Goal: Task Accomplishment & Management: Manage account settings

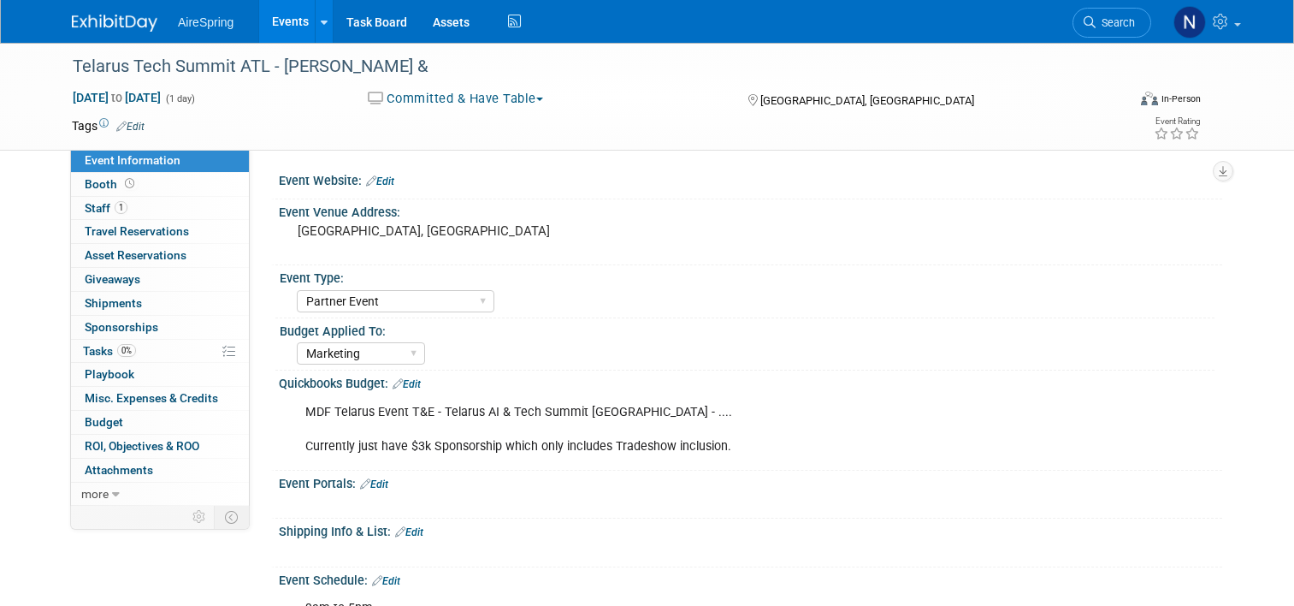
select select "Partner Event"
select select "Marketing"
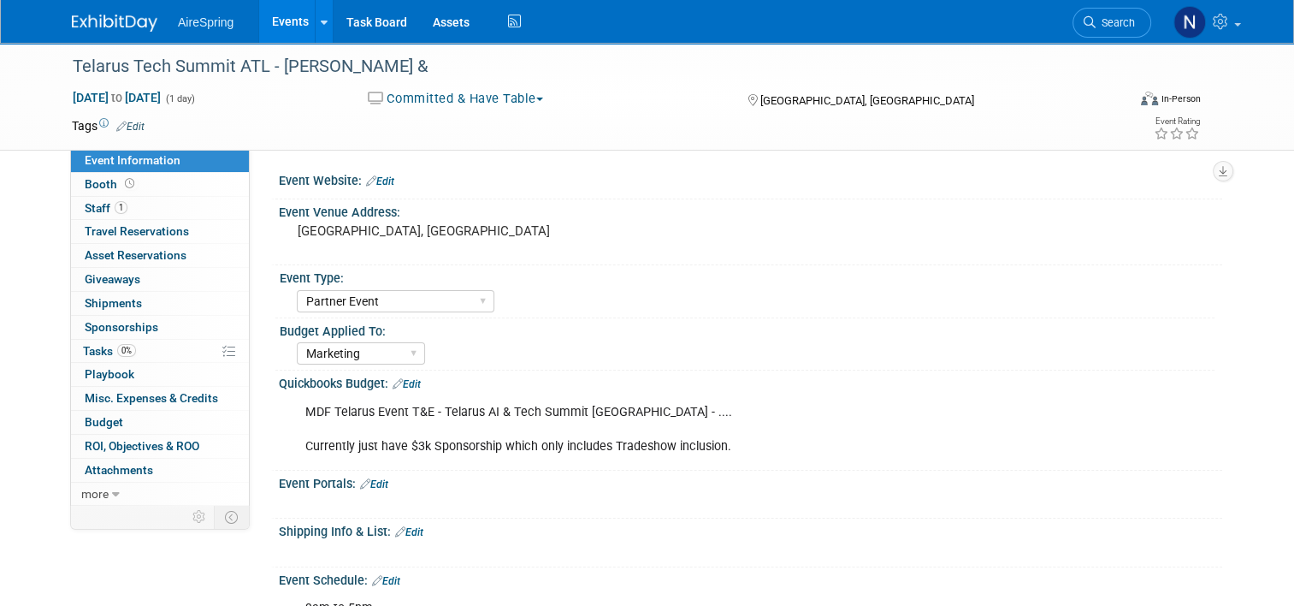
click at [264, 39] on link "Events" at bounding box center [290, 21] width 62 height 43
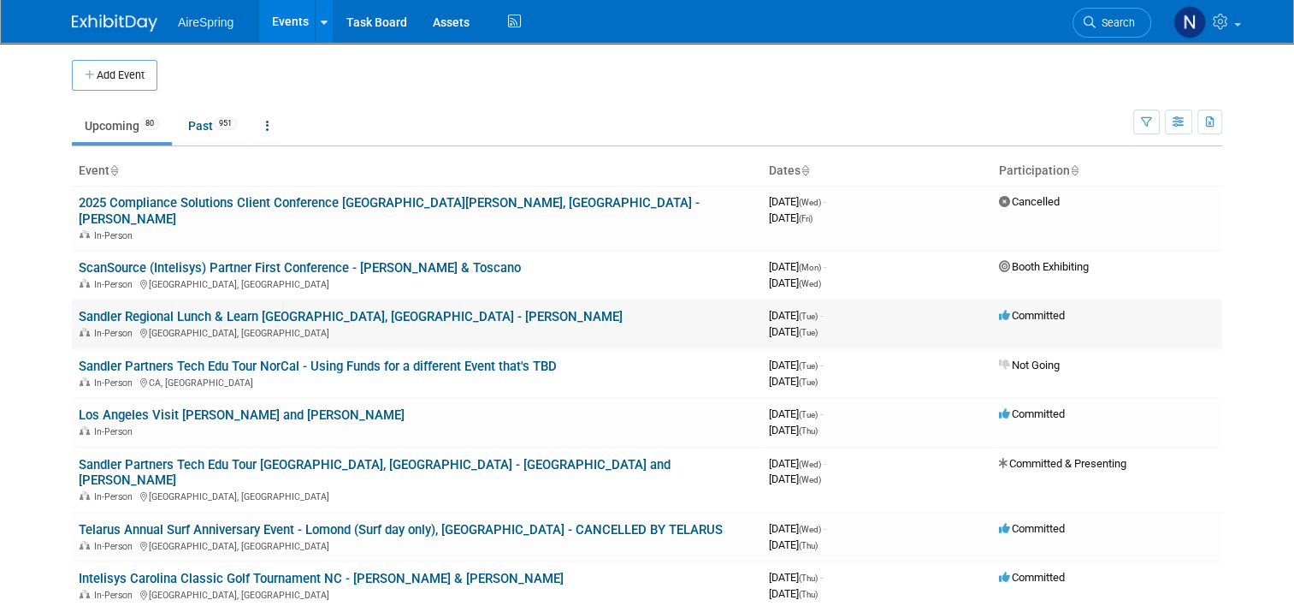
click at [300, 309] on link "Sandler Regional Lunch & Learn [GEOGRAPHIC_DATA], [GEOGRAPHIC_DATA] - [PERSON_N…" at bounding box center [351, 316] width 544 height 15
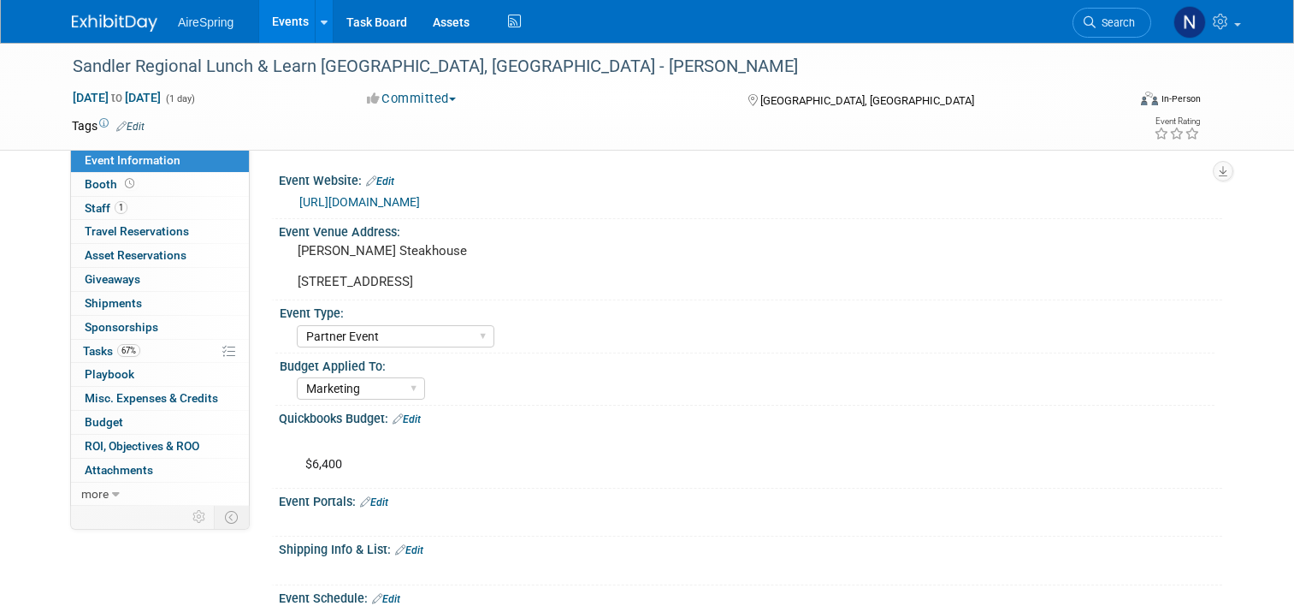
select select "Partner Event"
select select "Marketing"
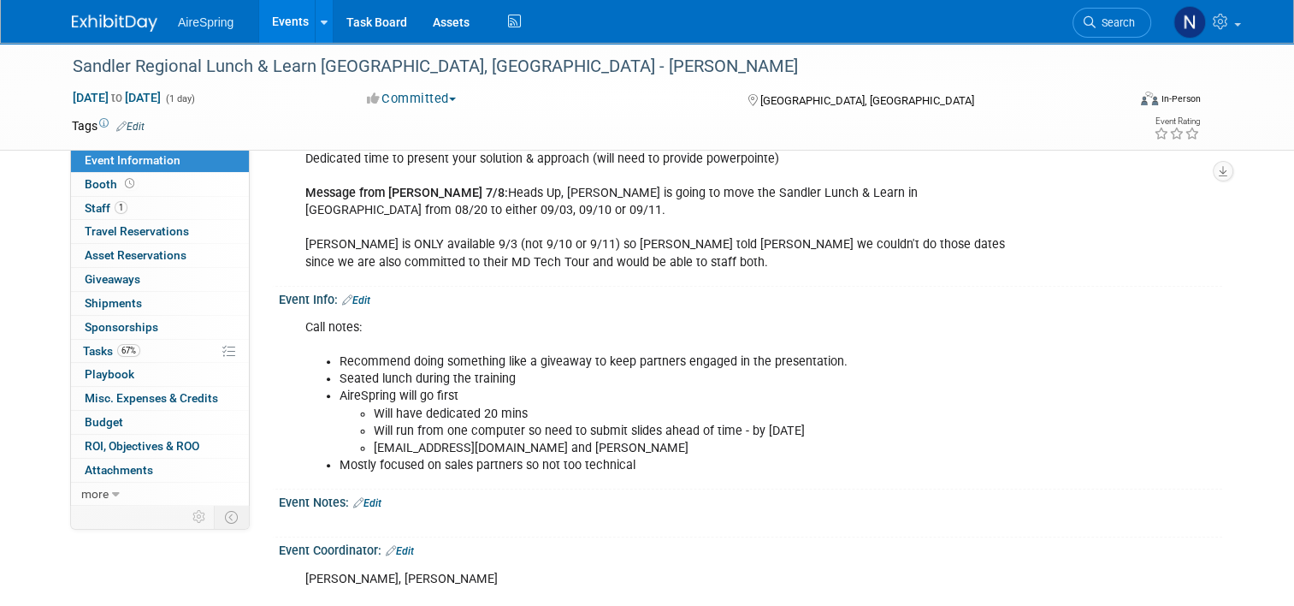
scroll to position [770, 0]
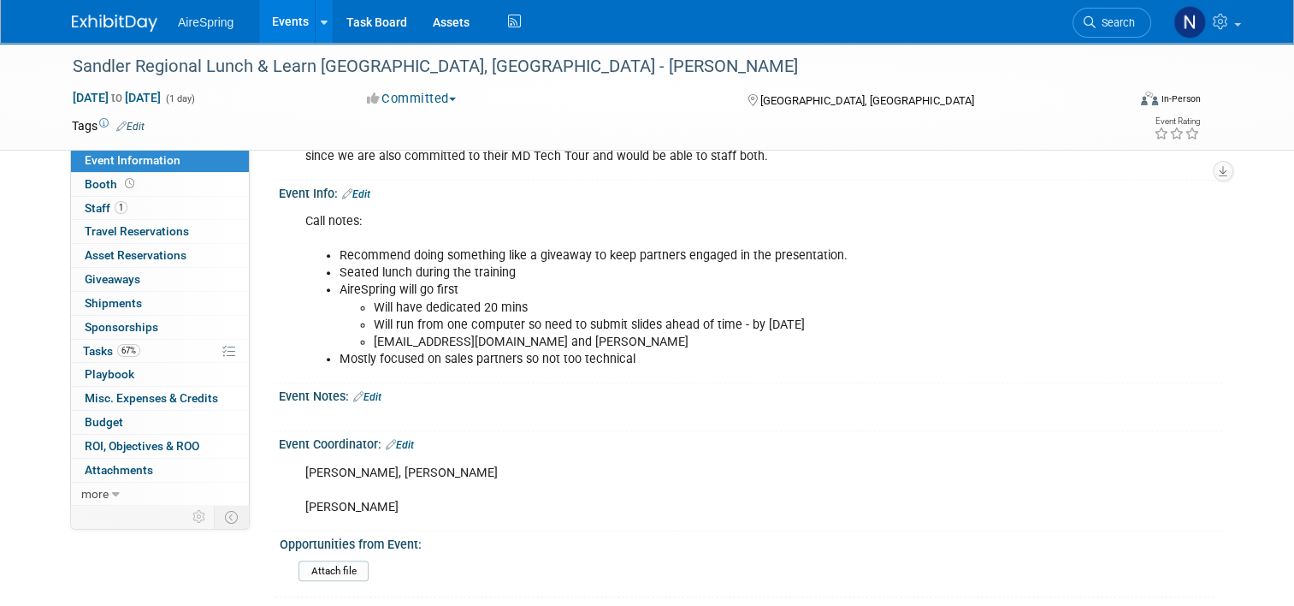
click at [288, 14] on link "Events" at bounding box center [290, 21] width 62 height 43
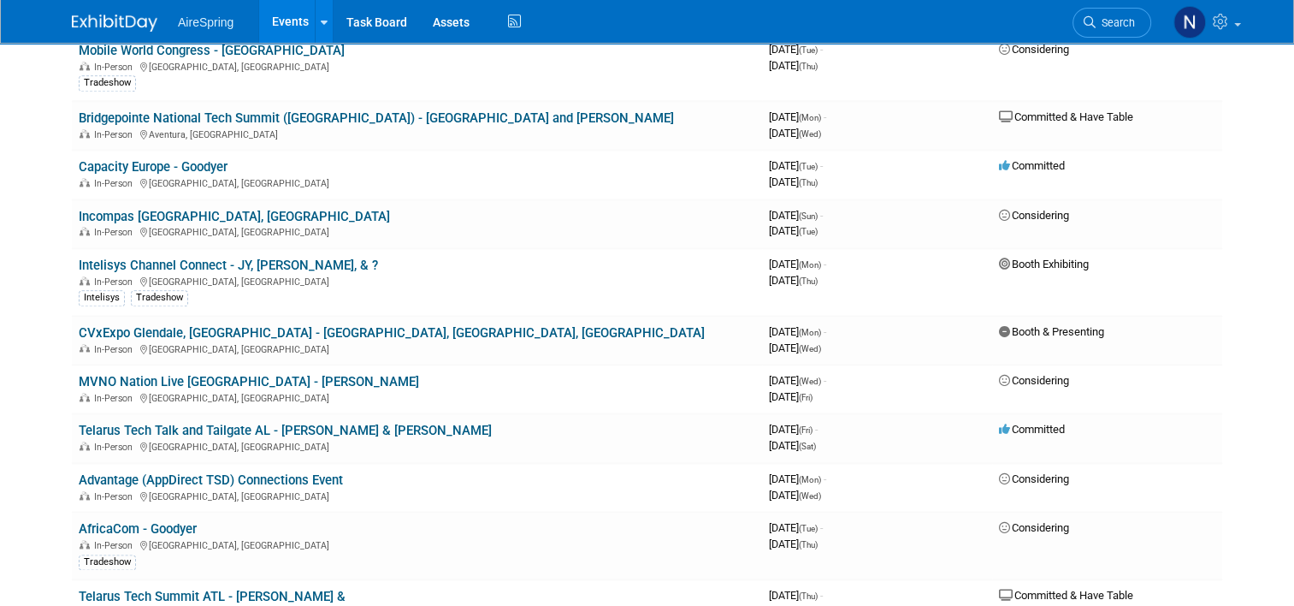
scroll to position [1967, 0]
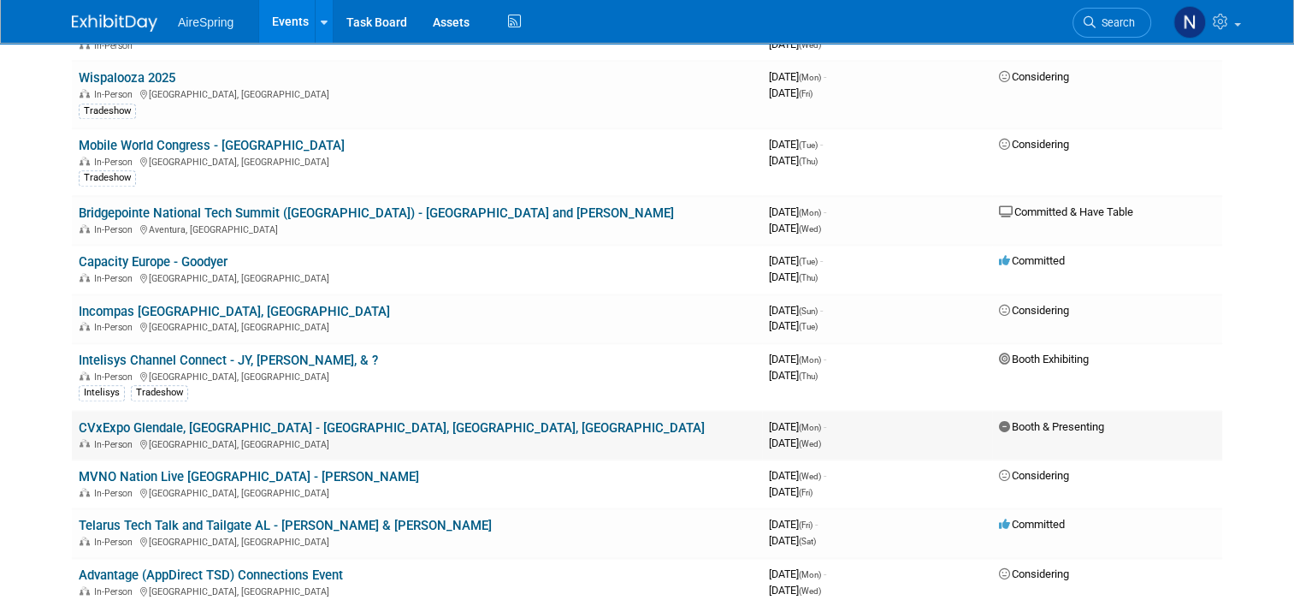
click at [128, 420] on link "CVxExpo Glendale, [GEOGRAPHIC_DATA] - [GEOGRAPHIC_DATA], [GEOGRAPHIC_DATA], [GE…" at bounding box center [392, 427] width 626 height 15
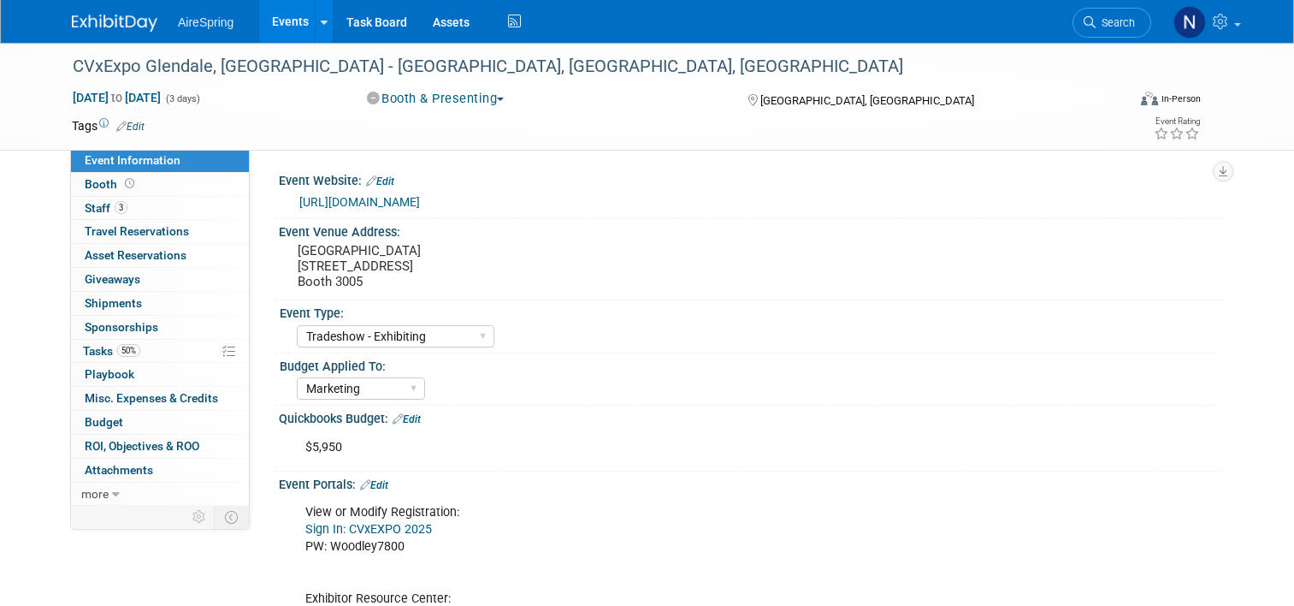
select select "Tradeshow - Exhibiting"
select select "Marketing"
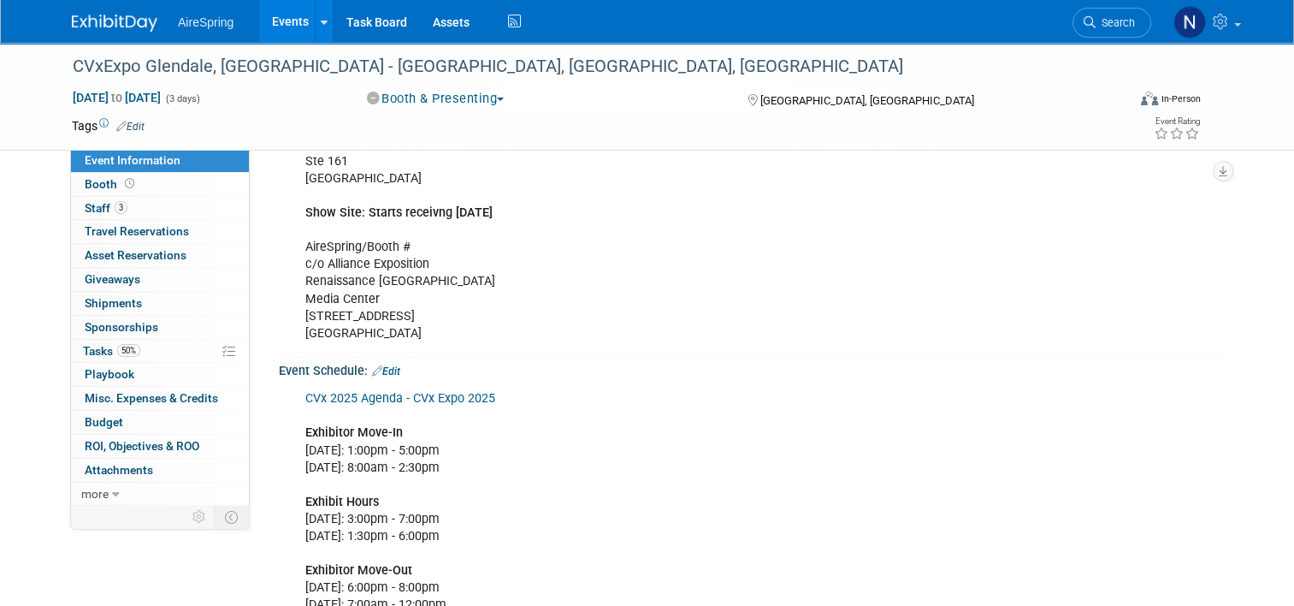
scroll to position [428, 0]
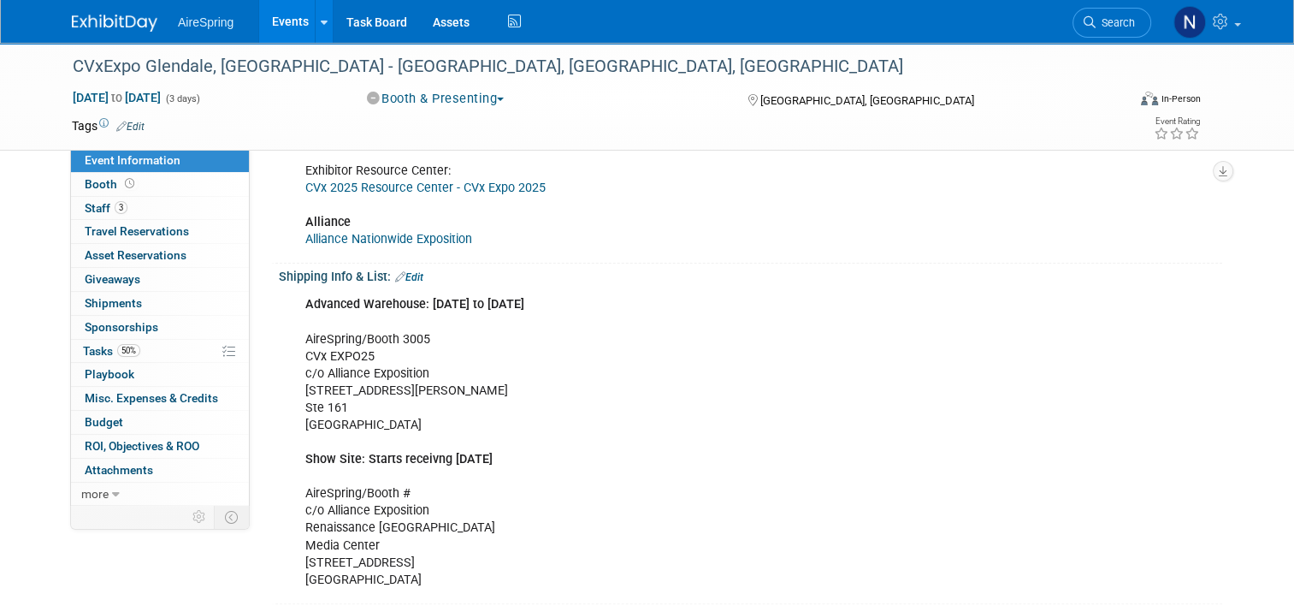
click at [416, 275] on div "Shipping Info & List: Edit" at bounding box center [750, 274] width 943 height 22
click at [409, 271] on link "Edit" at bounding box center [409, 277] width 28 height 12
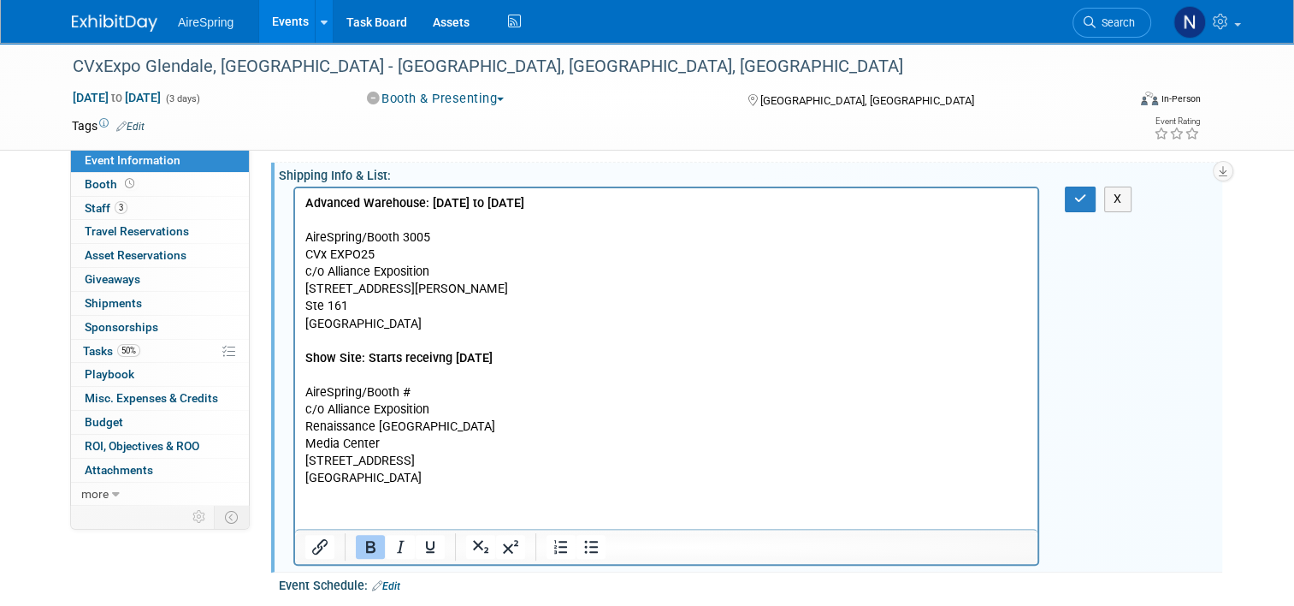
scroll to position [599, 0]
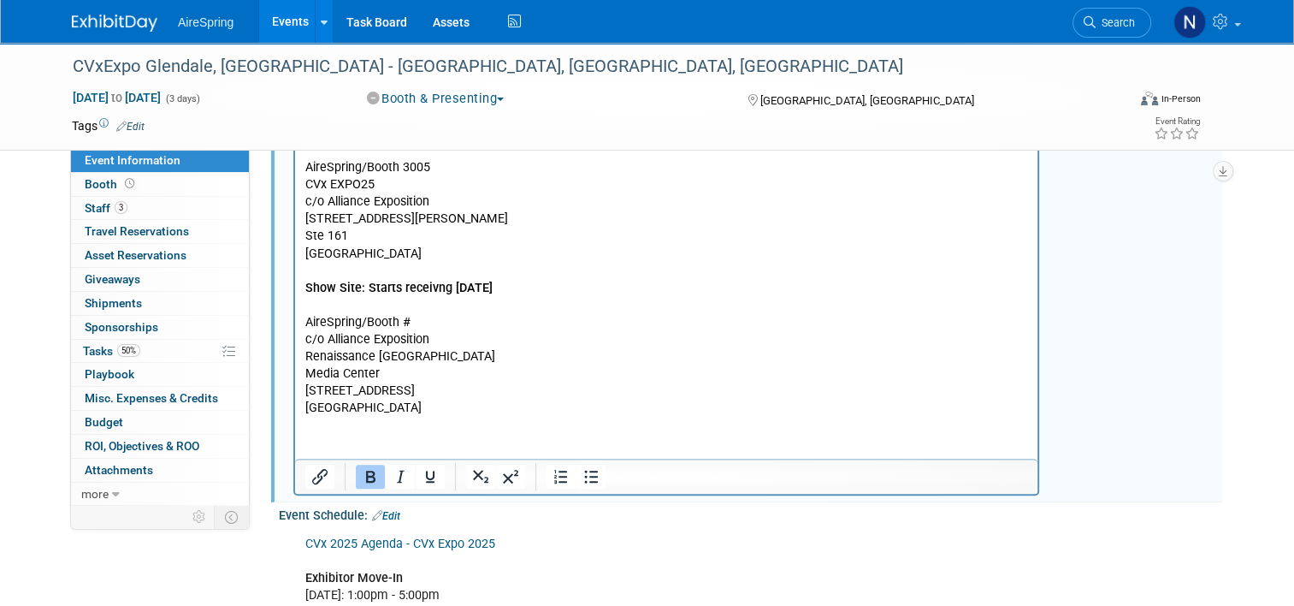
click at [339, 417] on html "Advanced Warehouse: Oct 3rd to Oct 27th AireSpring/Booth 3005 CVx EXPO25 c/o Al…" at bounding box center [666, 267] width 742 height 299
click at [439, 417] on html "Advanced Warehouse: Oct 3rd to Oct 27th AireSpring/Booth 3005 CVx EXPO25 c/o Al…" at bounding box center [666, 267] width 742 height 299
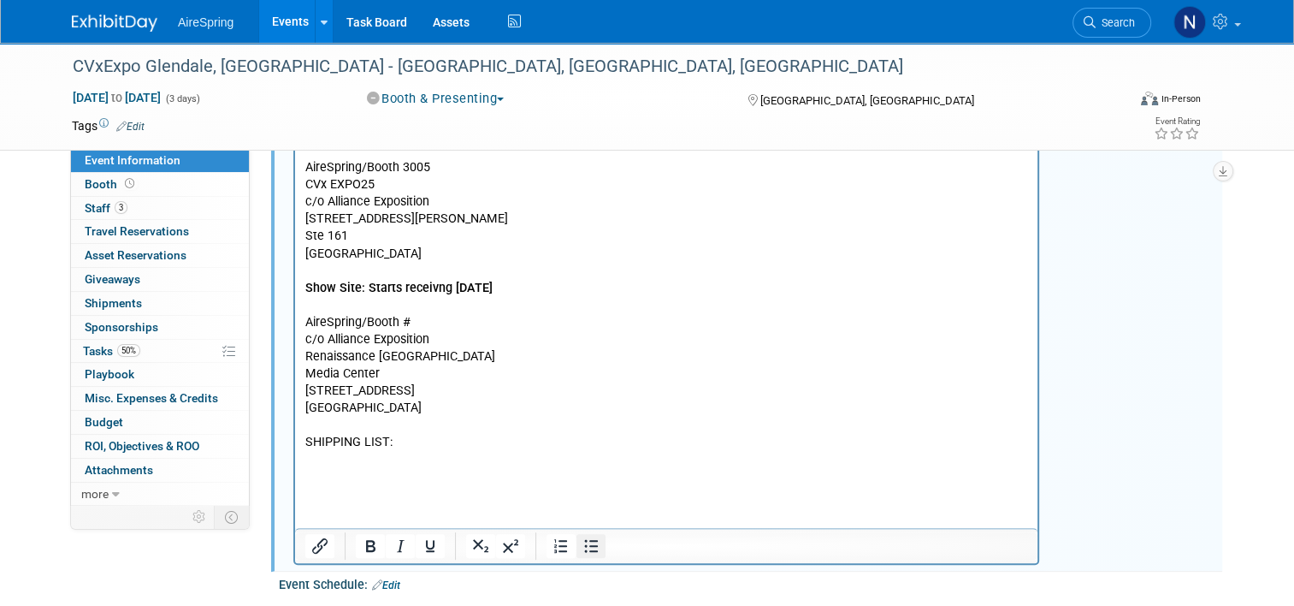
click at [585, 537] on icon "Bullet list" at bounding box center [591, 545] width 21 height 21
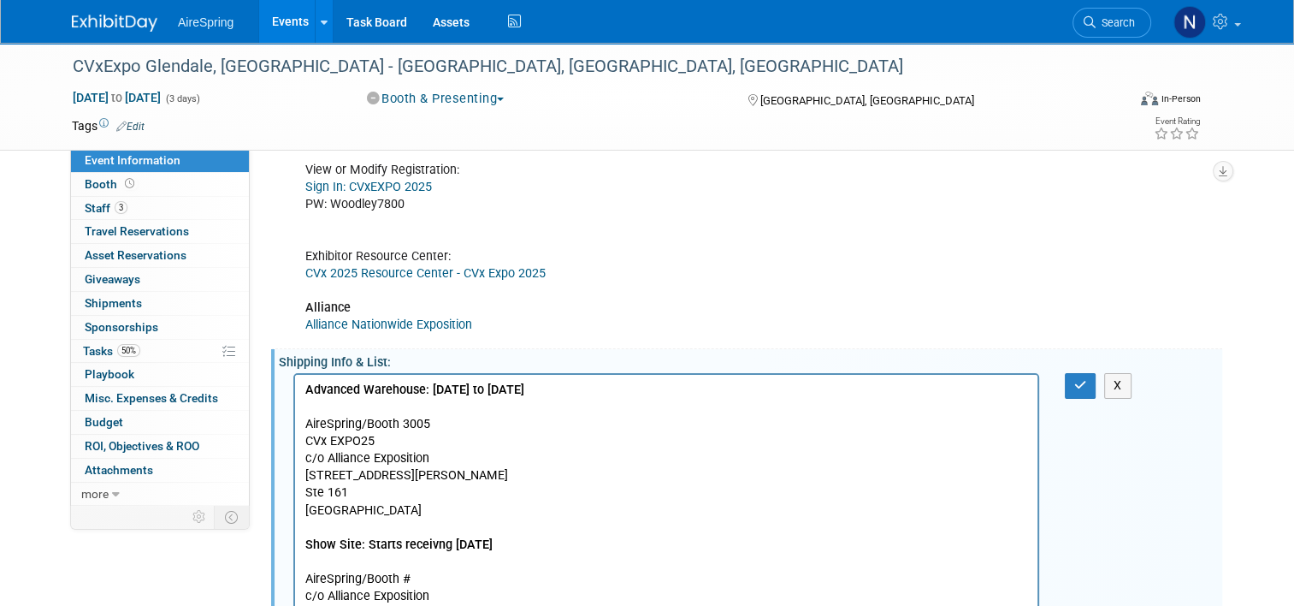
scroll to position [770, 0]
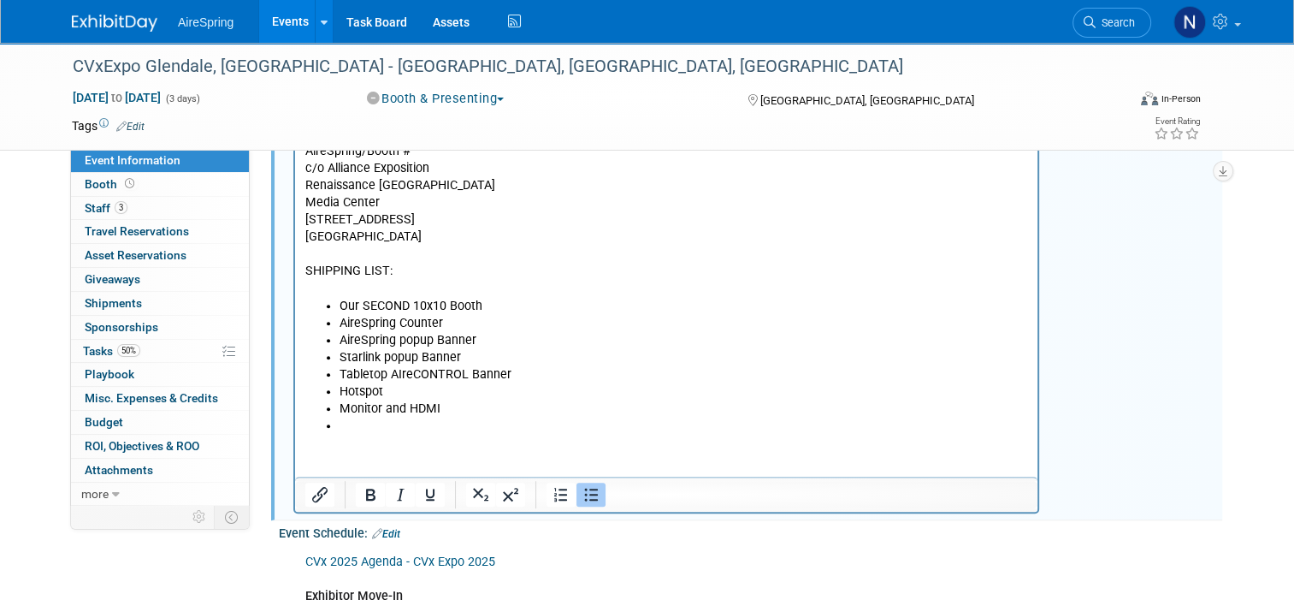
click at [441, 385] on li "Hotspot" at bounding box center [684, 392] width 689 height 17
click at [430, 419] on li "Rich Text Area. Press ALT-0 for help." at bounding box center [684, 426] width 689 height 17
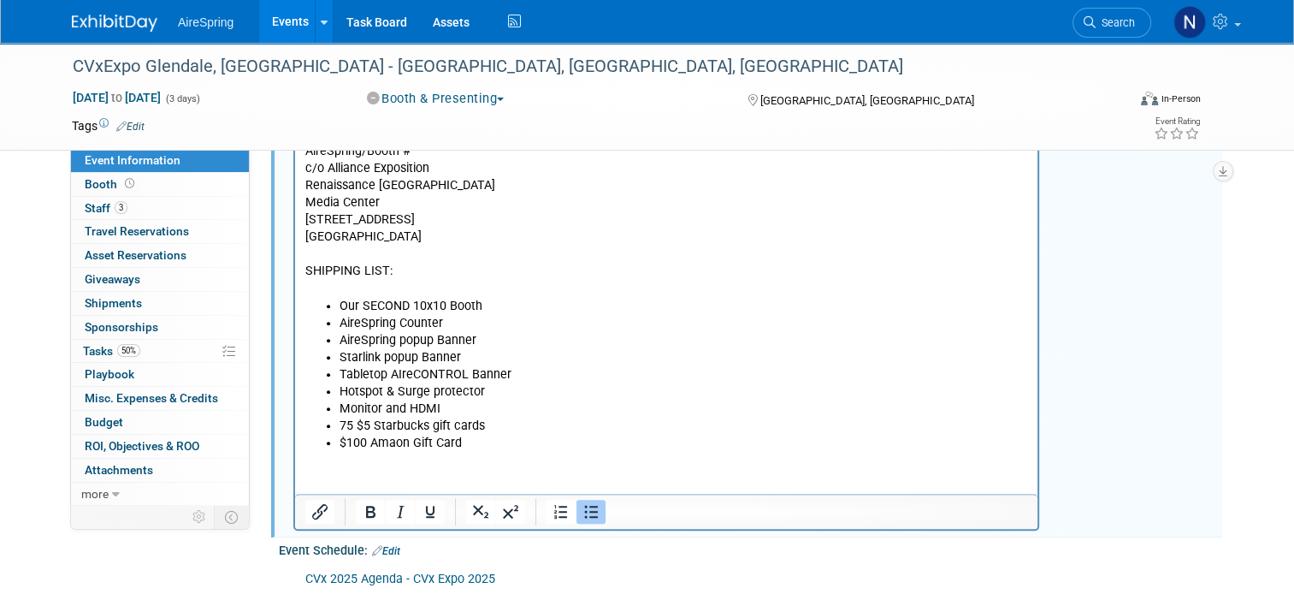
click at [512, 447] on li "$100 Amaon Gift Card" at bounding box center [684, 443] width 689 height 17
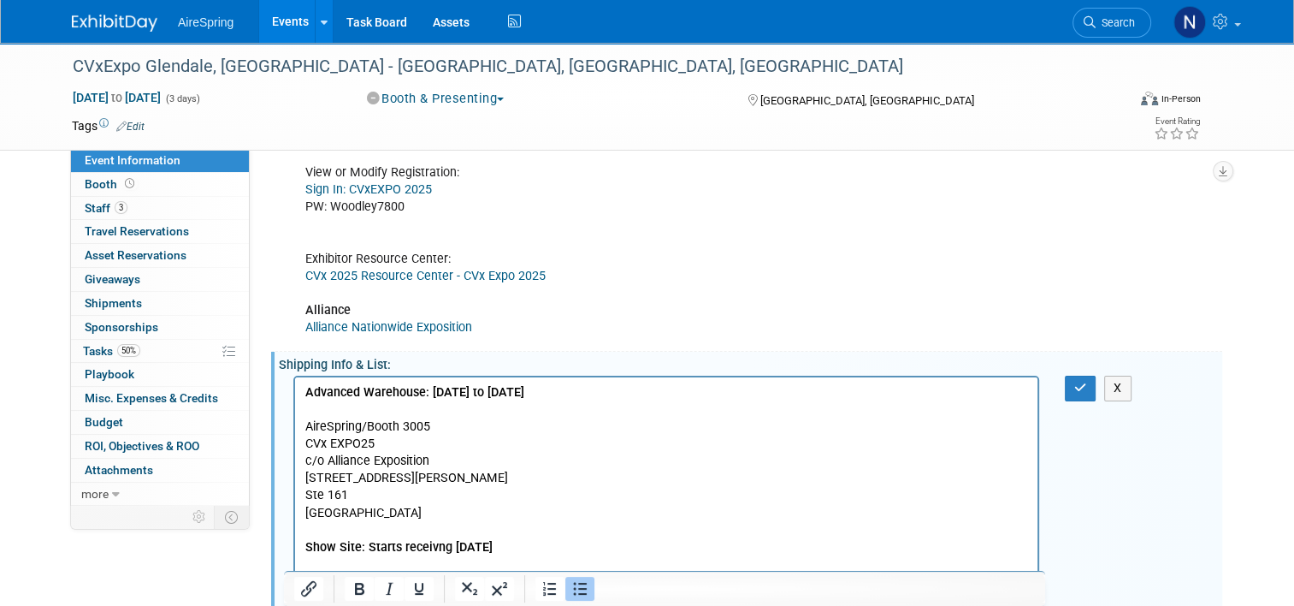
scroll to position [171, 0]
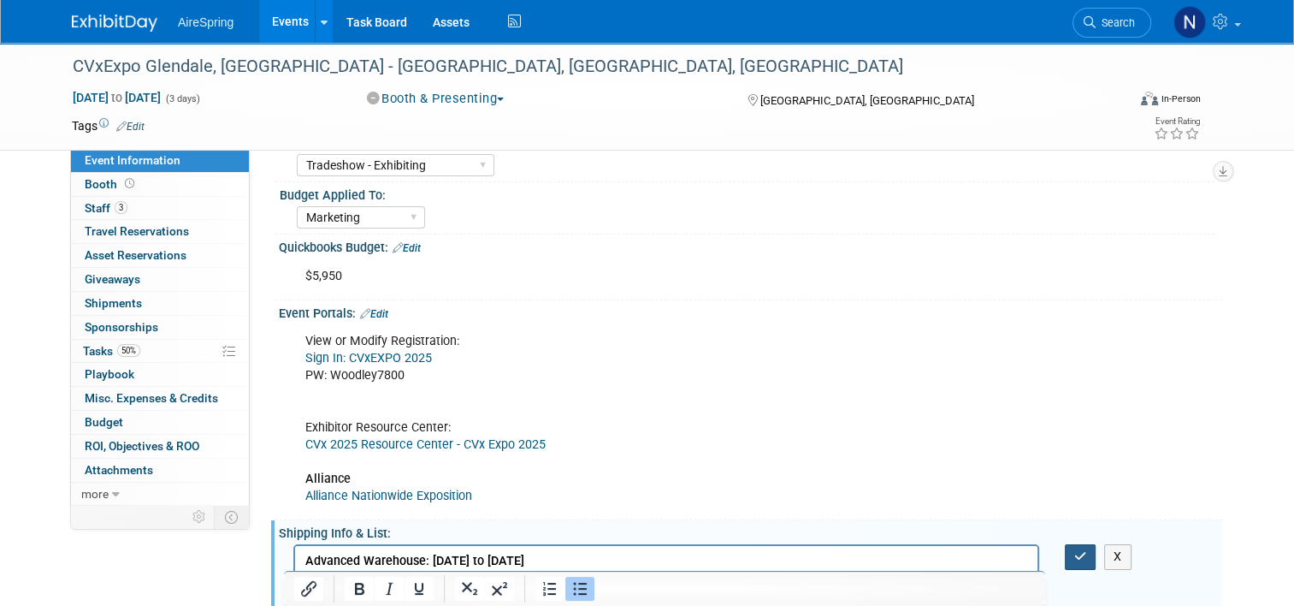
click at [1087, 557] on icon "button" at bounding box center [1080, 556] width 13 height 12
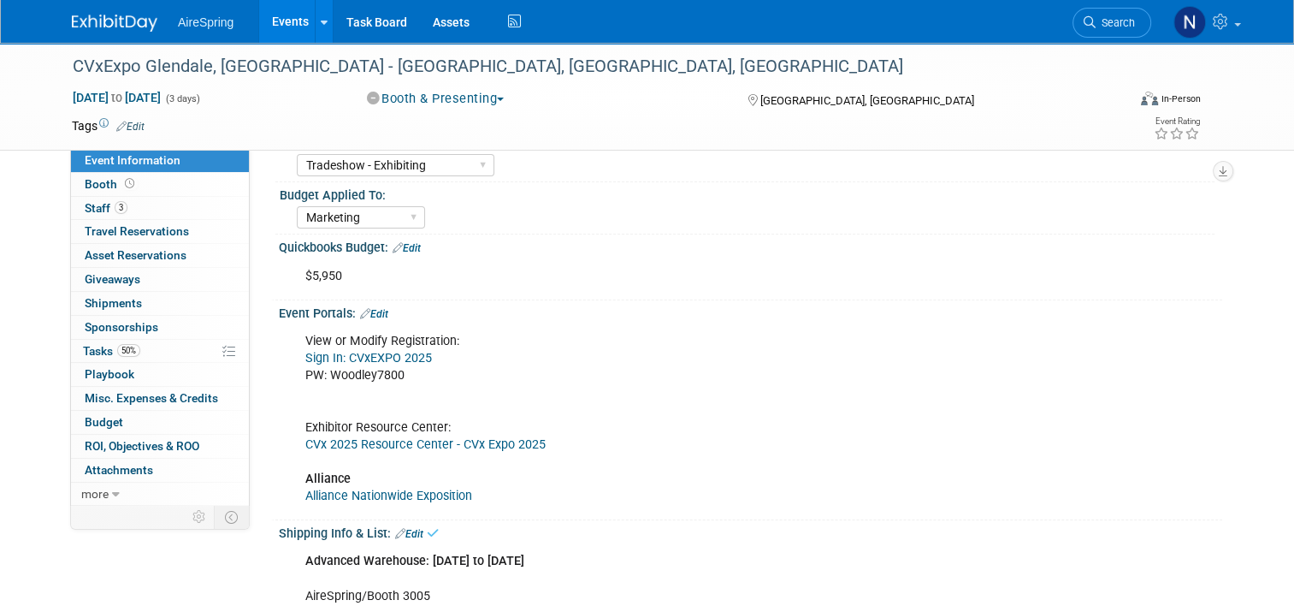
click at [259, 17] on link "Events" at bounding box center [290, 21] width 62 height 43
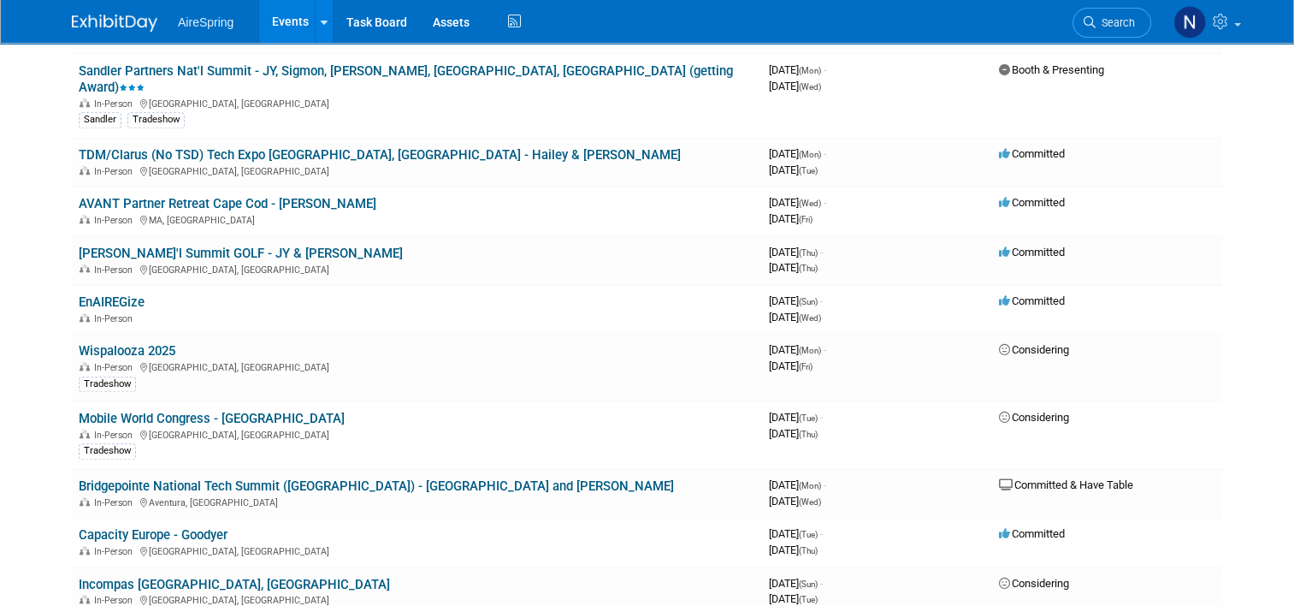
scroll to position [1796, 0]
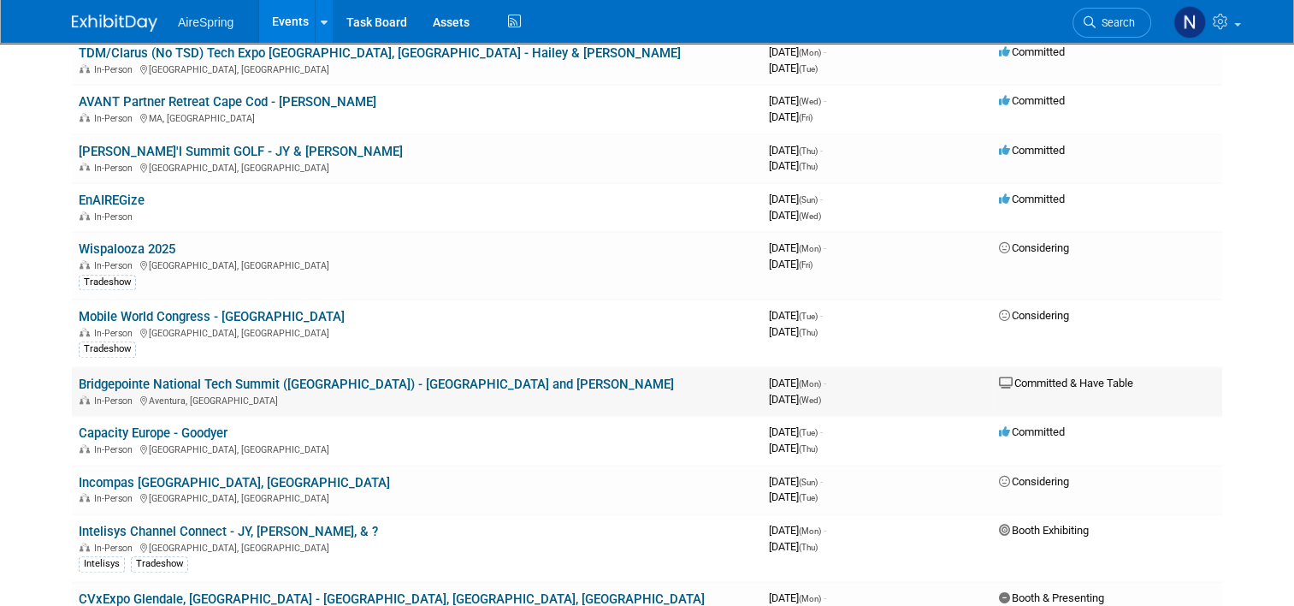
click at [299, 376] on link "Bridgepointe National Tech Summit ([GEOGRAPHIC_DATA]) - [GEOGRAPHIC_DATA] and […" at bounding box center [376, 383] width 595 height 15
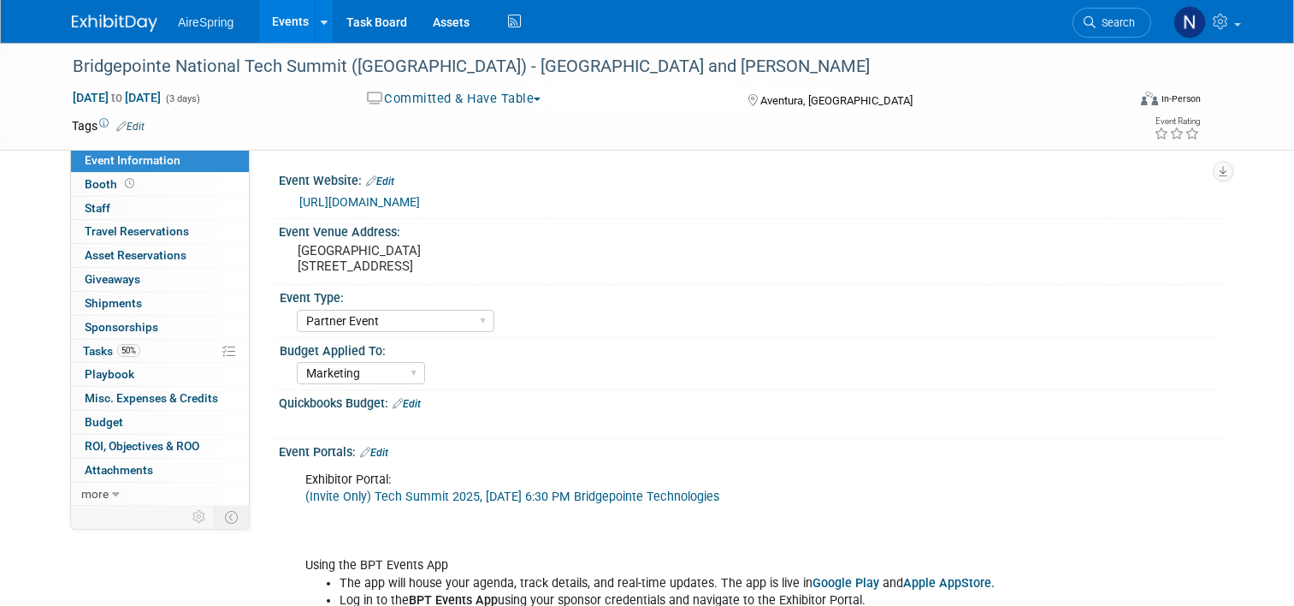
select select "Partner Event"
select select "Marketing"
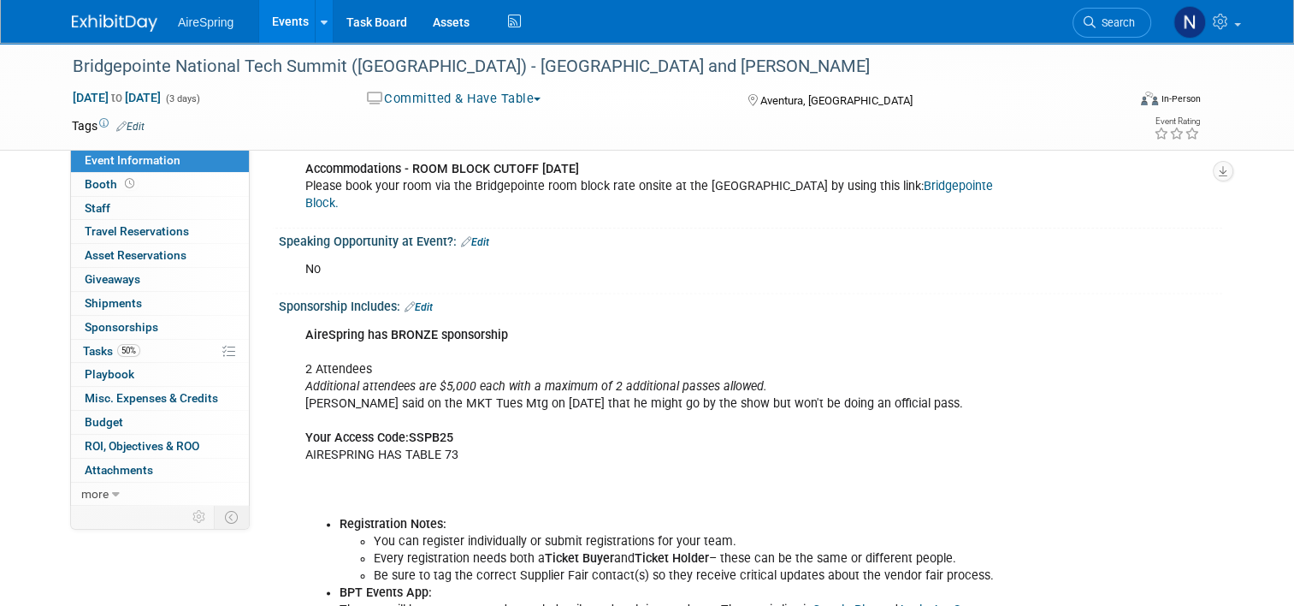
scroll to position [2652, 0]
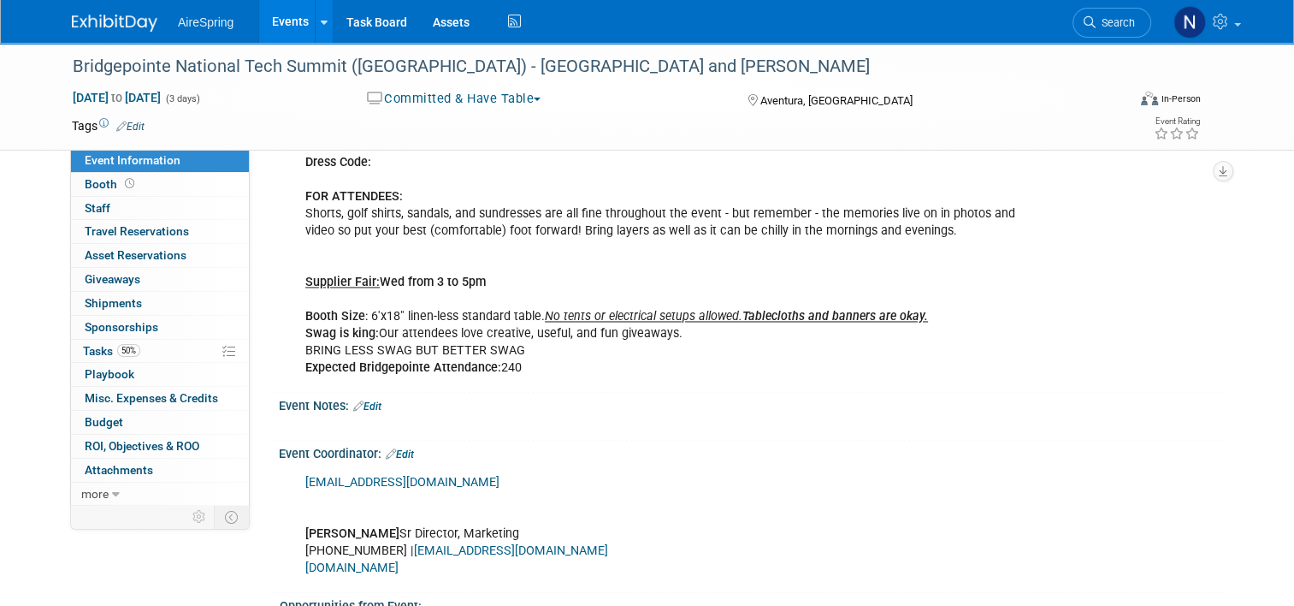
click at [373, 400] on link "Edit" at bounding box center [367, 406] width 28 height 12
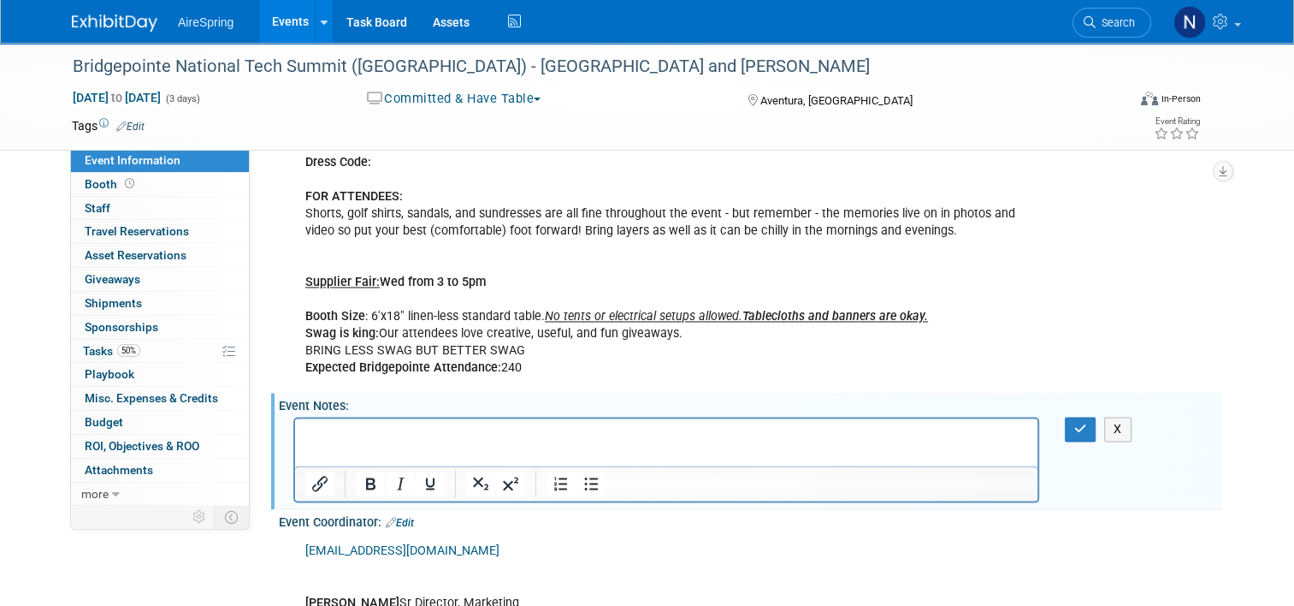
scroll to position [0, 0]
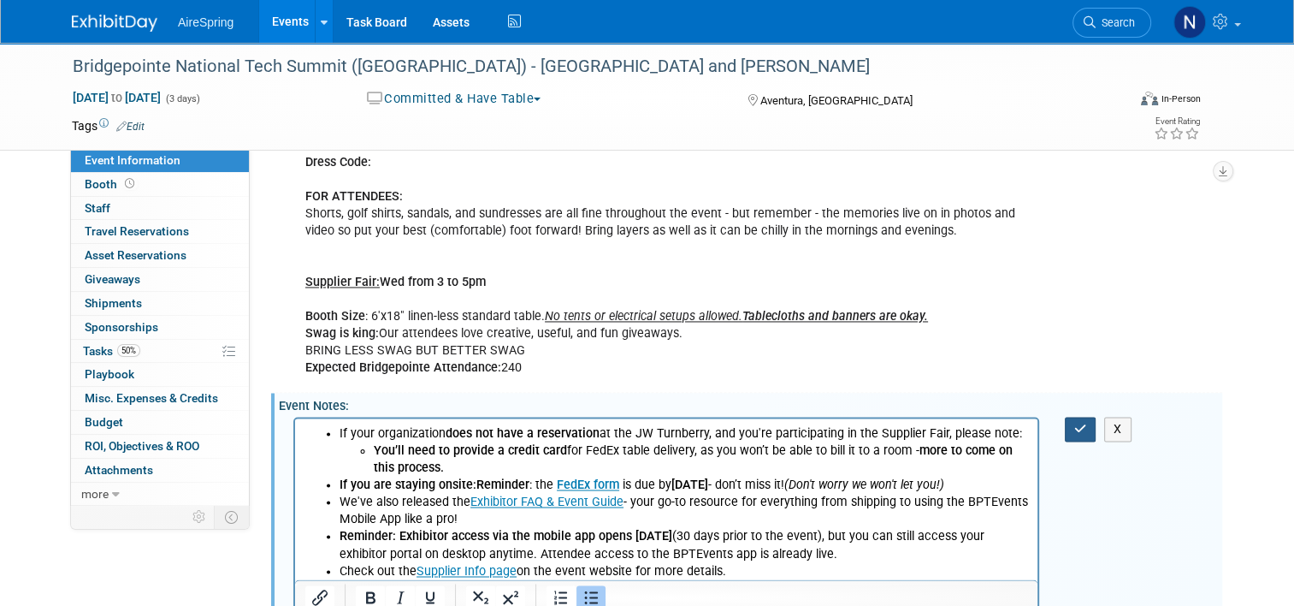
click at [1087, 423] on icon "button" at bounding box center [1080, 429] width 13 height 12
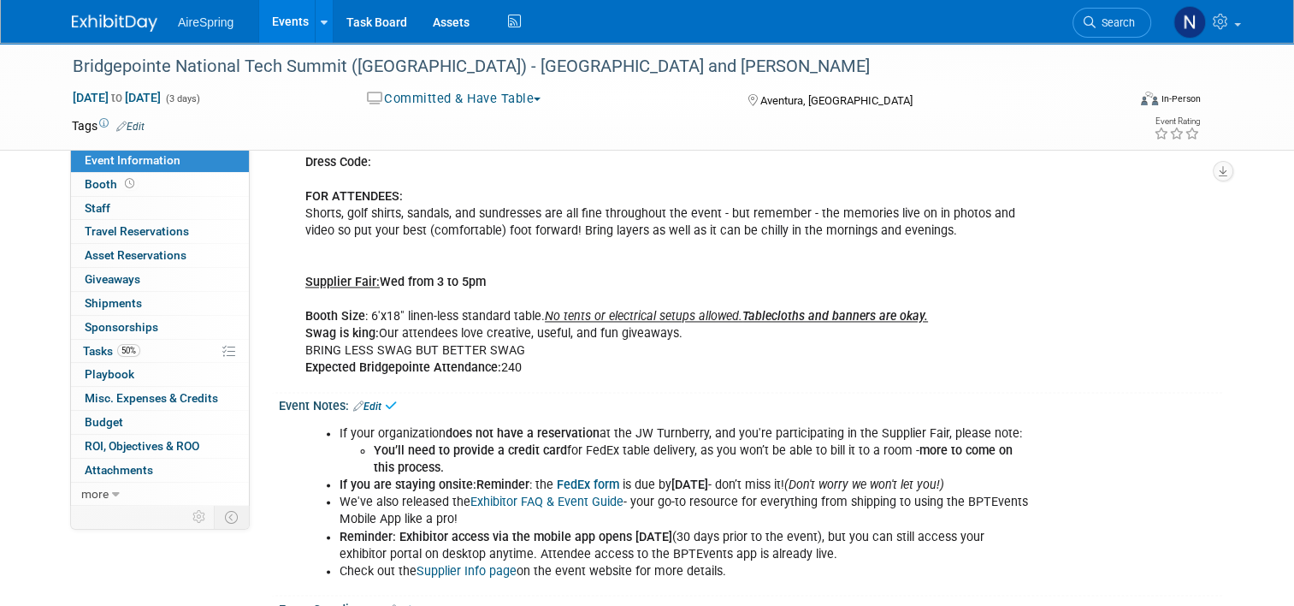
click at [560, 494] on link "Exhibitor FAQ & Event Guide" at bounding box center [546, 501] width 153 height 15
click at [560, 477] on link "FedEx form" at bounding box center [588, 484] width 62 height 15
click at [561, 494] on link "Exhibitor FAQ & Event Guide" at bounding box center [546, 501] width 153 height 15
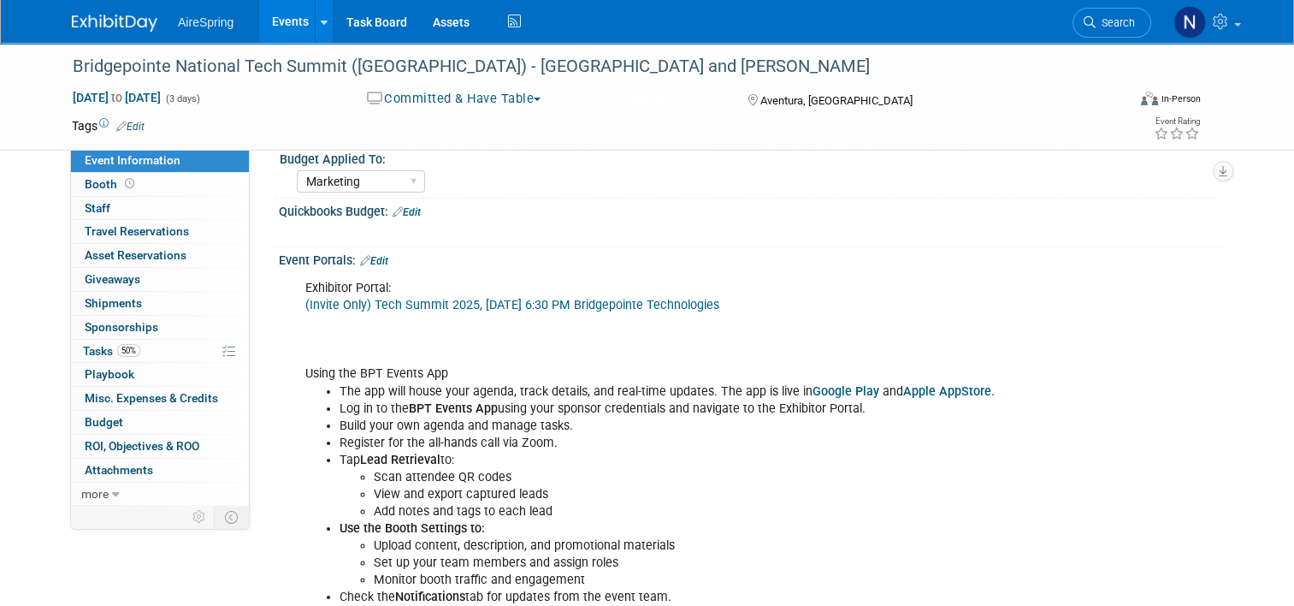
scroll to position [171, 0]
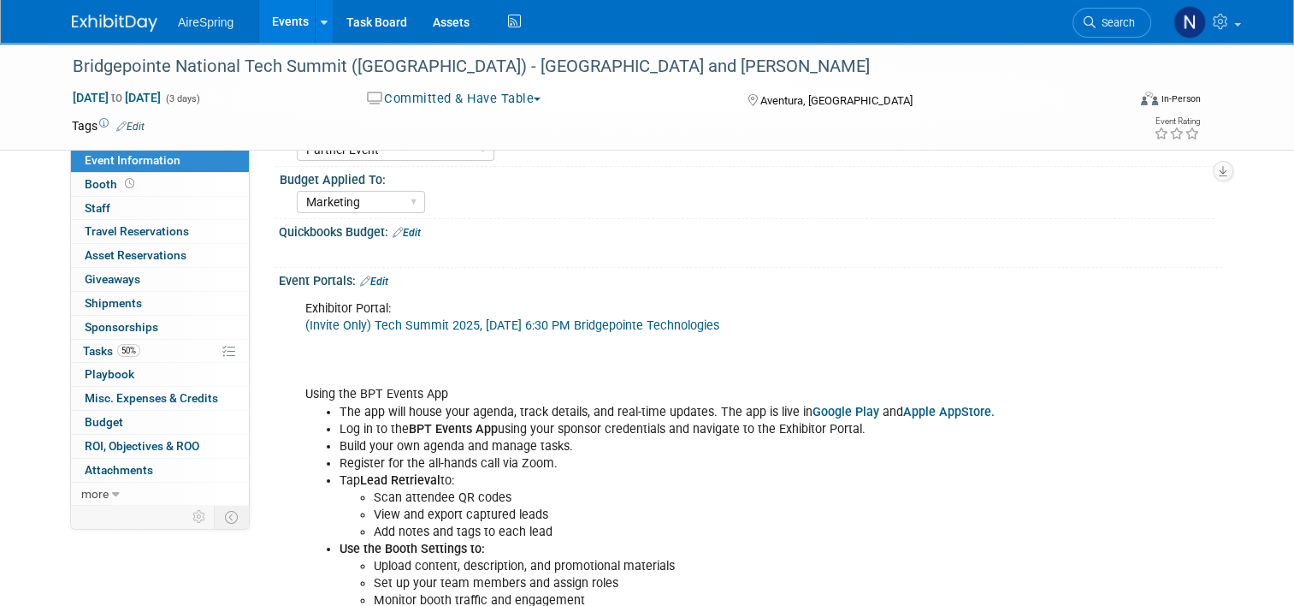
click at [535, 327] on link "(Invite Only) Tech Summit 2025, Sun, Oct 19th, 2025 @ 6:30 PM Bridgepointe Tech…" at bounding box center [512, 325] width 414 height 15
click at [271, 407] on div "Event Portals: Edit Exhibitor Portal: (Invite Only) Tech Summit 2025, Sun, Oct …" at bounding box center [746, 455] width 951 height 375
click at [283, 14] on link "Events" at bounding box center [290, 21] width 62 height 43
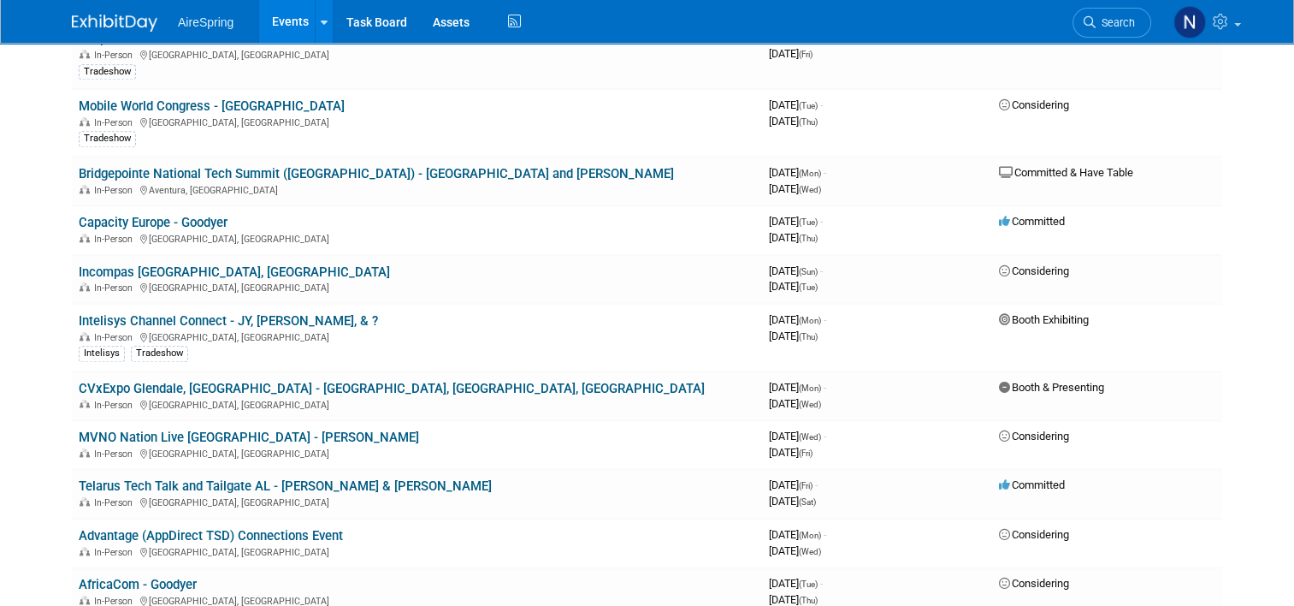
scroll to position [2053, 0]
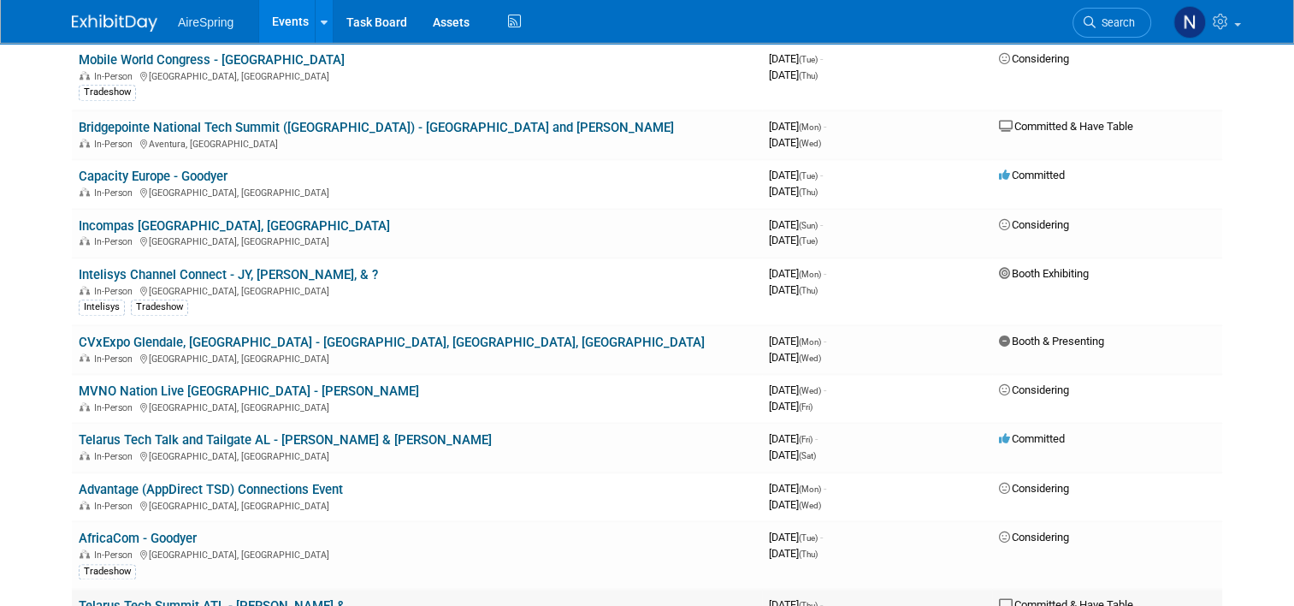
click at [298, 588] on td "Telarus Tech Summit ATL - Michael & In-Person Atlanta, GA" at bounding box center [417, 612] width 690 height 49
click at [261, 598] on link "Telarus Tech Summit ATL - [PERSON_NAME] &" at bounding box center [212, 605] width 267 height 15
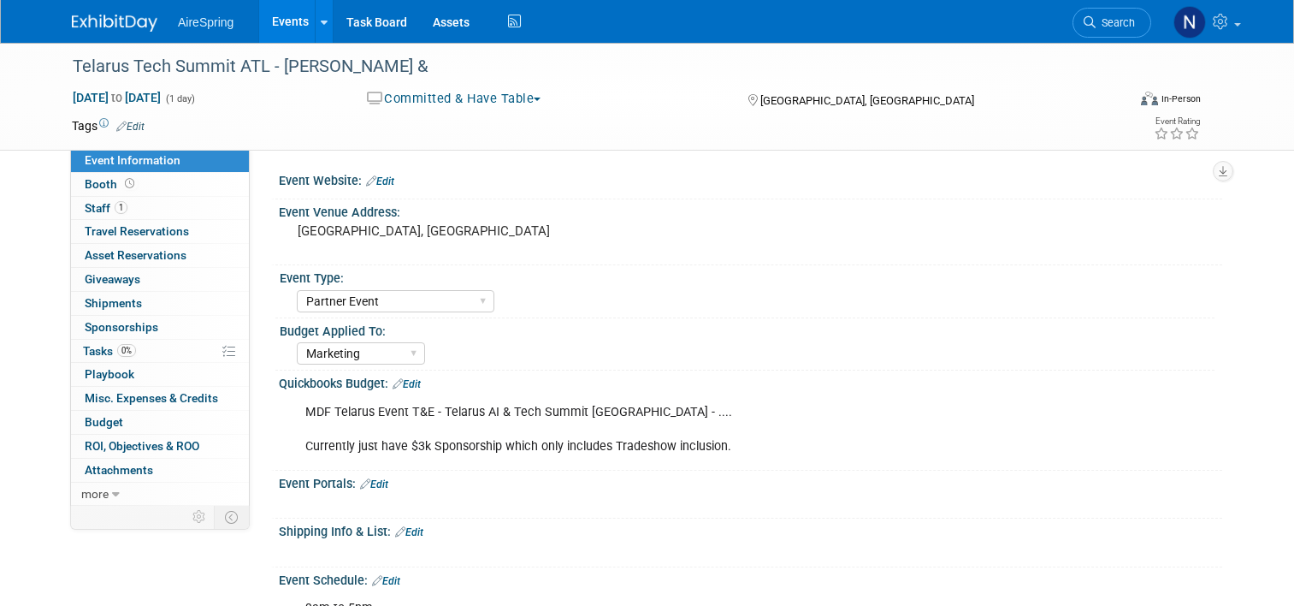
select select "Partner Event"
select select "Marketing"
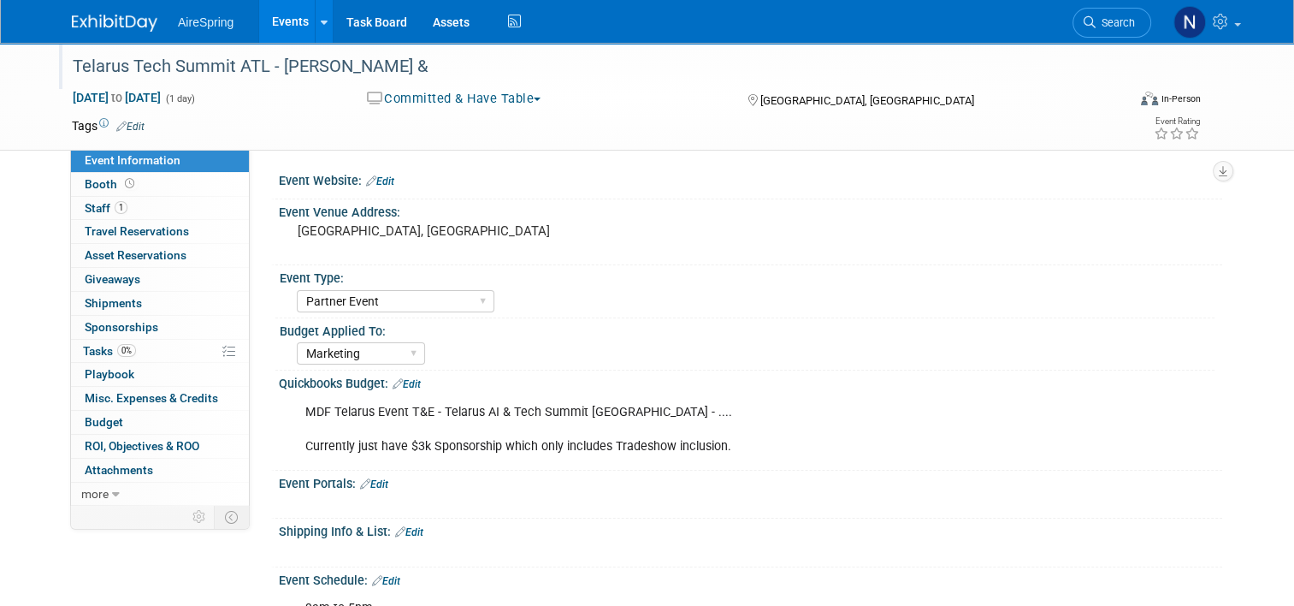
click at [412, 65] on div "Telarus Tech Summit ATL - [PERSON_NAME] &" at bounding box center [586, 66] width 1038 height 31
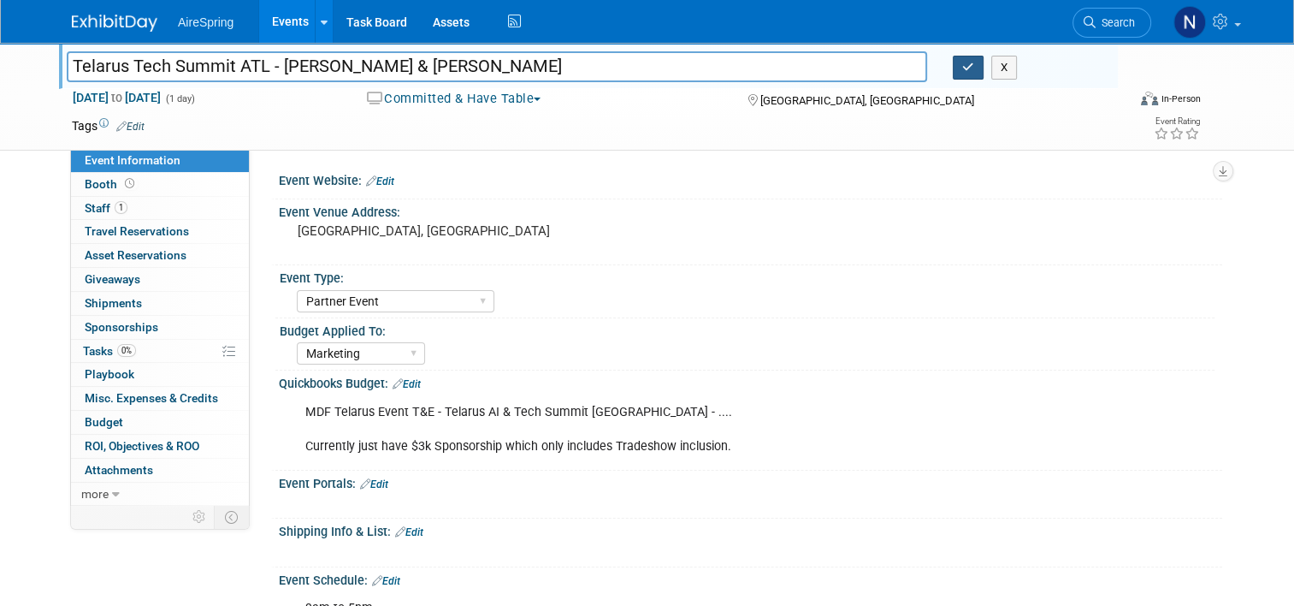
type input "Telarus Tech Summit ATL - [PERSON_NAME] & [PERSON_NAME]"
click at [982, 74] on button "button" at bounding box center [968, 68] width 31 height 24
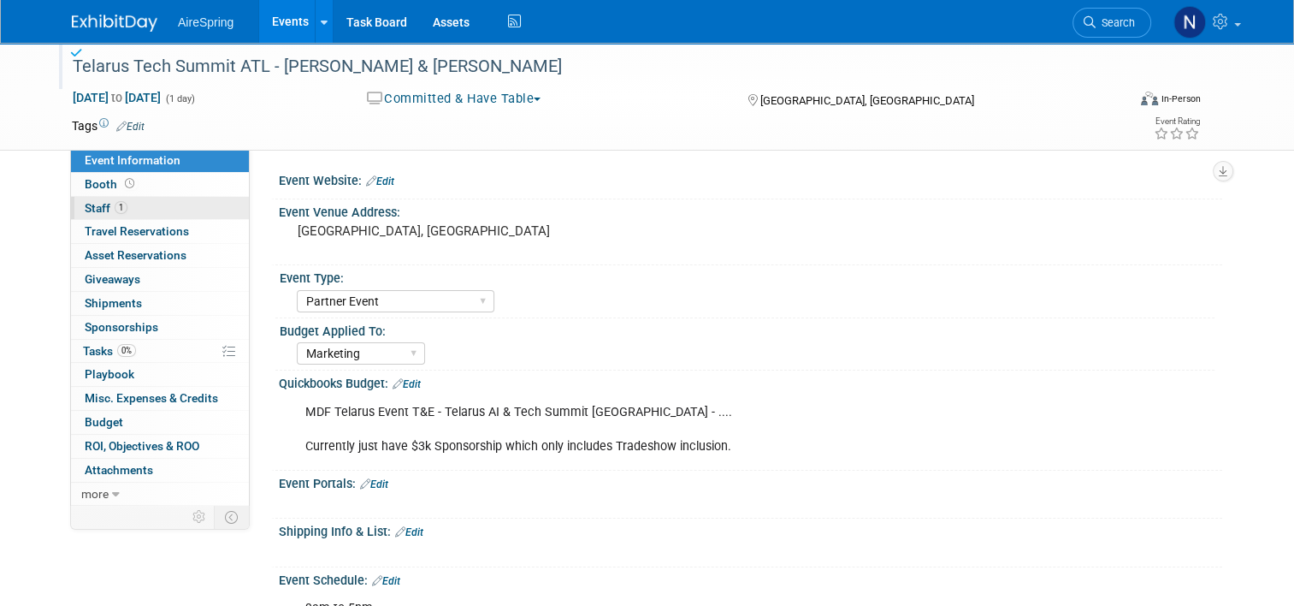
click at [129, 204] on link "1 Staff 1" at bounding box center [160, 208] width 178 height 23
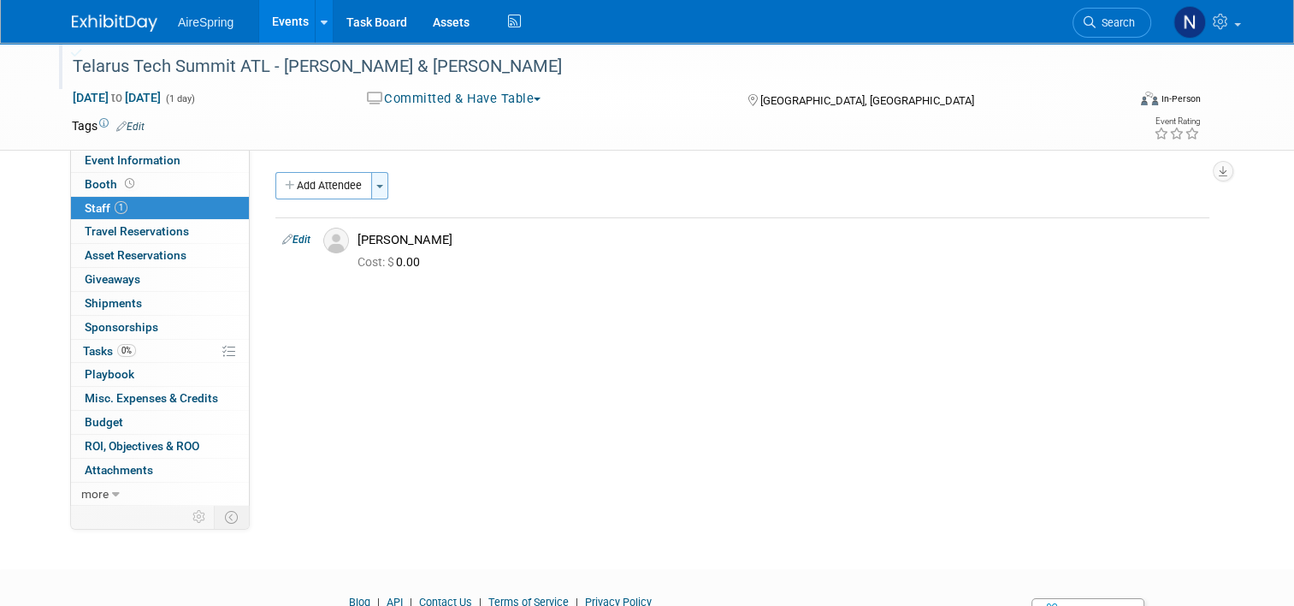
click at [371, 188] on button "Toggle Dropdown" at bounding box center [379, 185] width 17 height 27
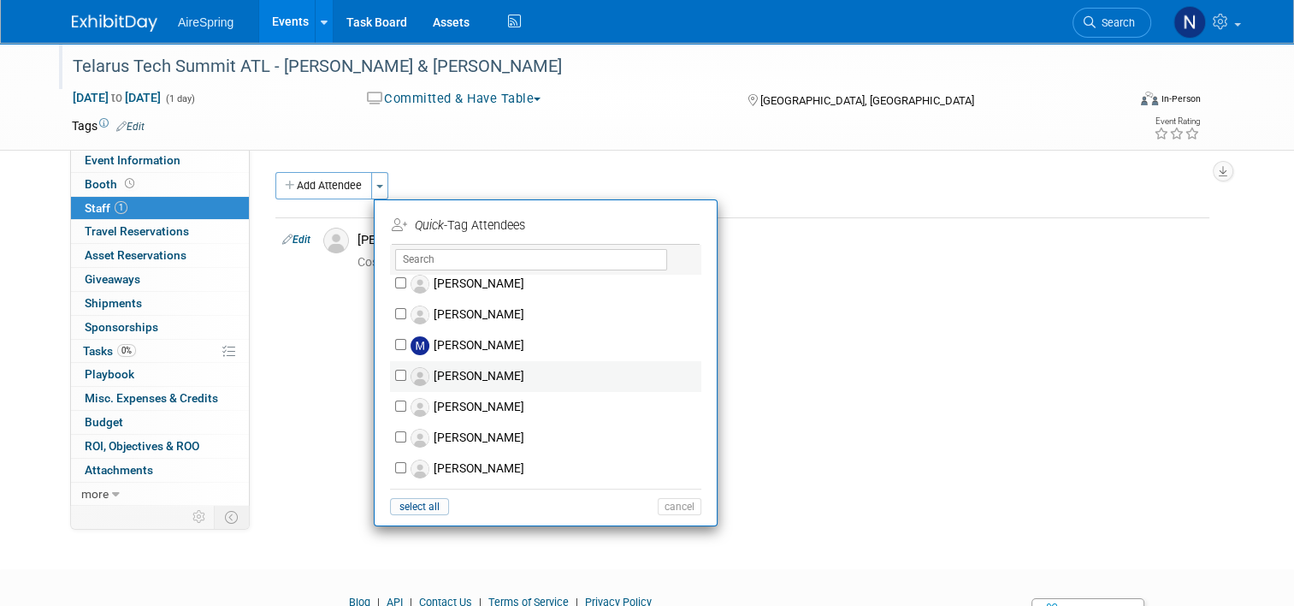
scroll to position [1540, 0]
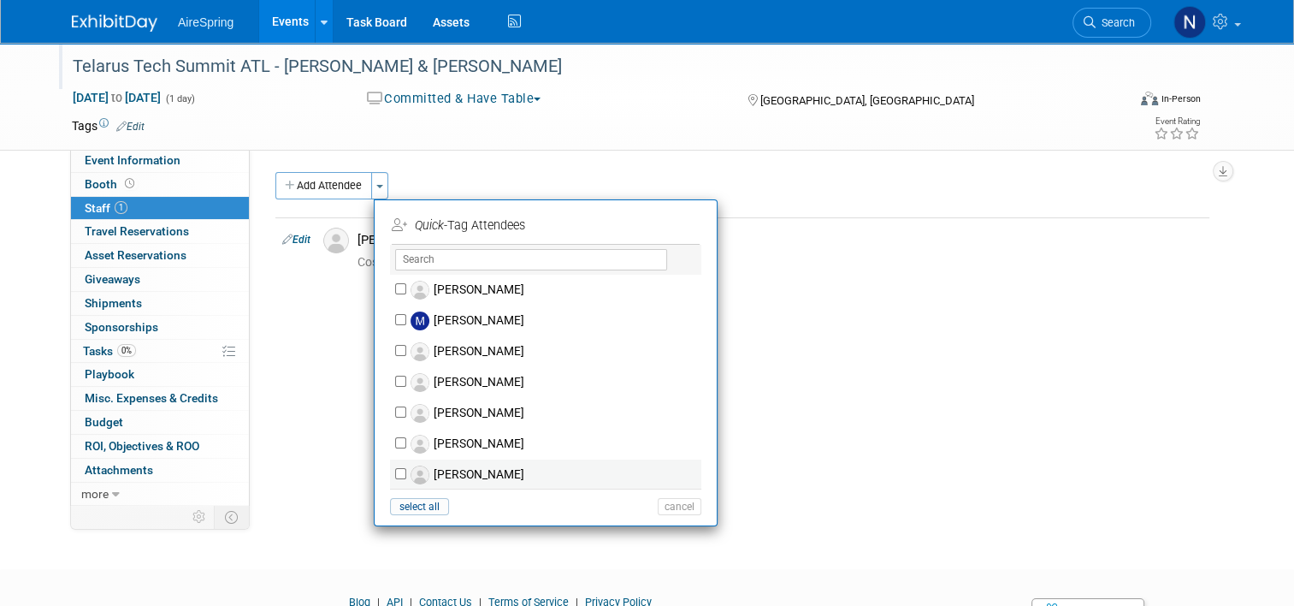
click at [439, 468] on label "[PERSON_NAME]" at bounding box center [556, 474] width 301 height 31
click at [406, 468] on input "Mike Sullivan" at bounding box center [400, 473] width 11 height 11
checkbox input "true"
click at [684, 226] on button "Apply" at bounding box center [674, 225] width 52 height 25
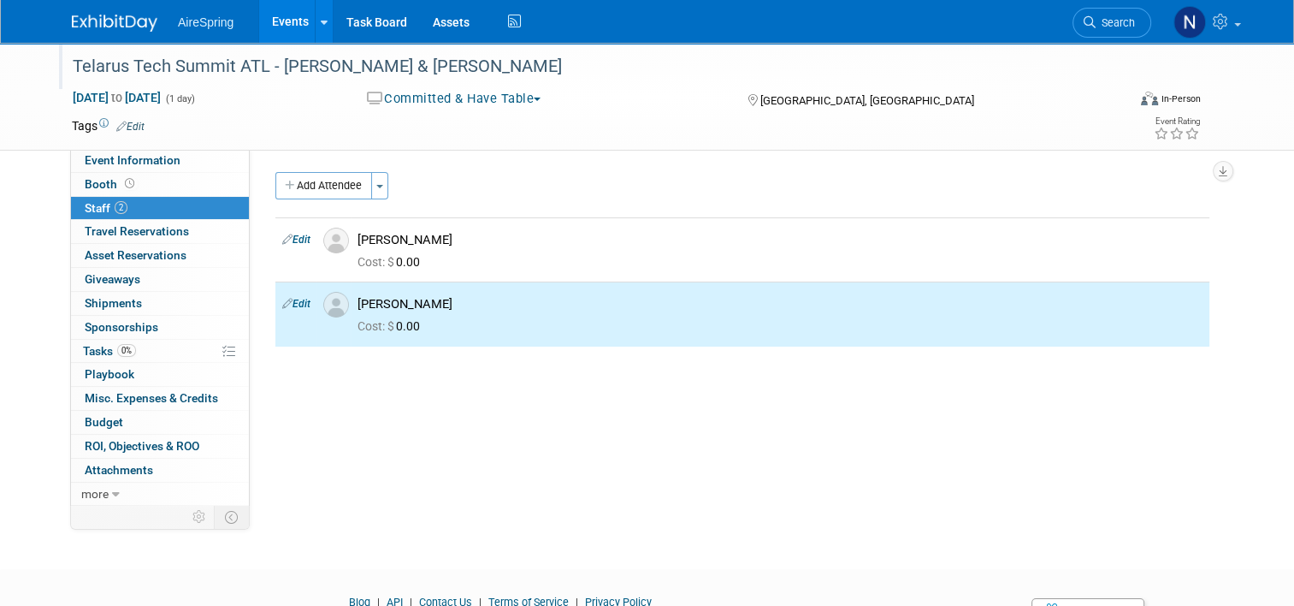
click at [154, 149] on div "Telarus Tech Summit ATL - Michael & Sullivan Nov 13, 2025 to Nov 13, 2025 (1 da…" at bounding box center [647, 97] width 1294 height 108
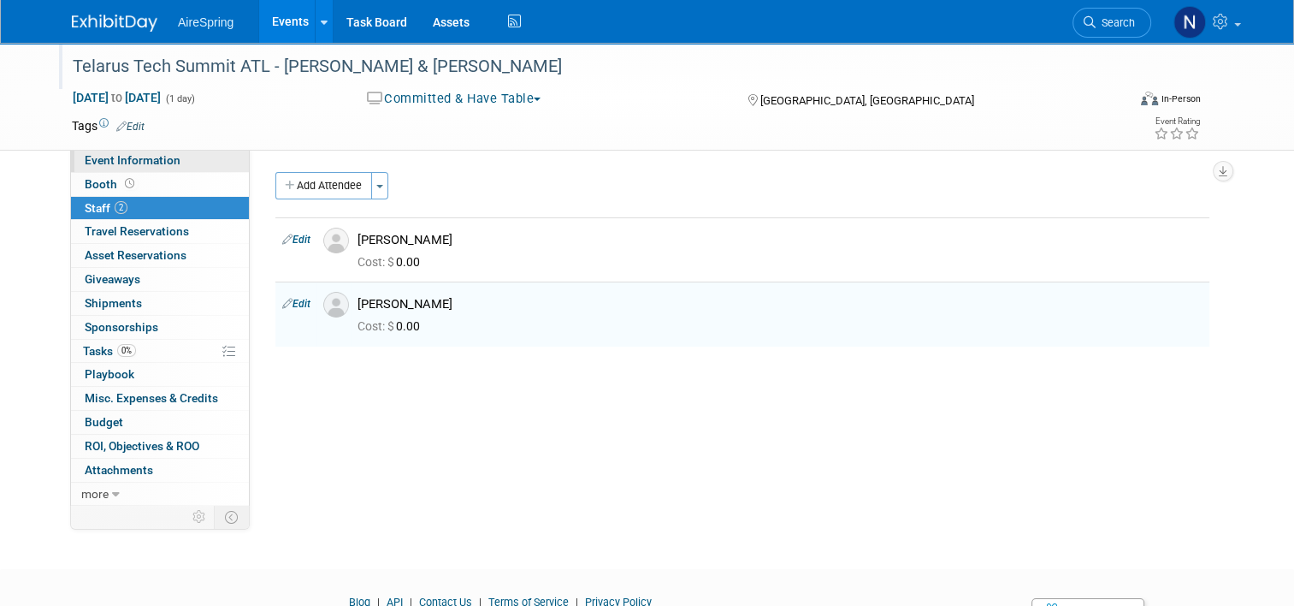
click at [128, 163] on span "Event Information" at bounding box center [133, 160] width 96 height 14
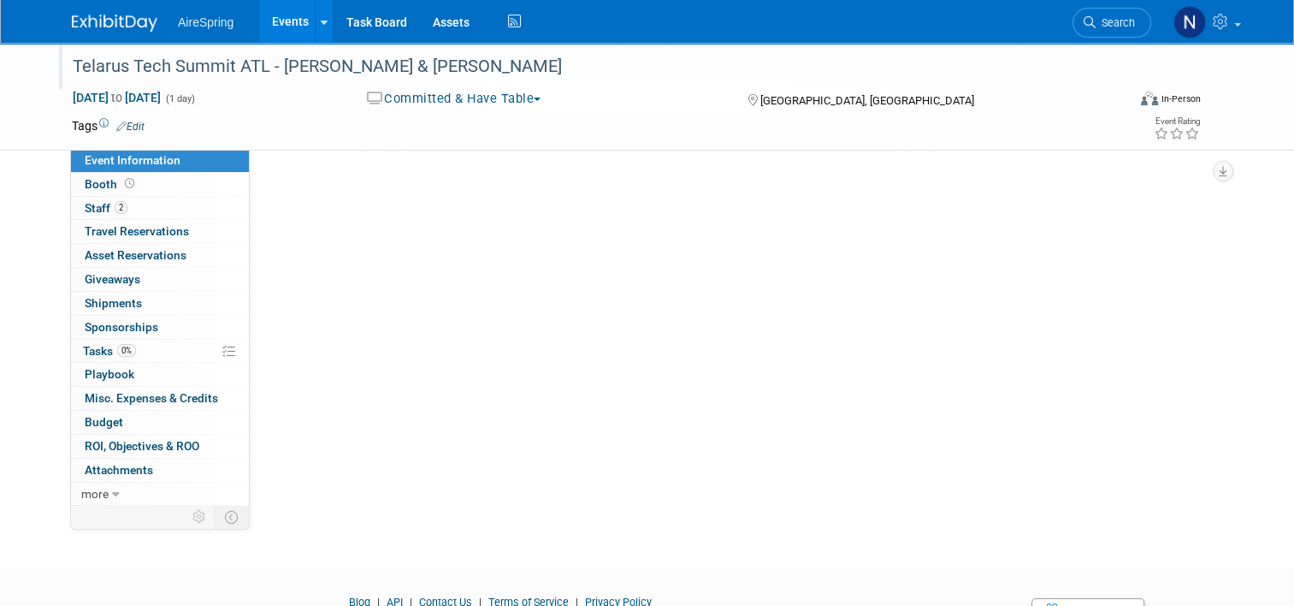
select select "Partner Event"
select select "Marketing"
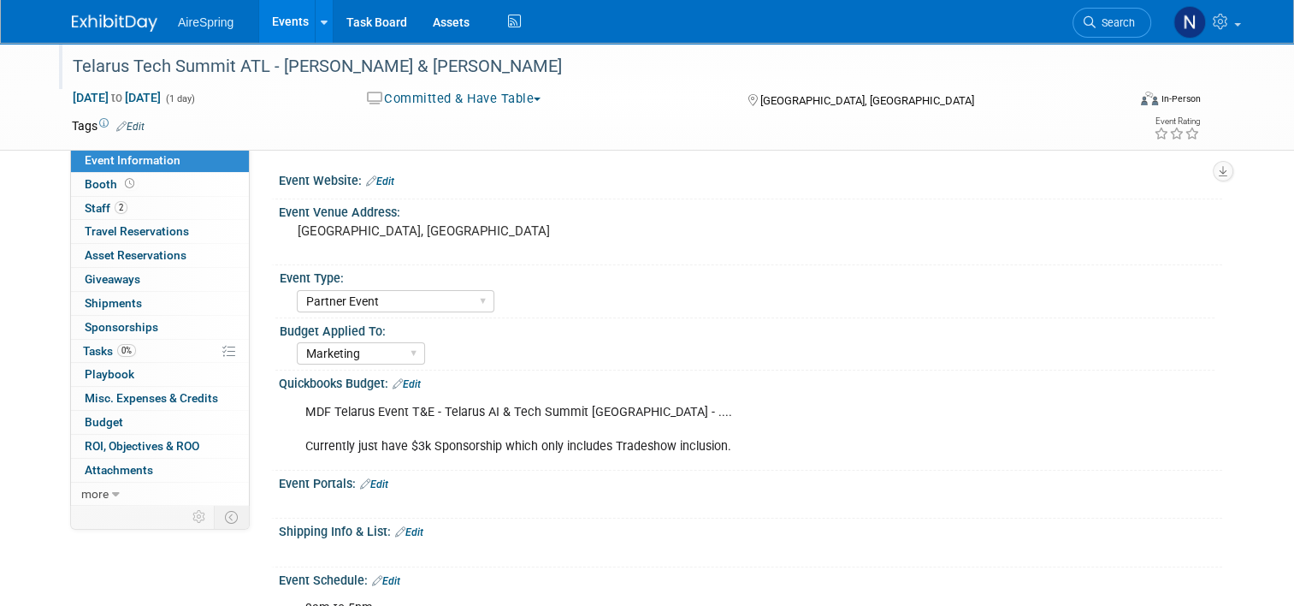
click at [275, 16] on link "Events" at bounding box center [290, 21] width 62 height 43
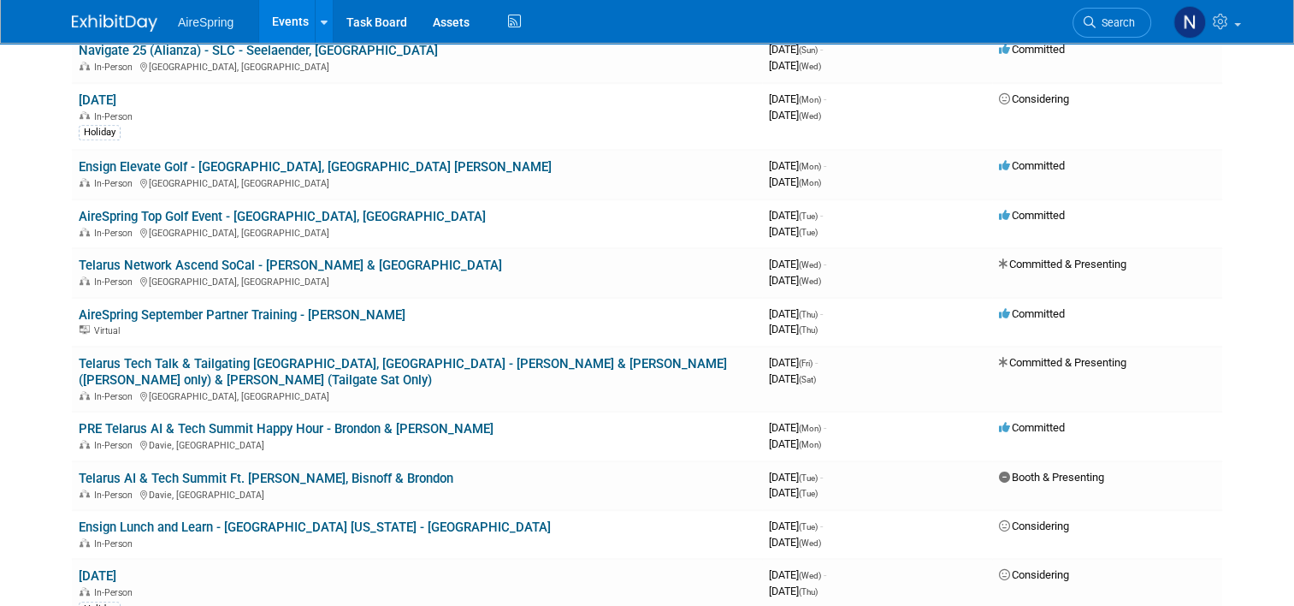
scroll to position [1026, 0]
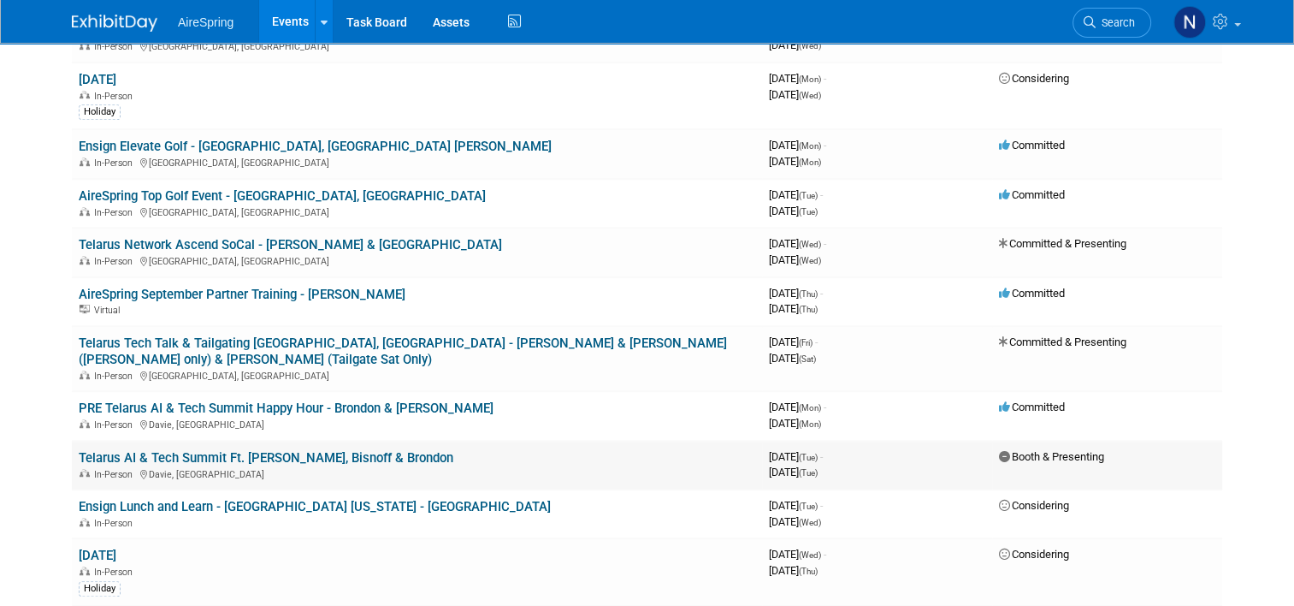
click at [360, 450] on link "Telarus AI & Tech Summit Ft. [PERSON_NAME], Bisnoff & Brondon" at bounding box center [266, 457] width 375 height 15
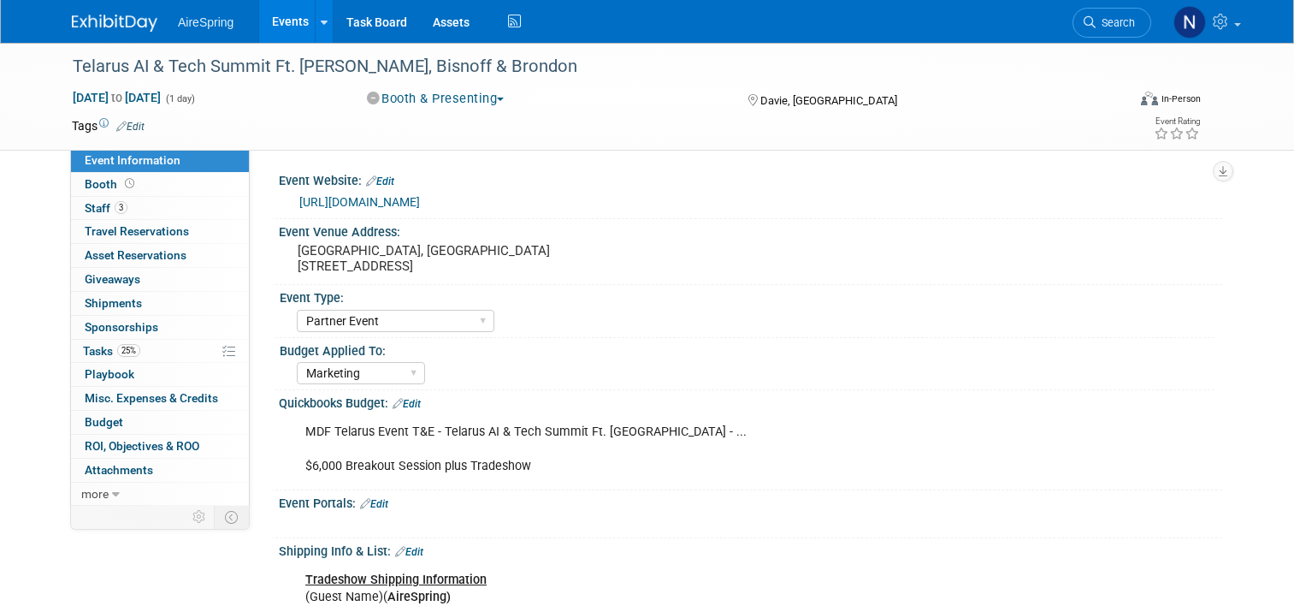
select select "Partner Event"
select select "Marketing"
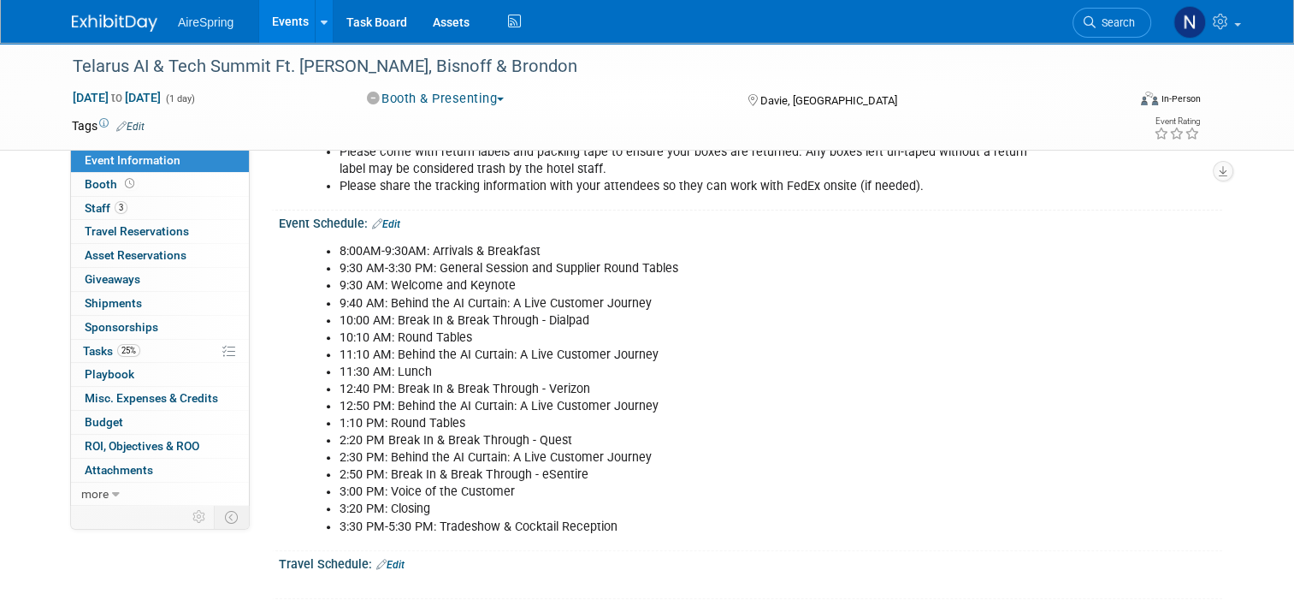
scroll to position [599, 0]
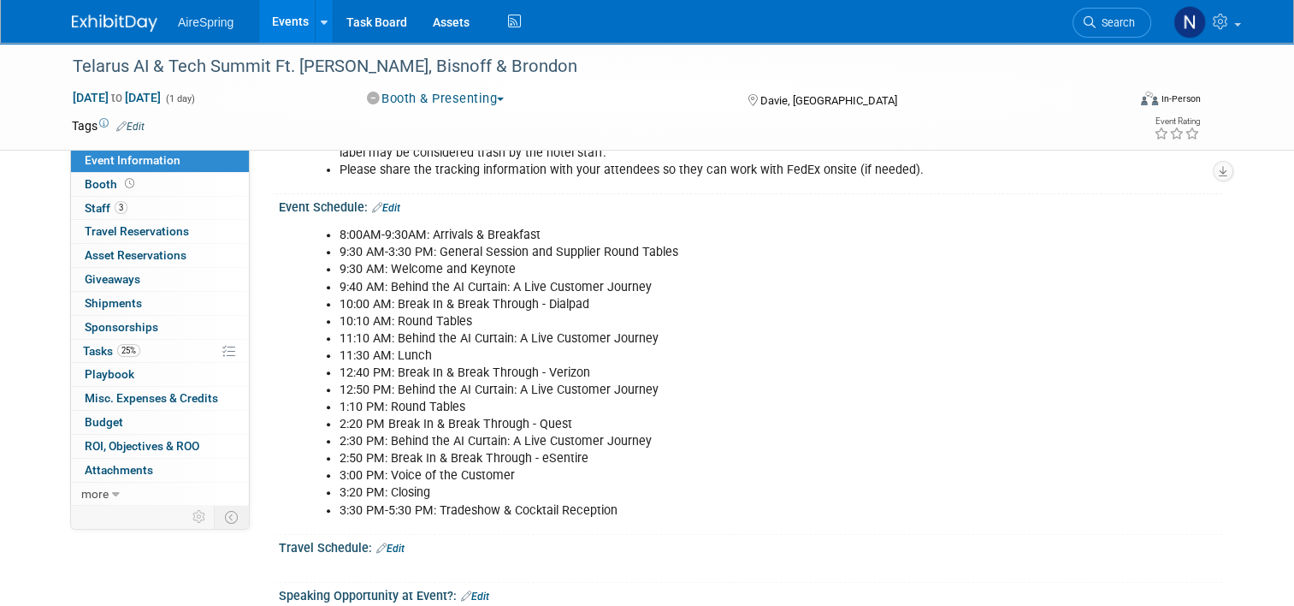
click at [291, 23] on link "Events" at bounding box center [290, 21] width 62 height 43
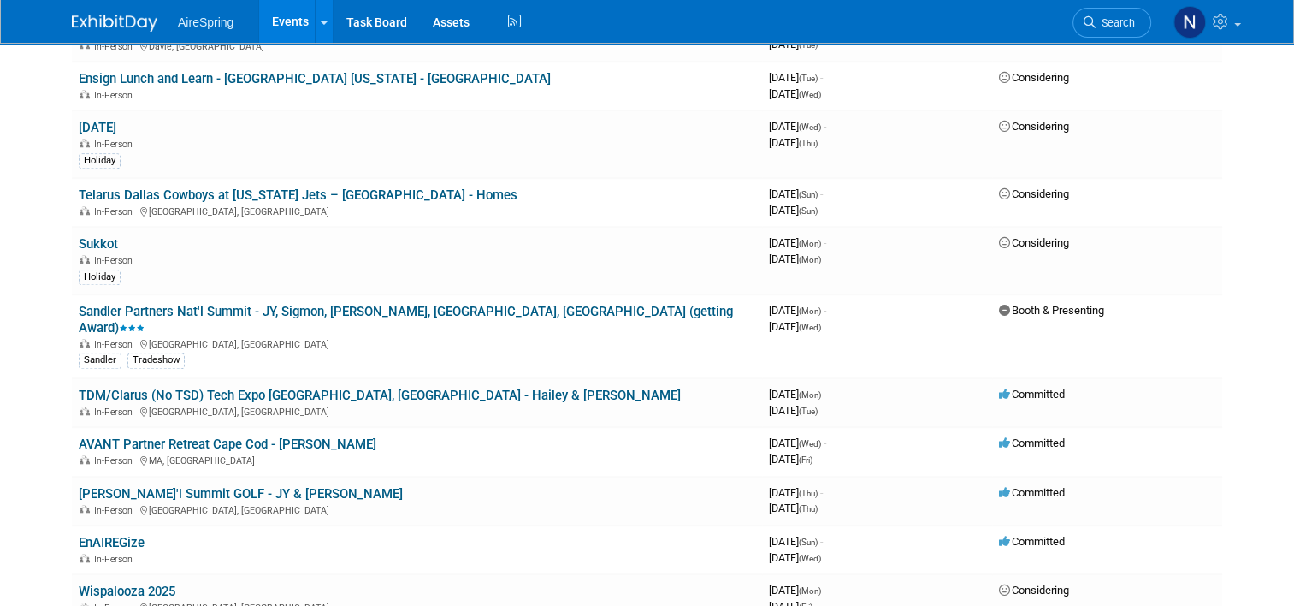
scroll to position [1967, 0]
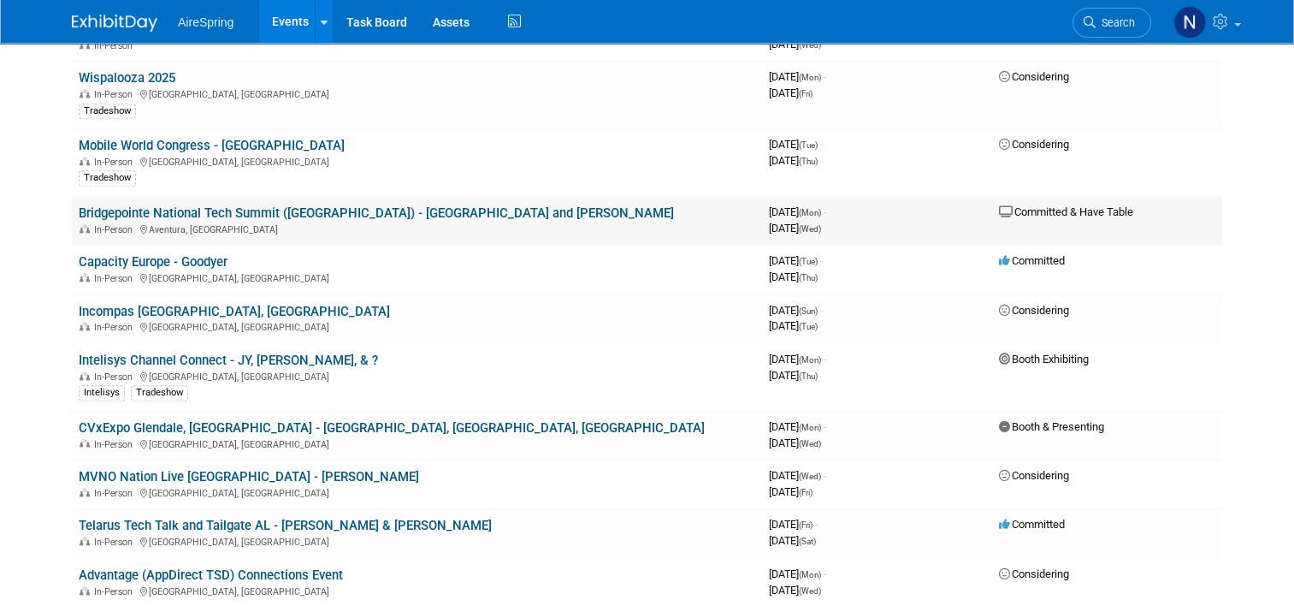
click at [244, 205] on link "Bridgepointe National Tech Summit ([GEOGRAPHIC_DATA]) - [GEOGRAPHIC_DATA] and […" at bounding box center [376, 212] width 595 height 15
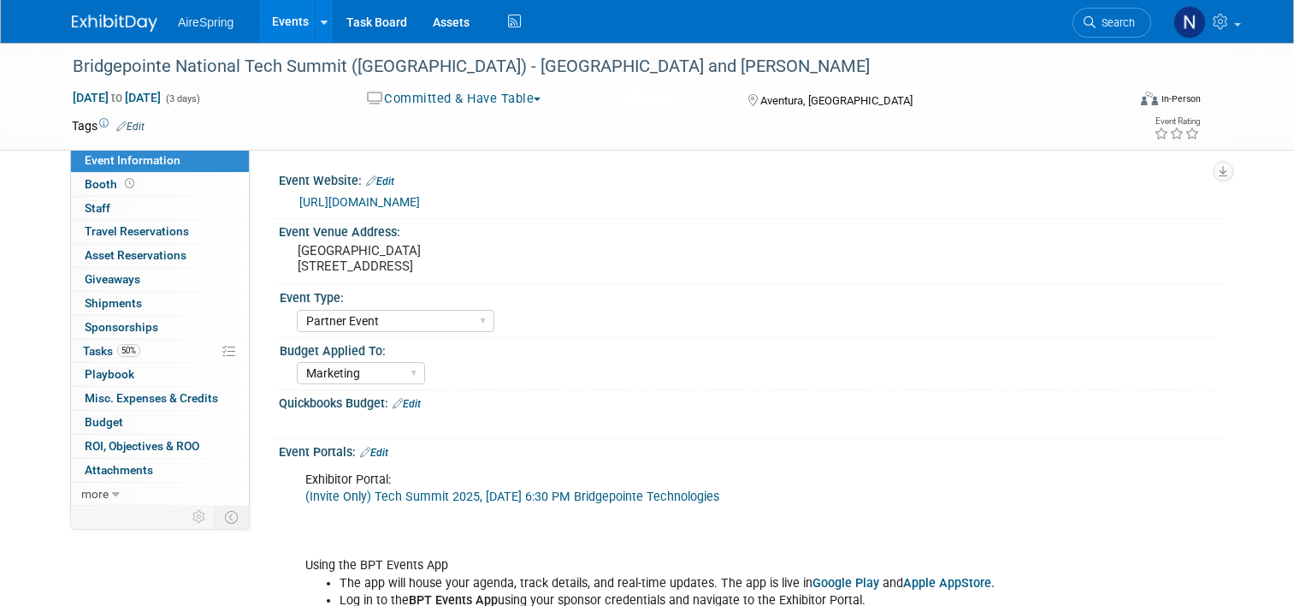
select select "Partner Event"
select select "Marketing"
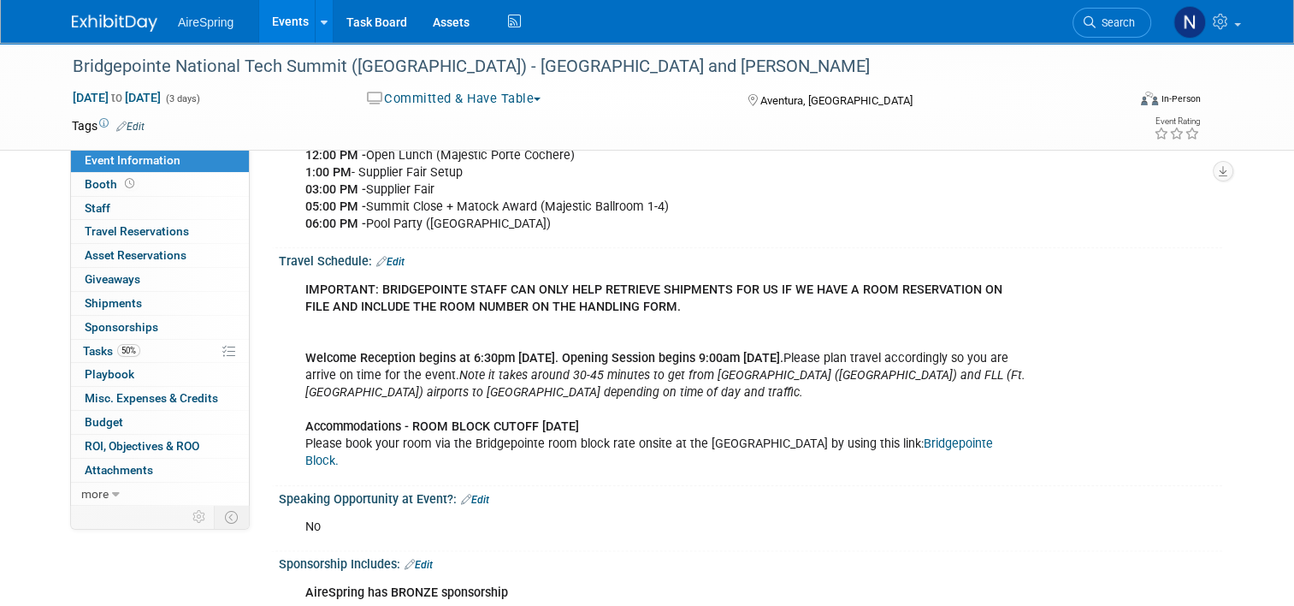
scroll to position [1967, 0]
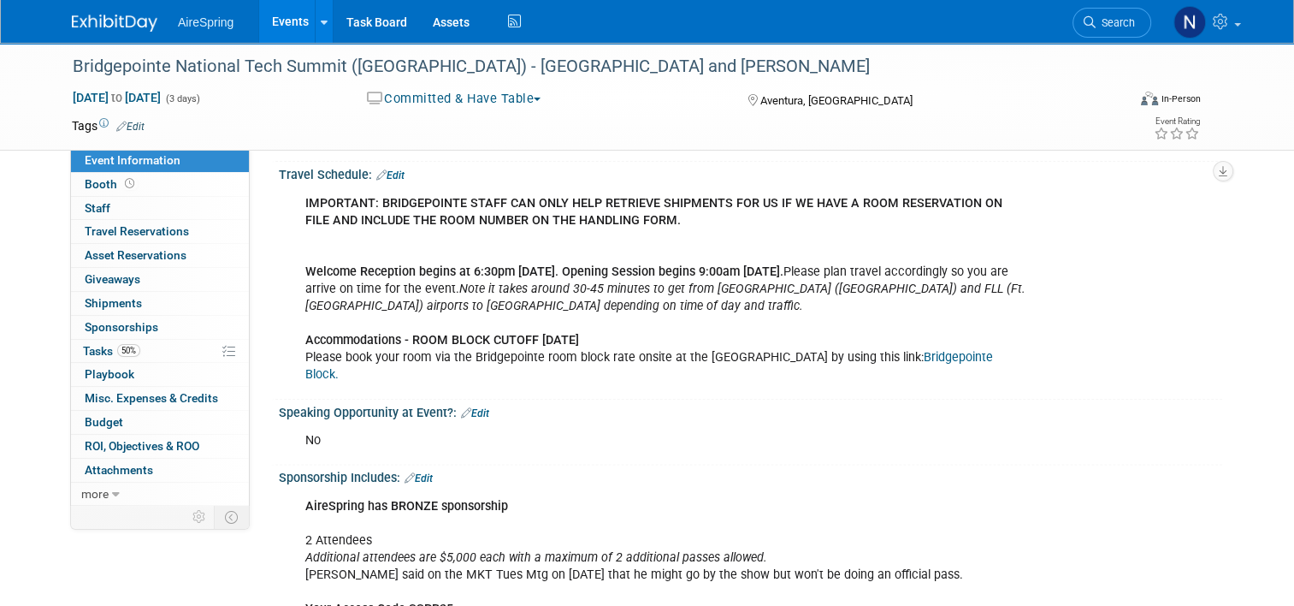
click at [259, 23] on link "Events" at bounding box center [290, 21] width 62 height 43
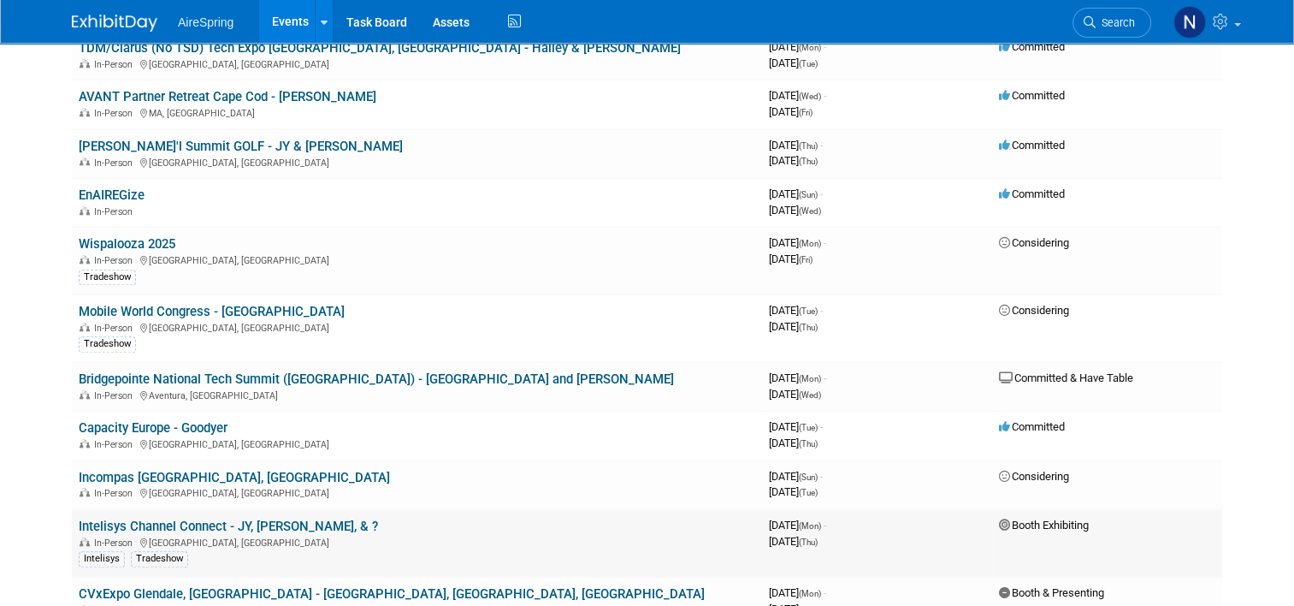
scroll to position [1882, 0]
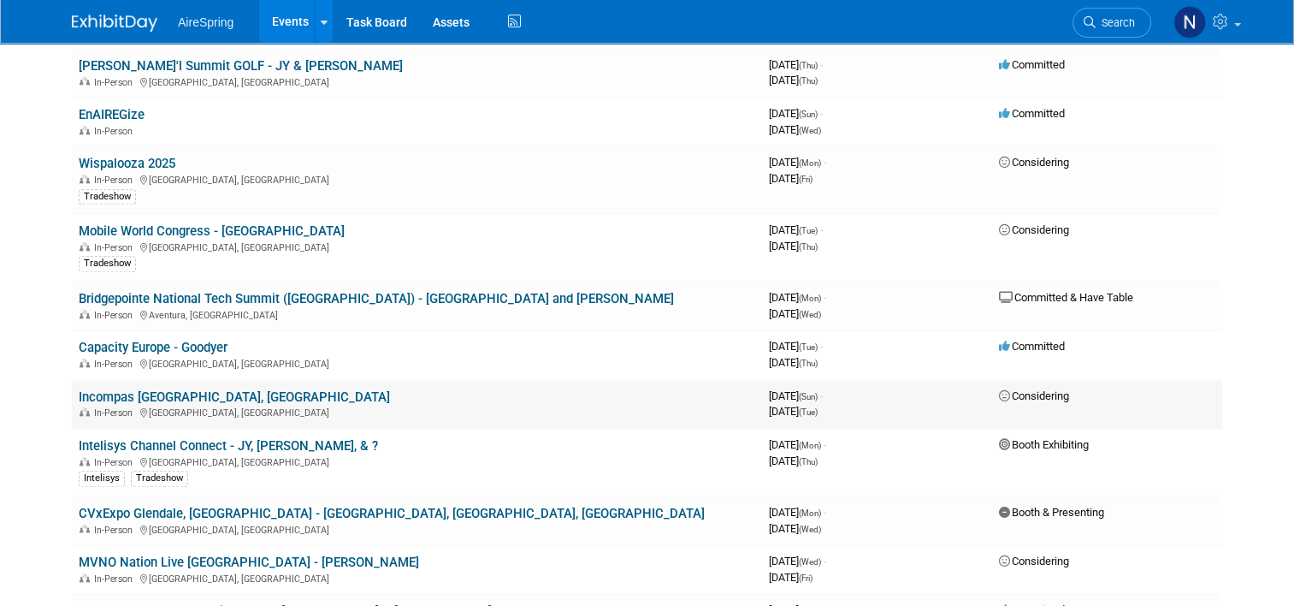
click at [127, 389] on link "Incompas [GEOGRAPHIC_DATA], [GEOGRAPHIC_DATA]" at bounding box center [234, 396] width 311 height 15
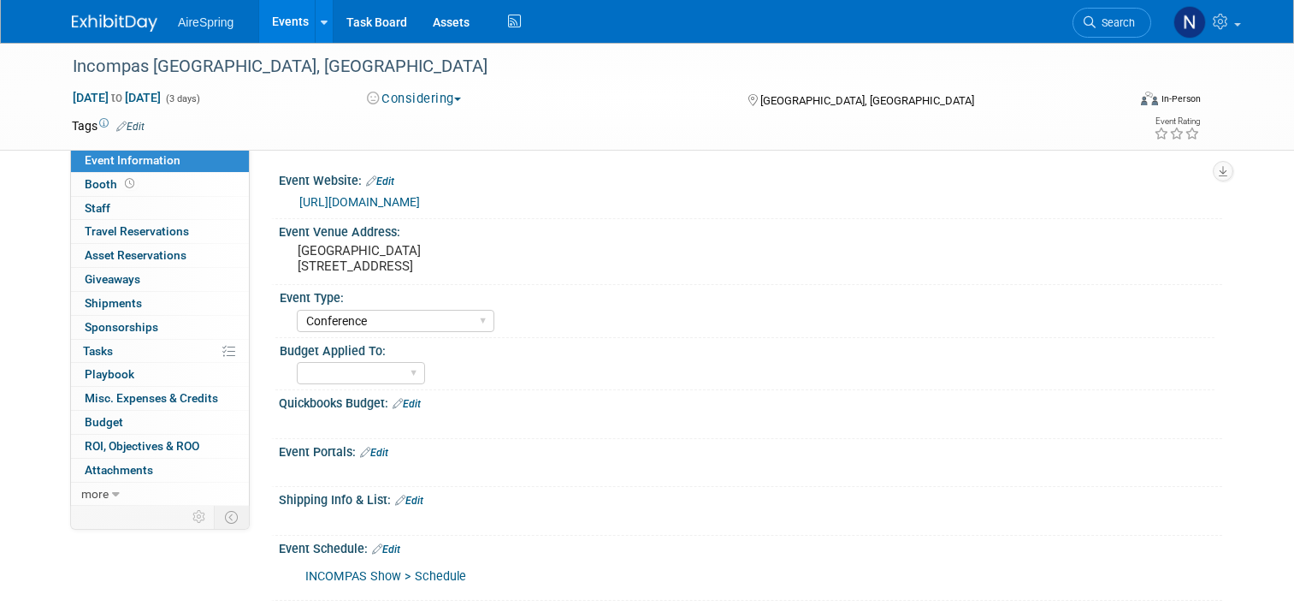
select select "Conference"
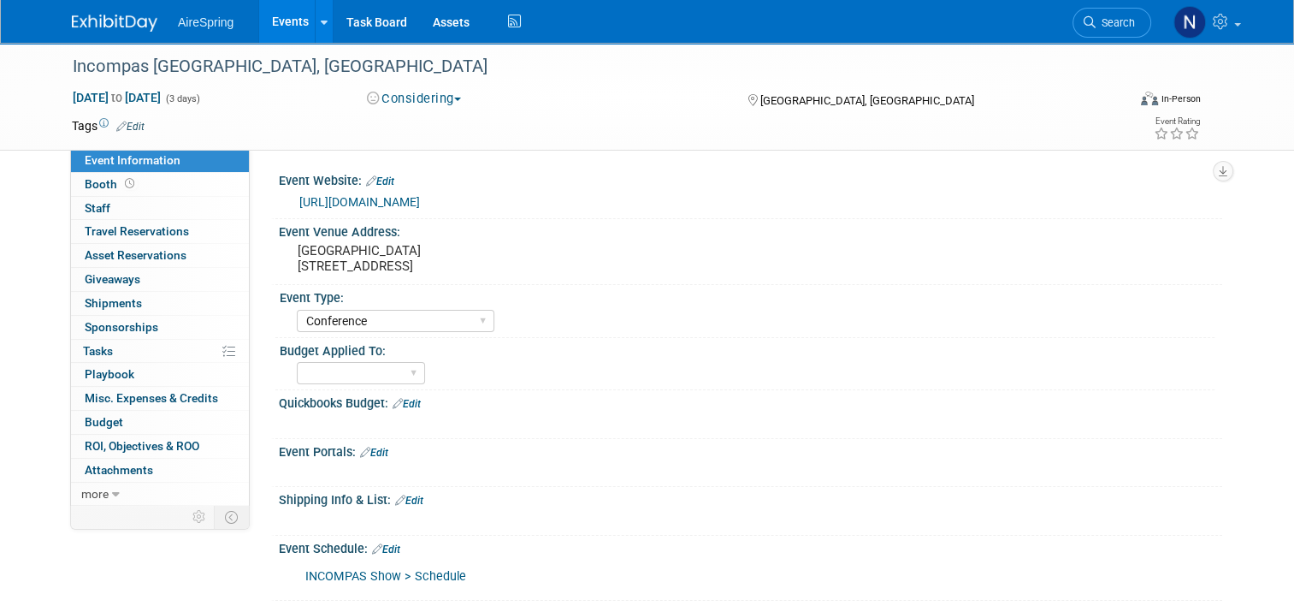
click at [417, 96] on button "Considering" at bounding box center [414, 99] width 107 height 18
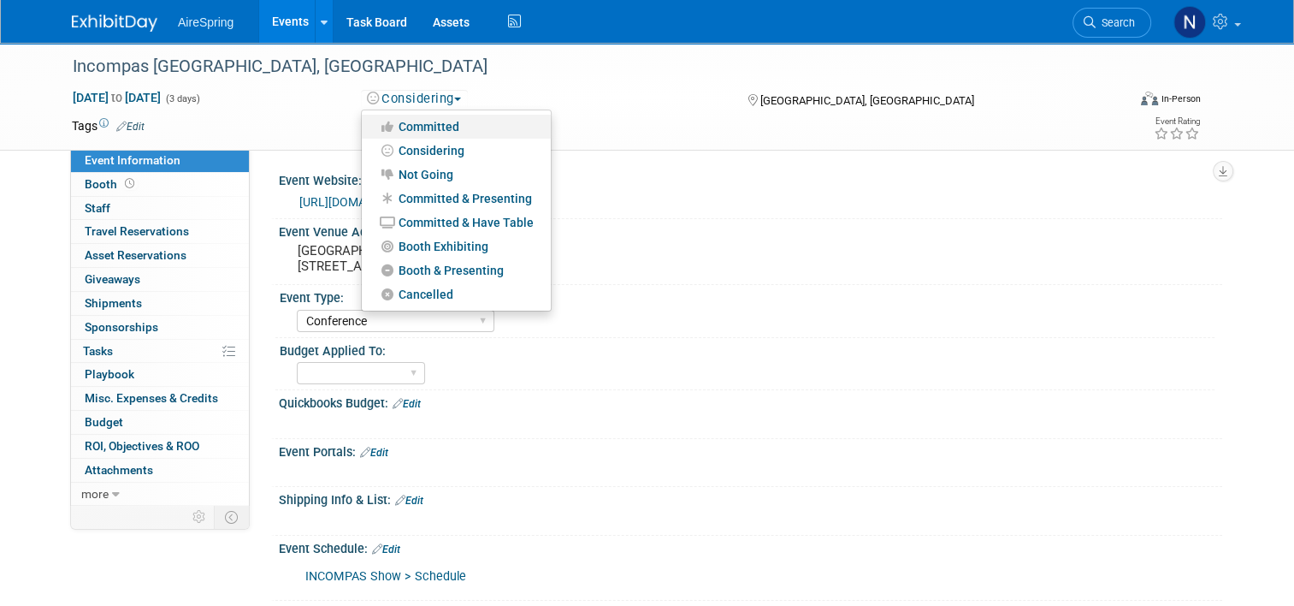
click at [417, 127] on link "Committed" at bounding box center [456, 127] width 189 height 24
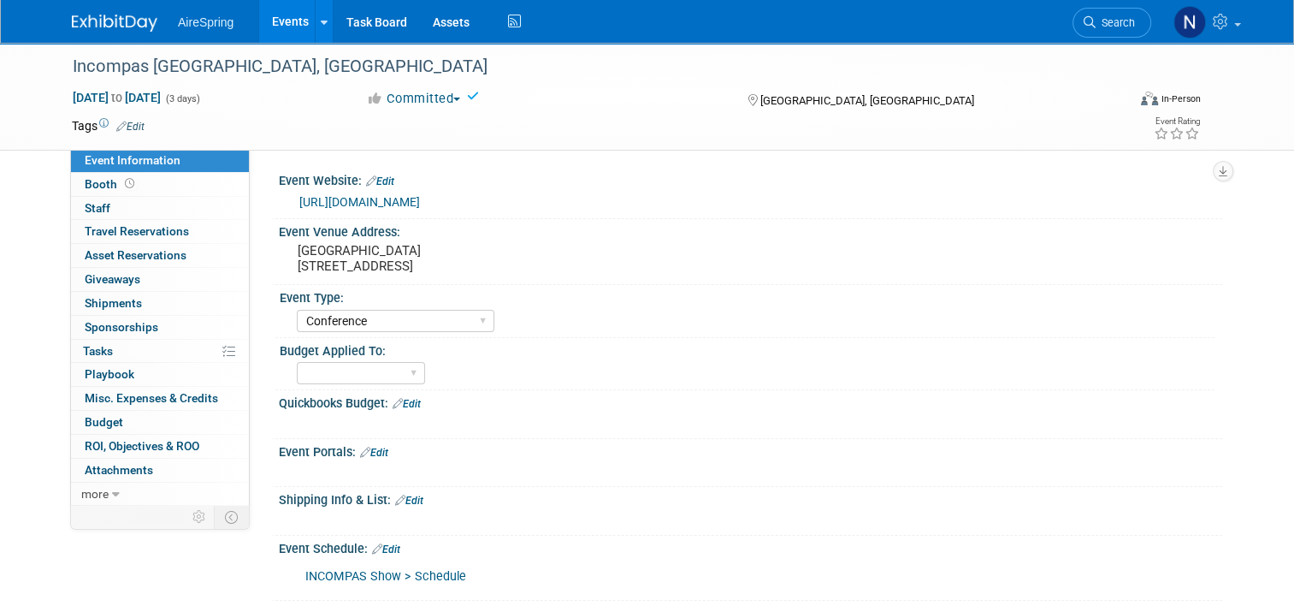
click at [373, 201] on link "[URL][DOMAIN_NAME]" at bounding box center [359, 202] width 121 height 14
click at [272, 9] on link "Events" at bounding box center [290, 21] width 62 height 43
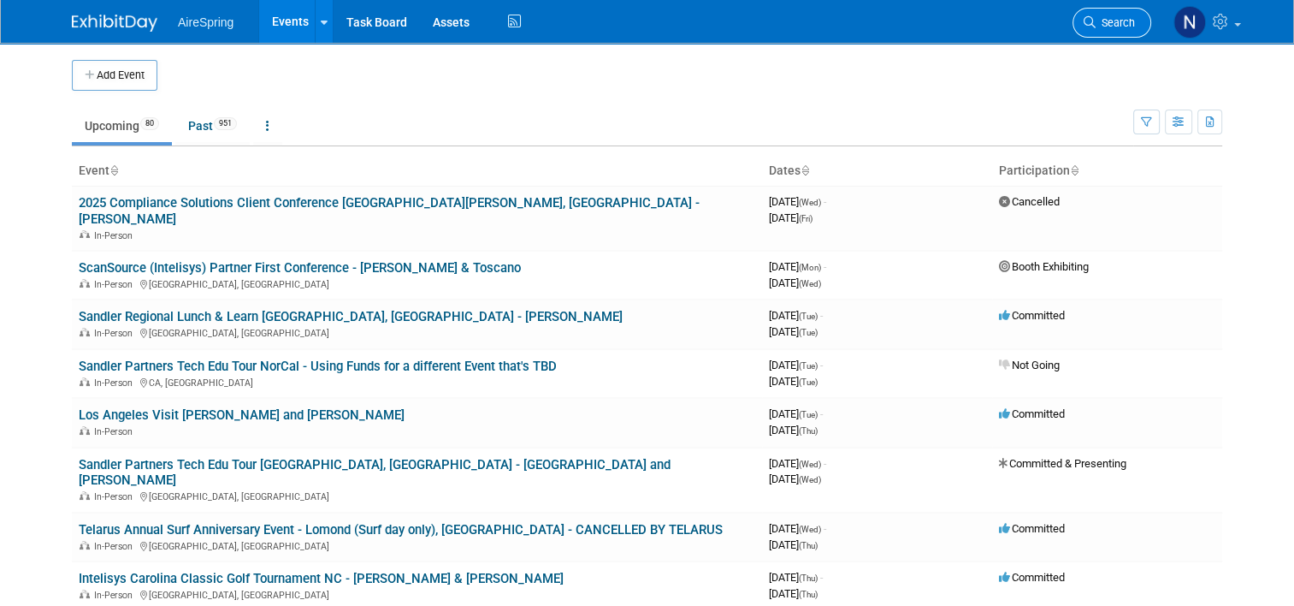
click at [1106, 17] on span "Search" at bounding box center [1115, 22] width 39 height 13
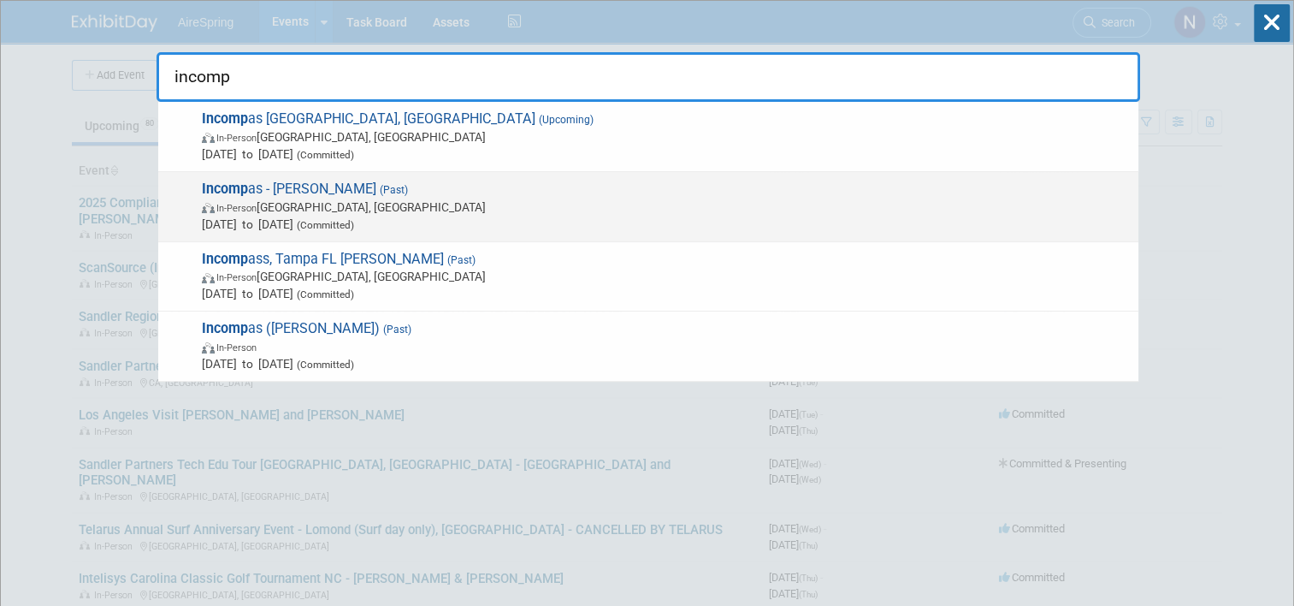
type input "incomp"
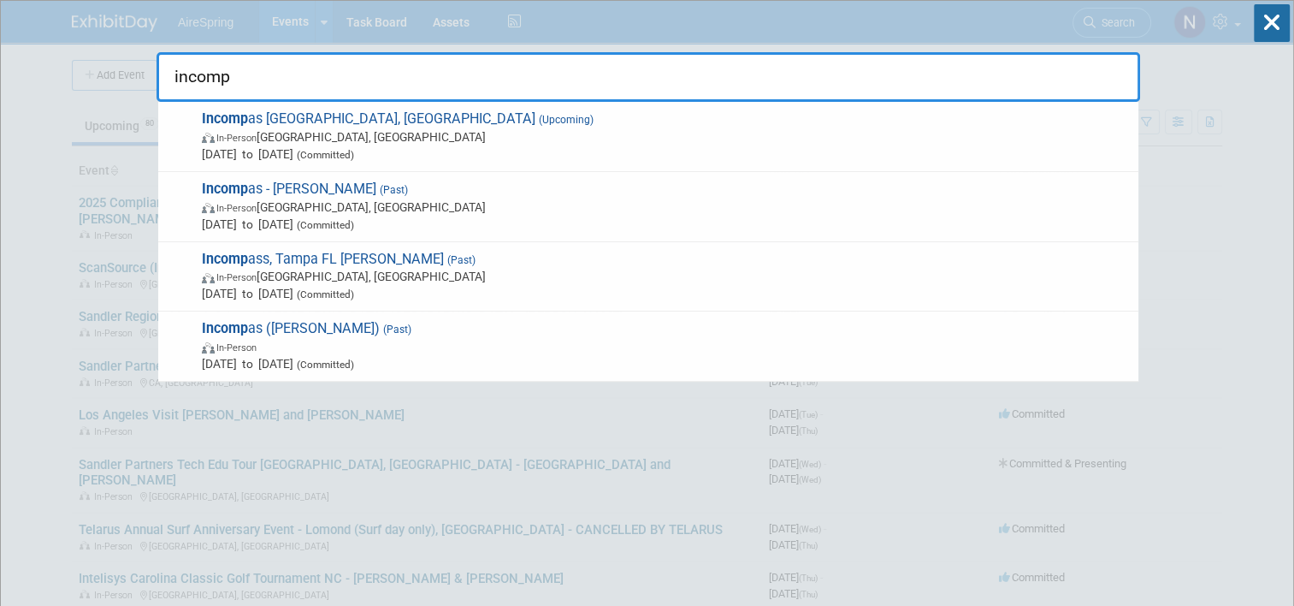
click at [719, 206] on span "In-Person Denver, CO" at bounding box center [666, 206] width 928 height 17
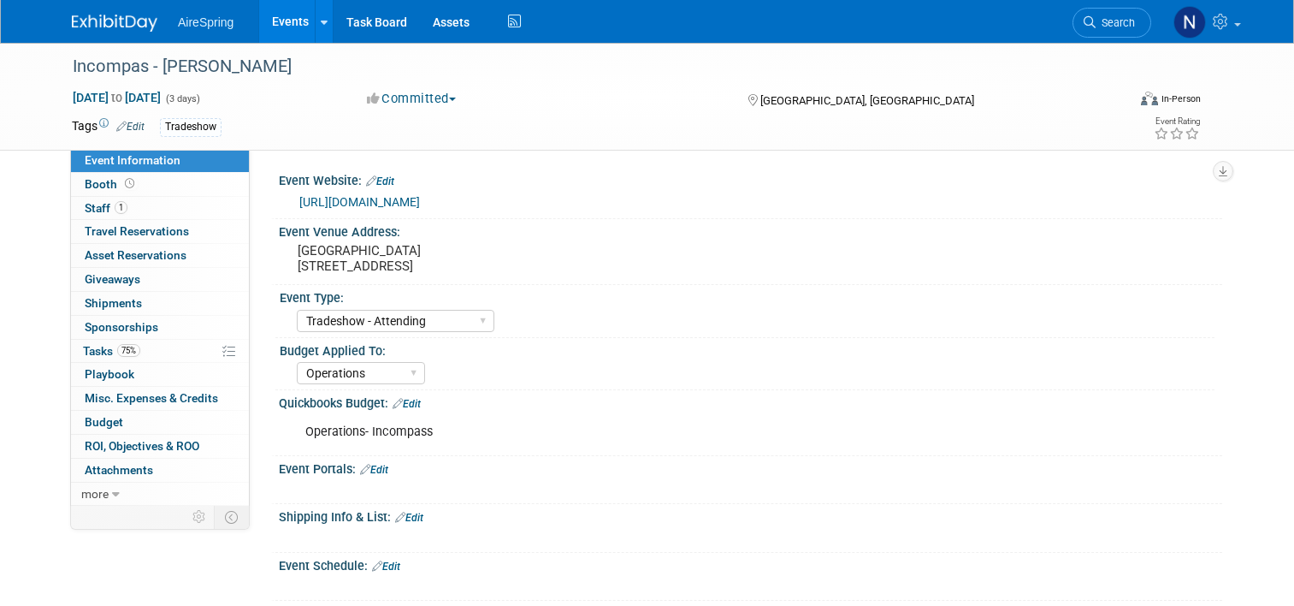
select select "Tradeshow - Attending"
select select "Operations"
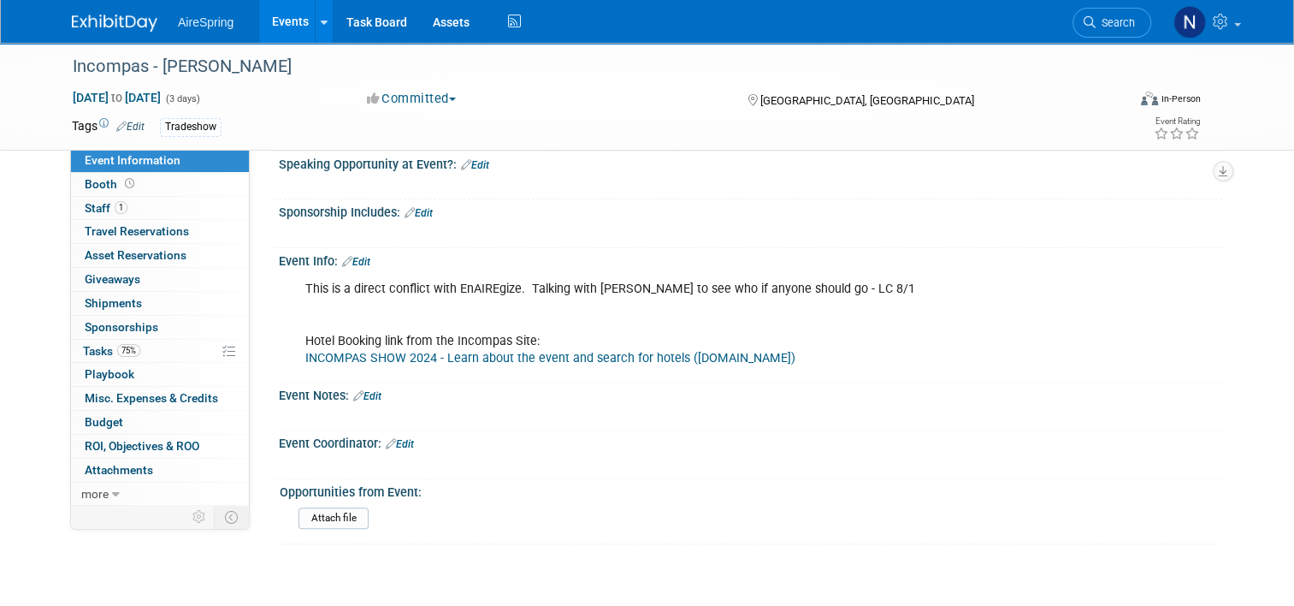
scroll to position [513, 0]
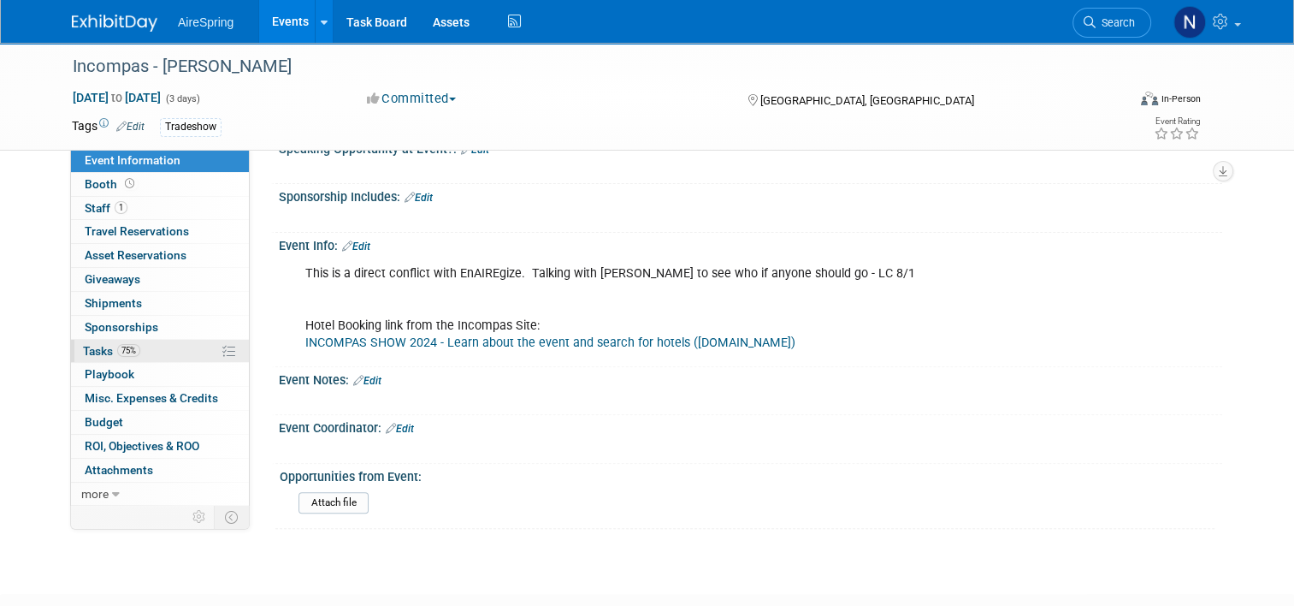
click at [141, 342] on link "75% Tasks 75%" at bounding box center [160, 351] width 178 height 23
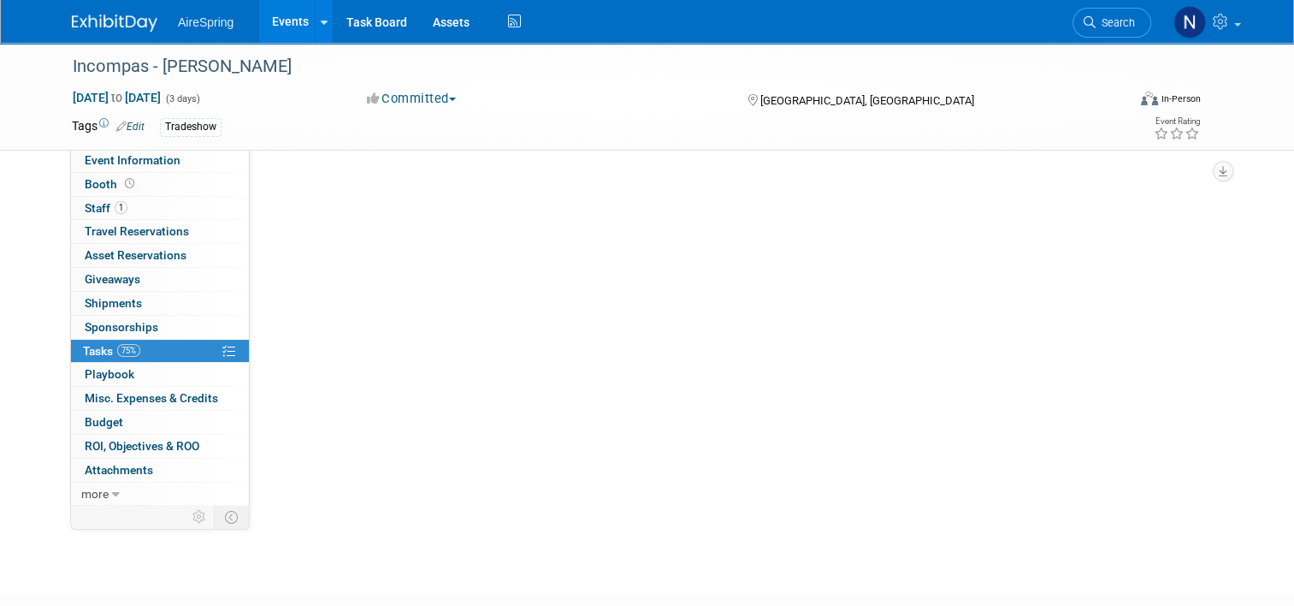
scroll to position [0, 0]
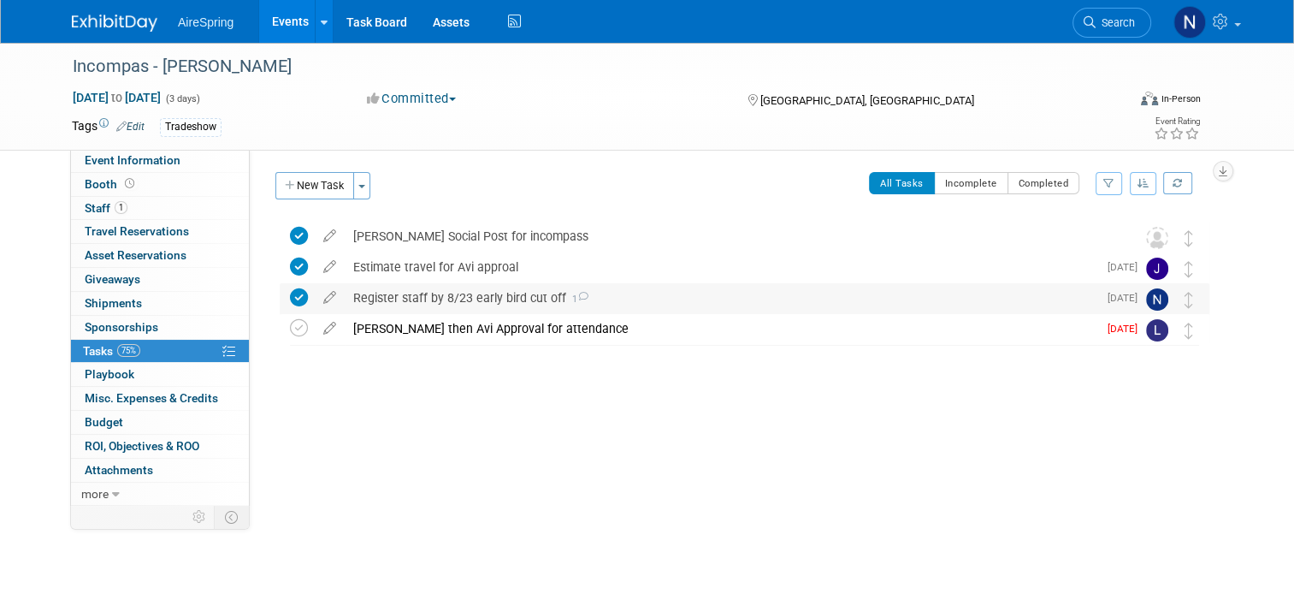
click at [635, 291] on div "Register staff by 8/23 early bird cut off 1" at bounding box center [721, 297] width 753 height 29
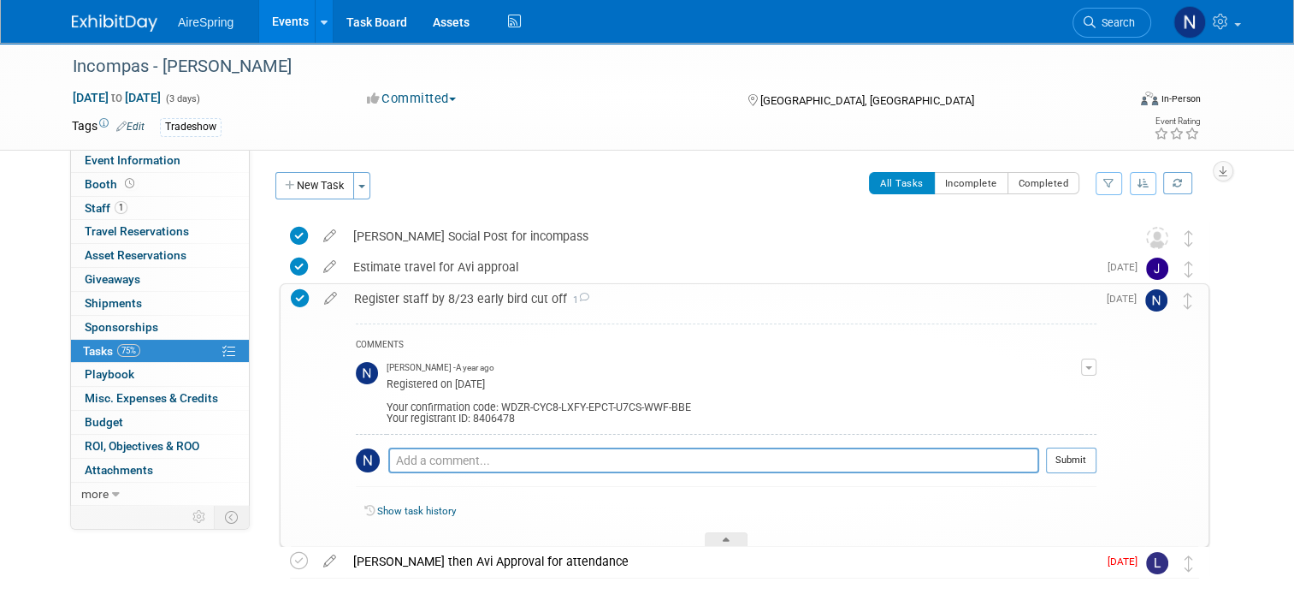
click at [267, 26] on link "Events" at bounding box center [290, 21] width 62 height 43
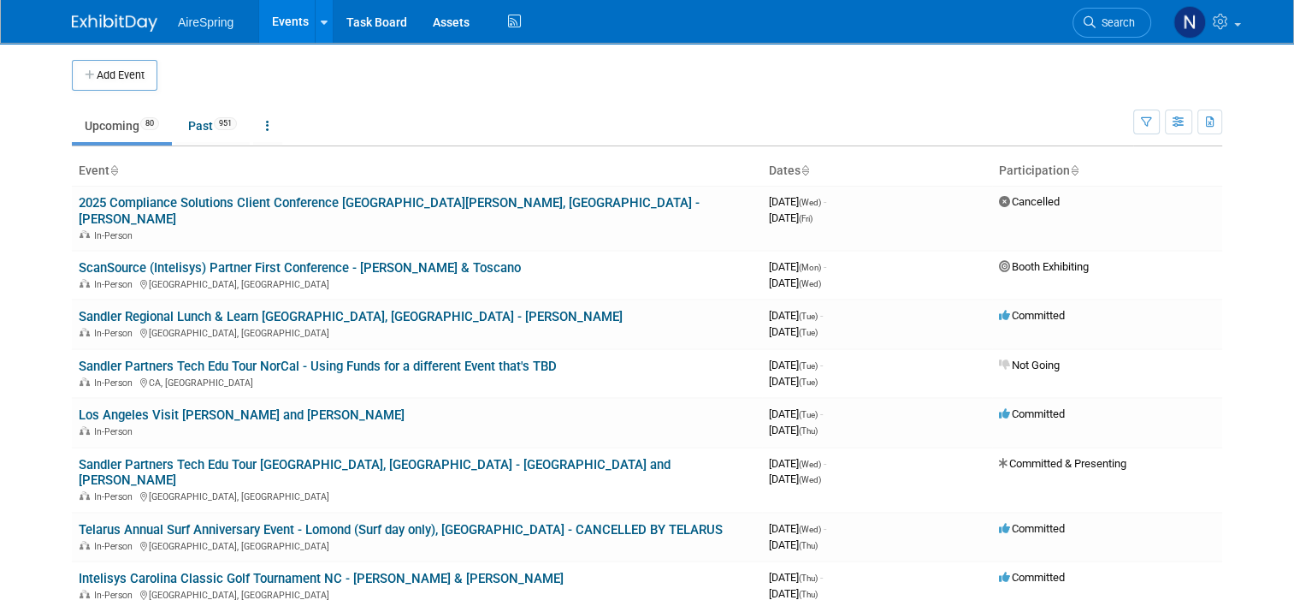
click at [86, 132] on link "Upcoming 80" at bounding box center [122, 125] width 100 height 33
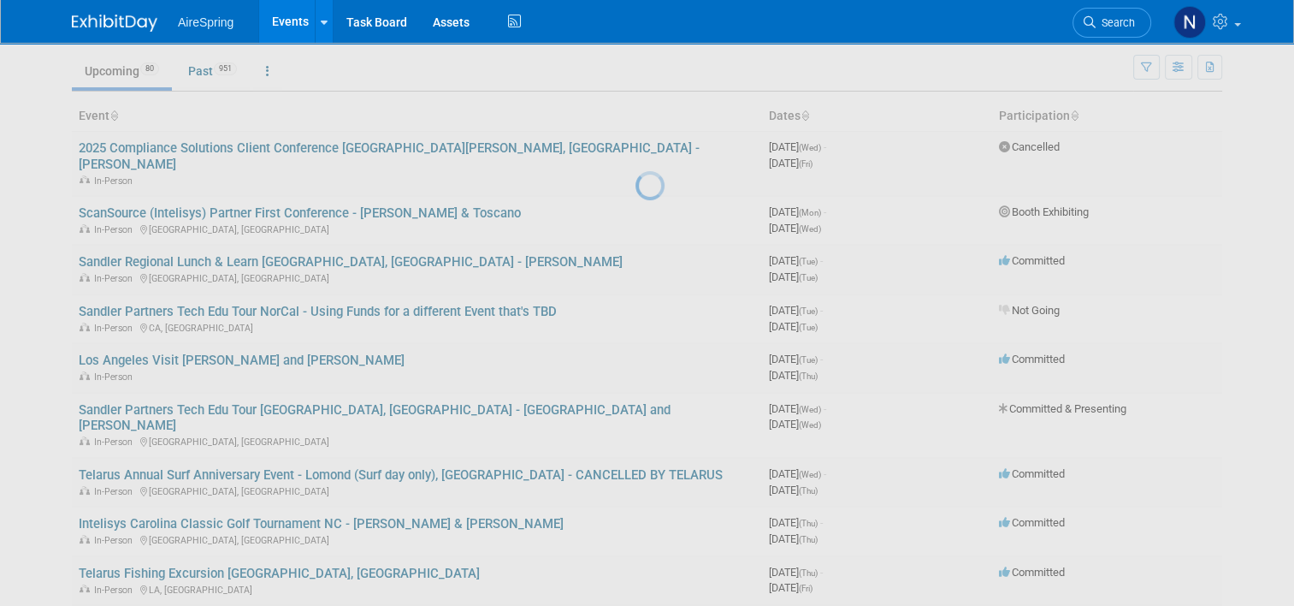
scroll to position [86, 0]
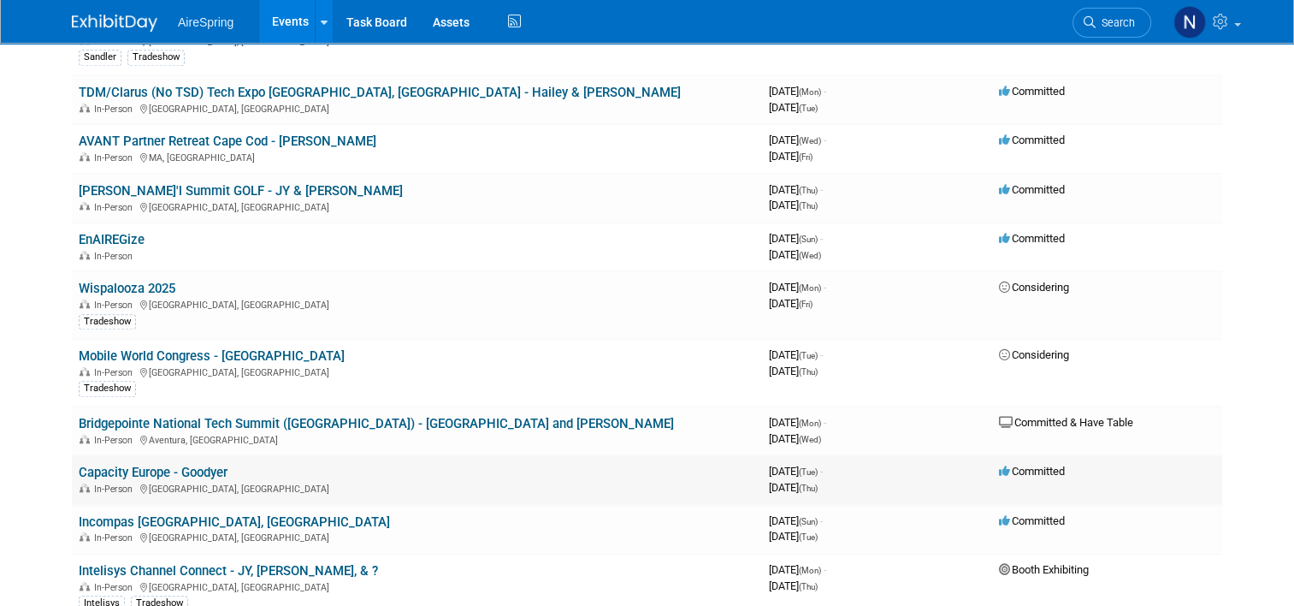
scroll to position [1796, 0]
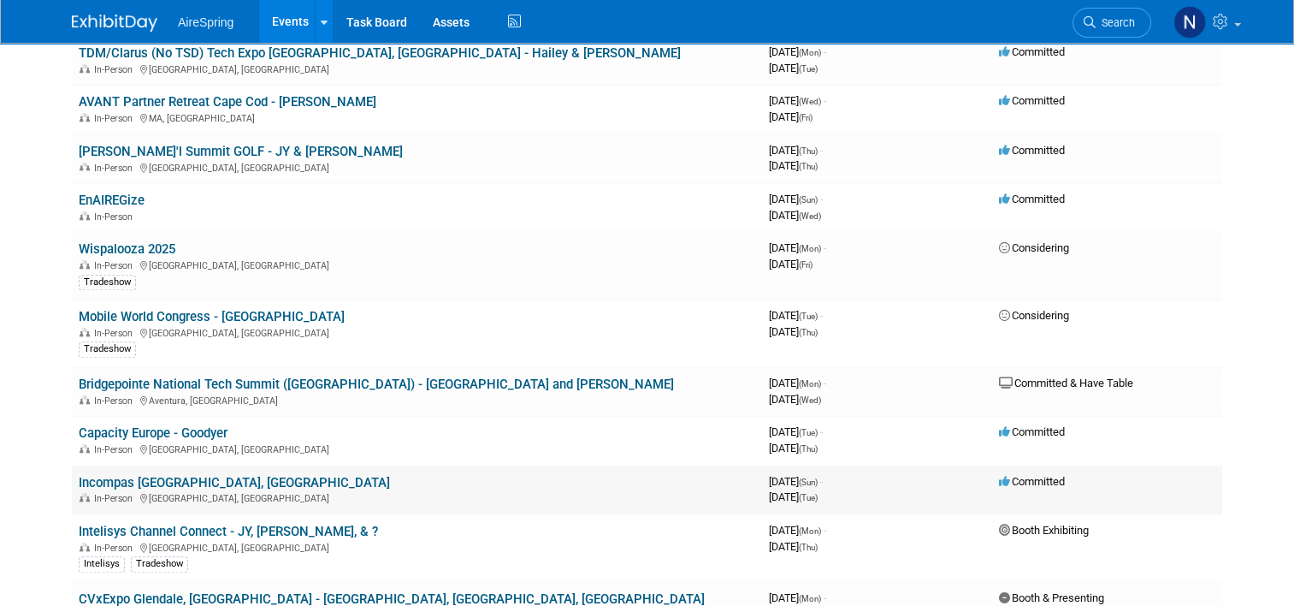
click at [157, 475] on link "Incompas [GEOGRAPHIC_DATA], [GEOGRAPHIC_DATA]" at bounding box center [234, 482] width 311 height 15
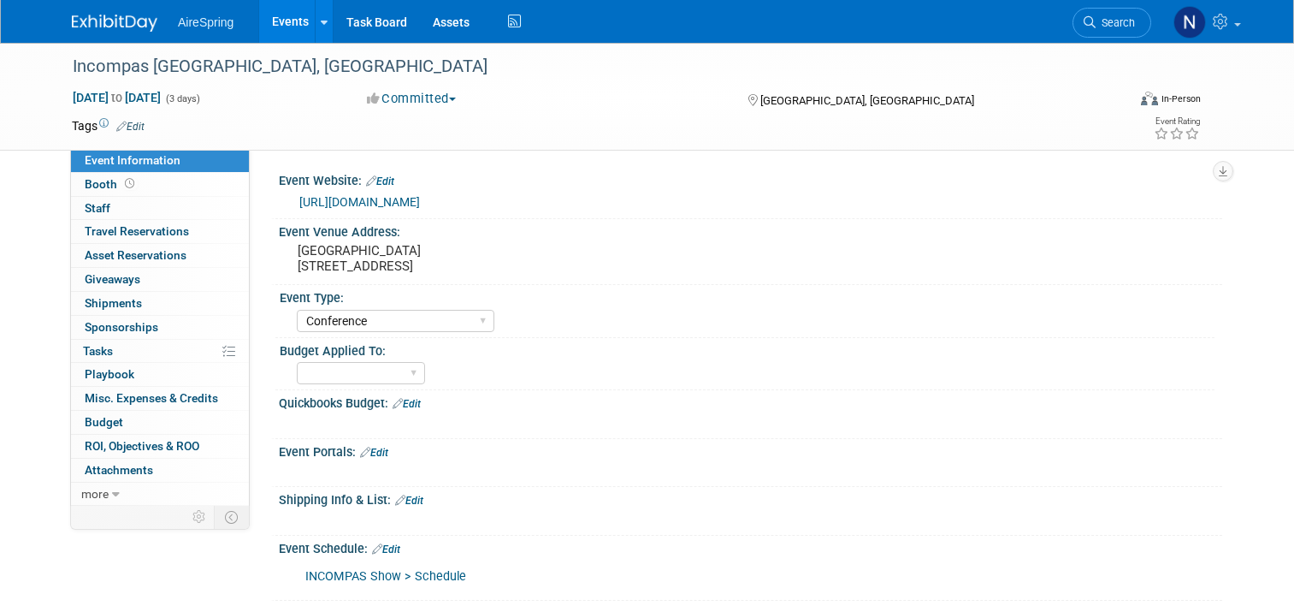
select select "Conference"
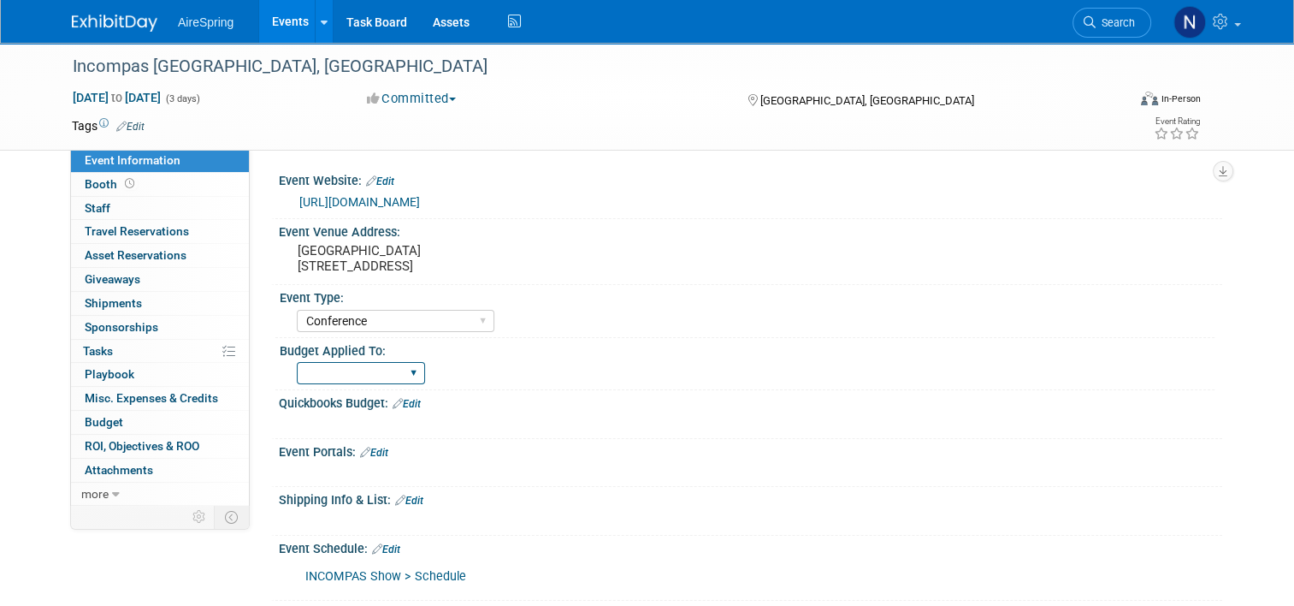
drag, startPoint x: 366, startPoint y: 365, endPoint x: 366, endPoint y: 381, distance: 16.3
click at [366, 365] on select "Marketing Sales Operations Customer" at bounding box center [361, 373] width 128 height 23
select select "Operations"
click at [297, 362] on select "Marketing Sales Operations Customer" at bounding box center [361, 373] width 128 height 23
click at [410, 399] on link "Edit" at bounding box center [407, 404] width 28 height 12
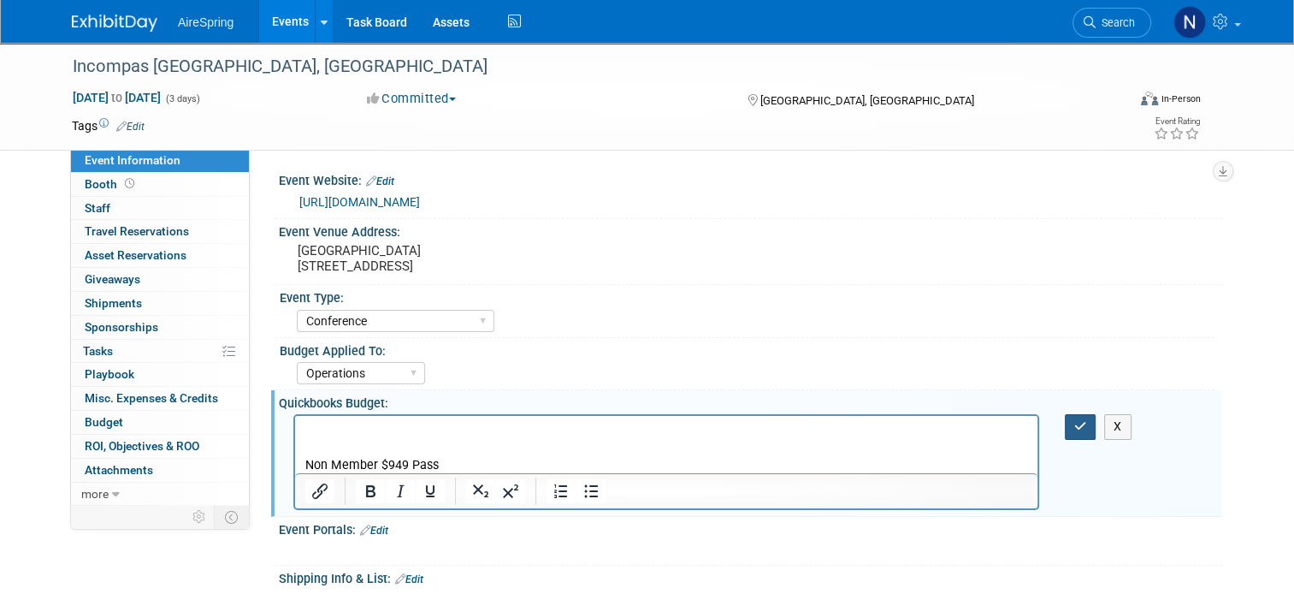
click at [1085, 422] on icon "button" at bounding box center [1080, 426] width 13 height 12
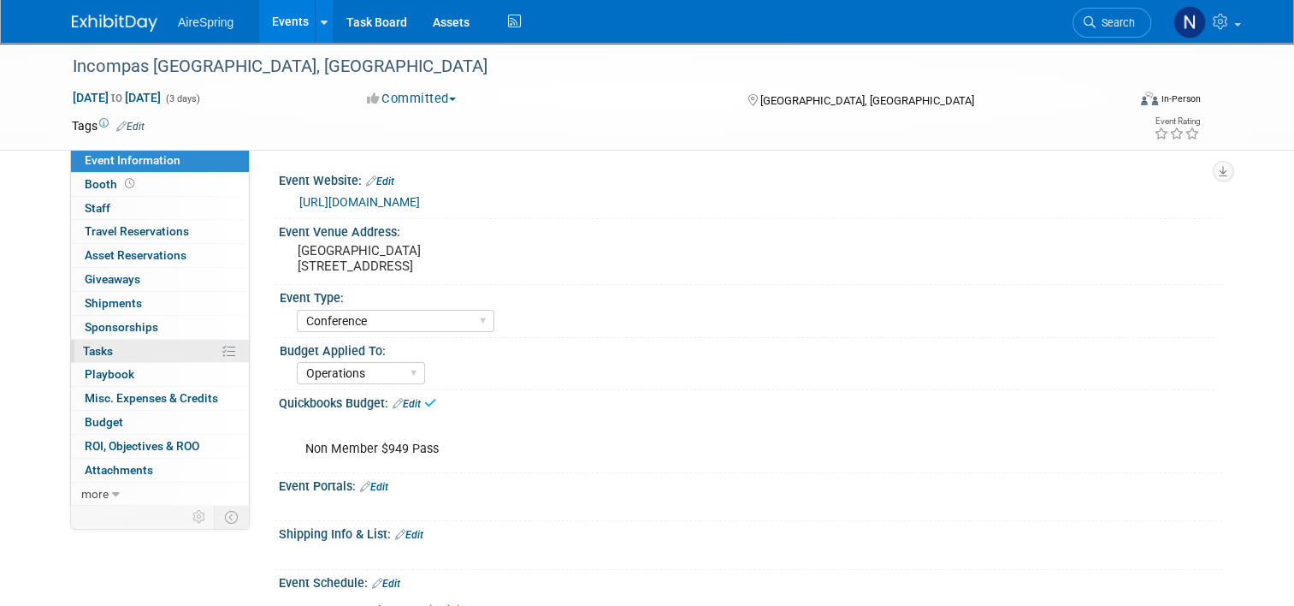
click at [71, 344] on link "0% Tasks 0%" at bounding box center [160, 351] width 178 height 23
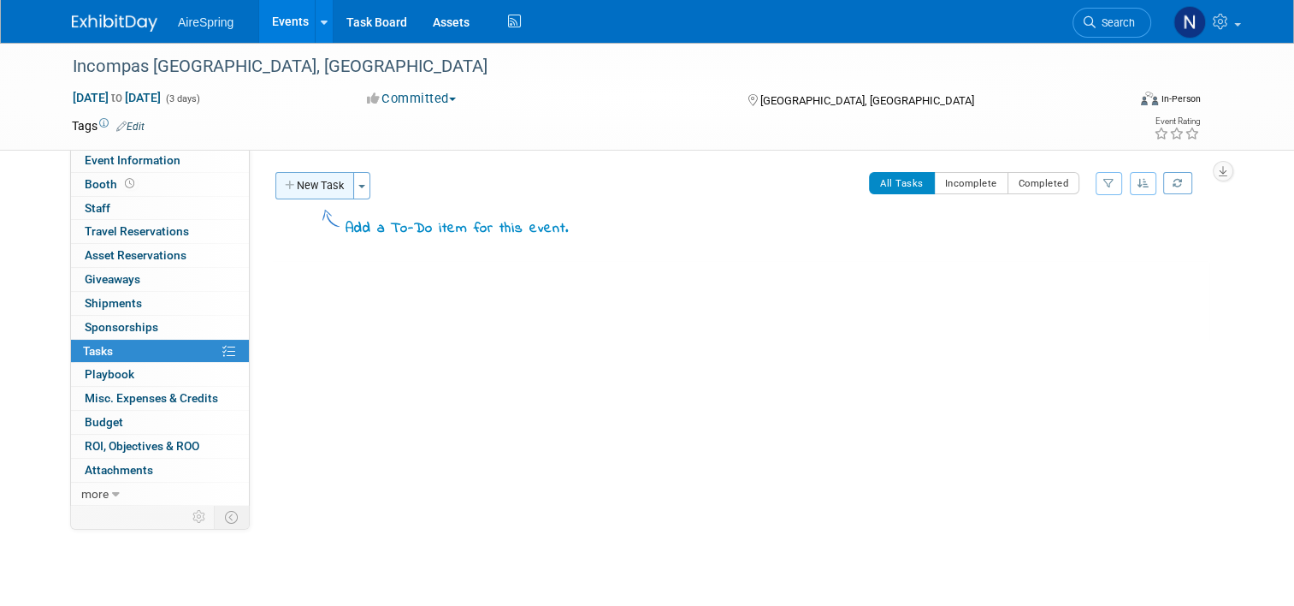
click at [316, 181] on button "New Task" at bounding box center [314, 185] width 79 height 27
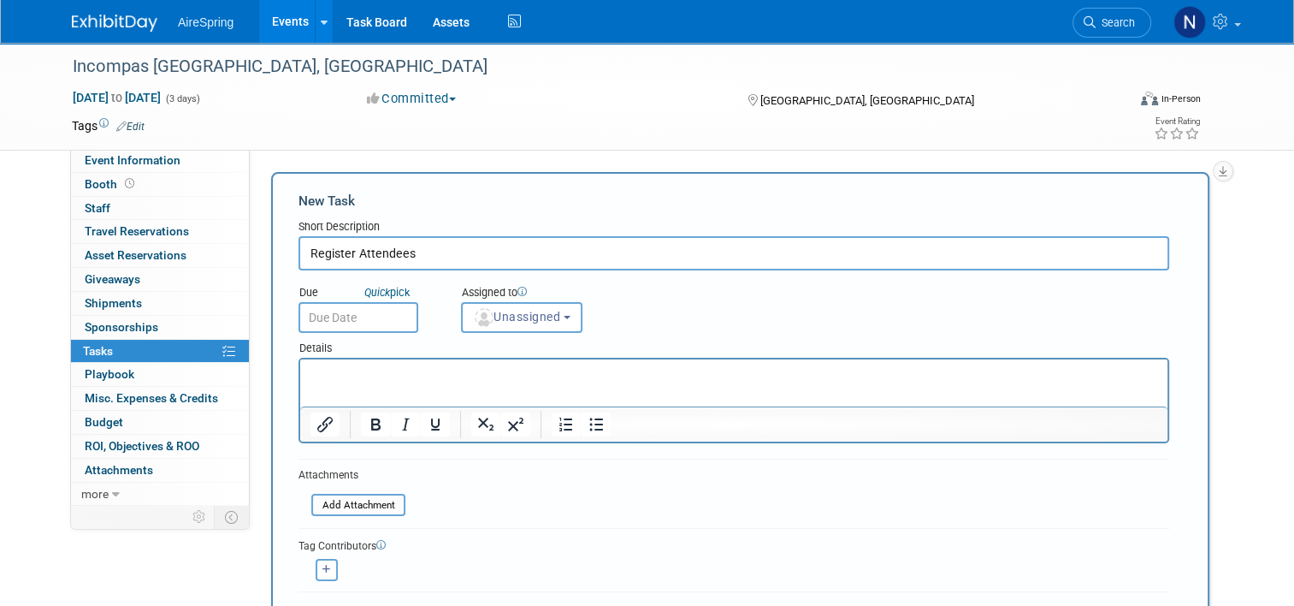
type input "Register Attendees"
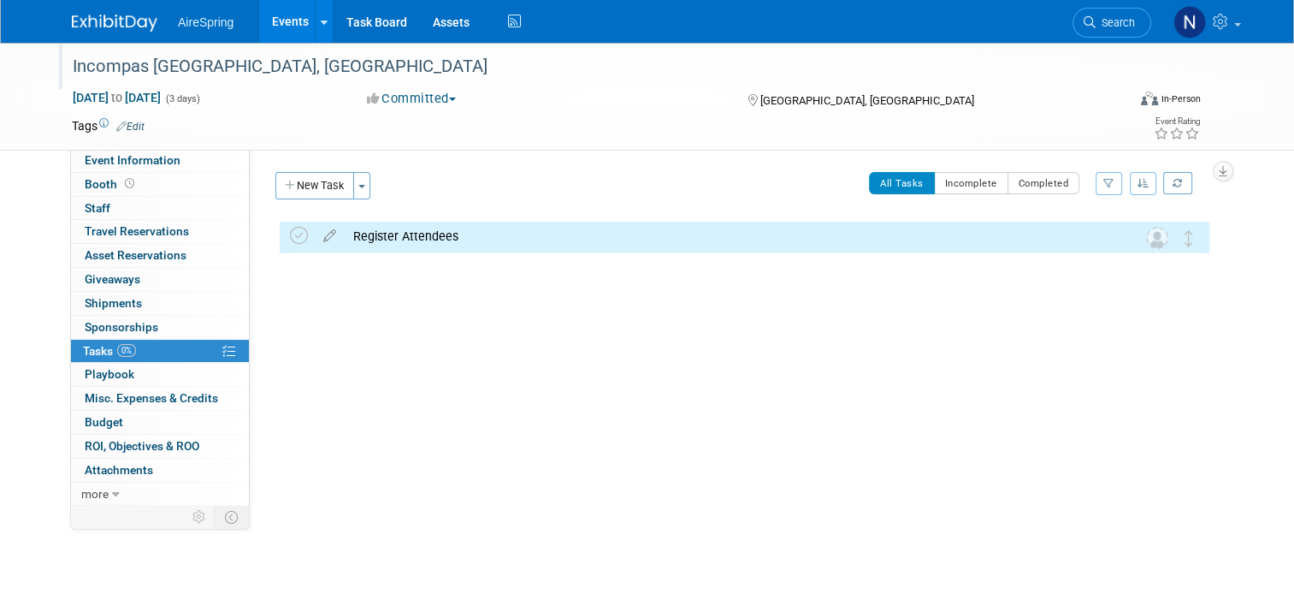
click at [348, 72] on div "Incompas [GEOGRAPHIC_DATA], [GEOGRAPHIC_DATA]" at bounding box center [586, 66] width 1038 height 31
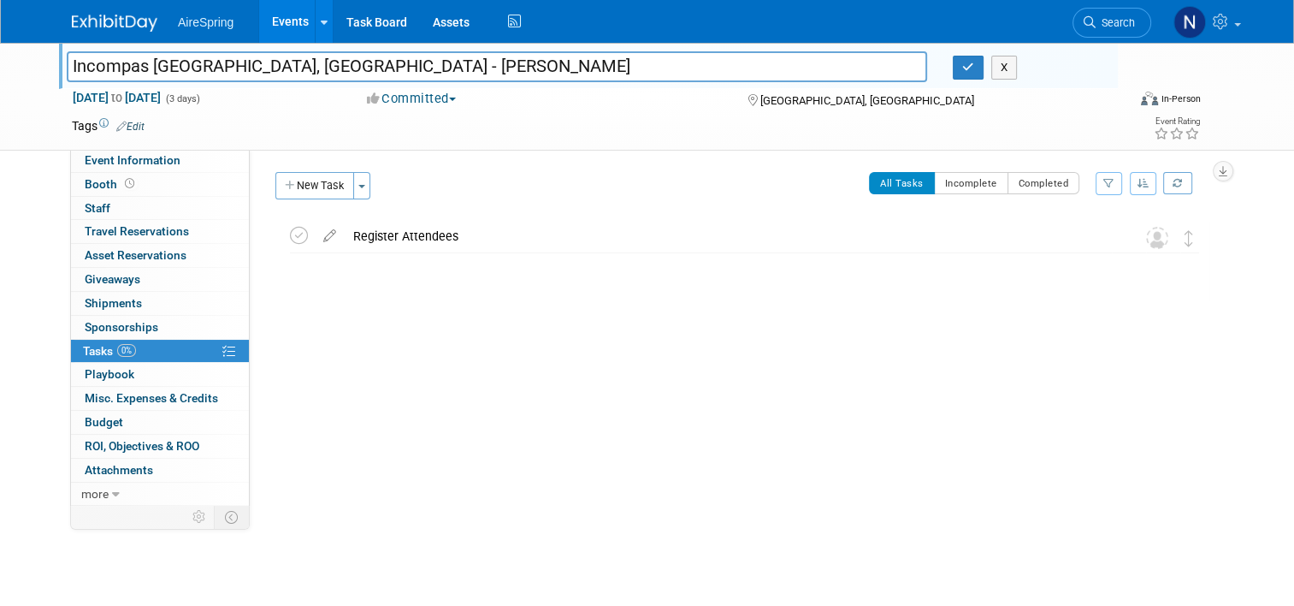
type input "Incompas [GEOGRAPHIC_DATA], [GEOGRAPHIC_DATA] - [PERSON_NAME]"
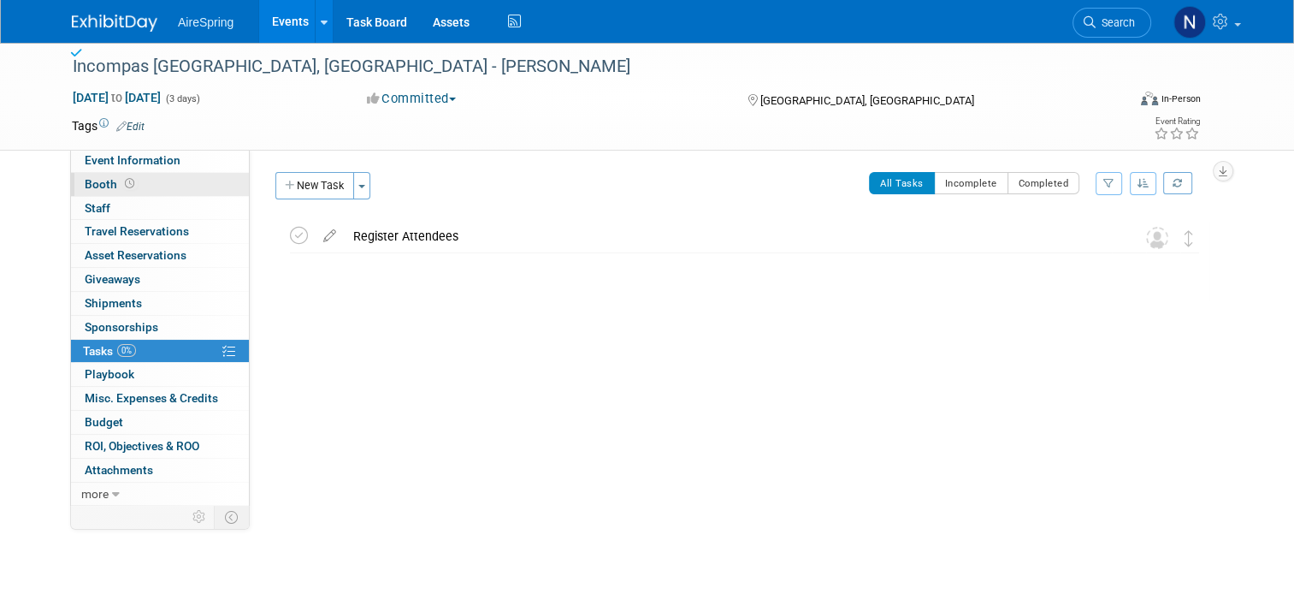
click at [190, 184] on link "Booth" at bounding box center [160, 184] width 178 height 23
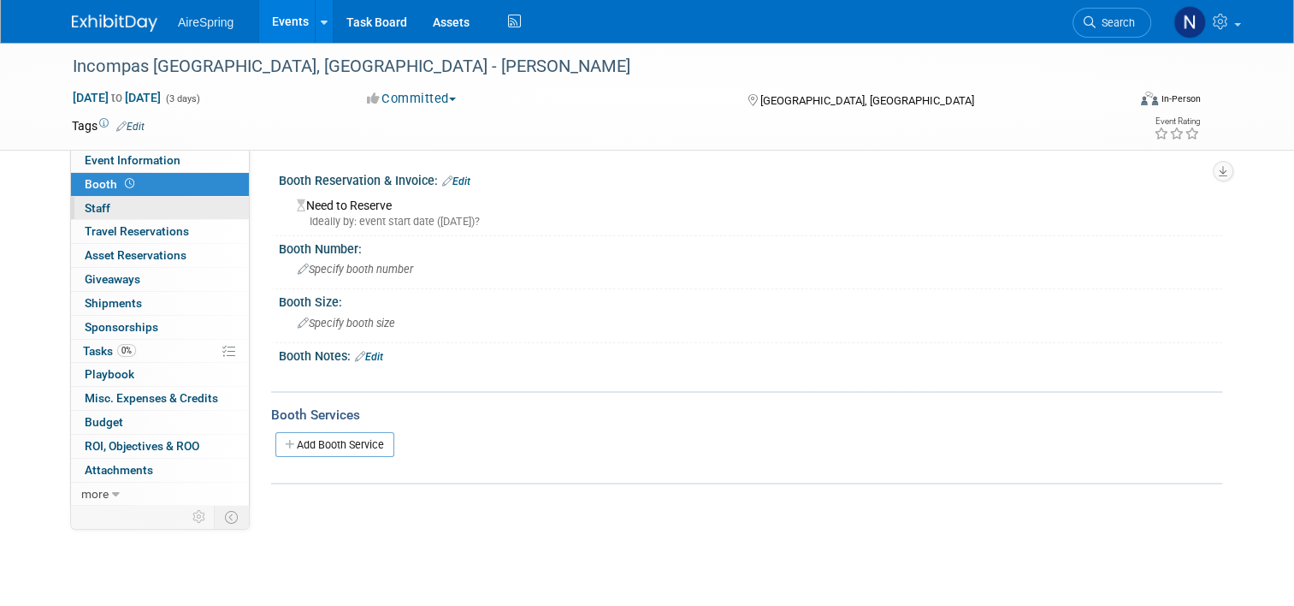
click at [163, 211] on link "0 Staff 0" at bounding box center [160, 208] width 178 height 23
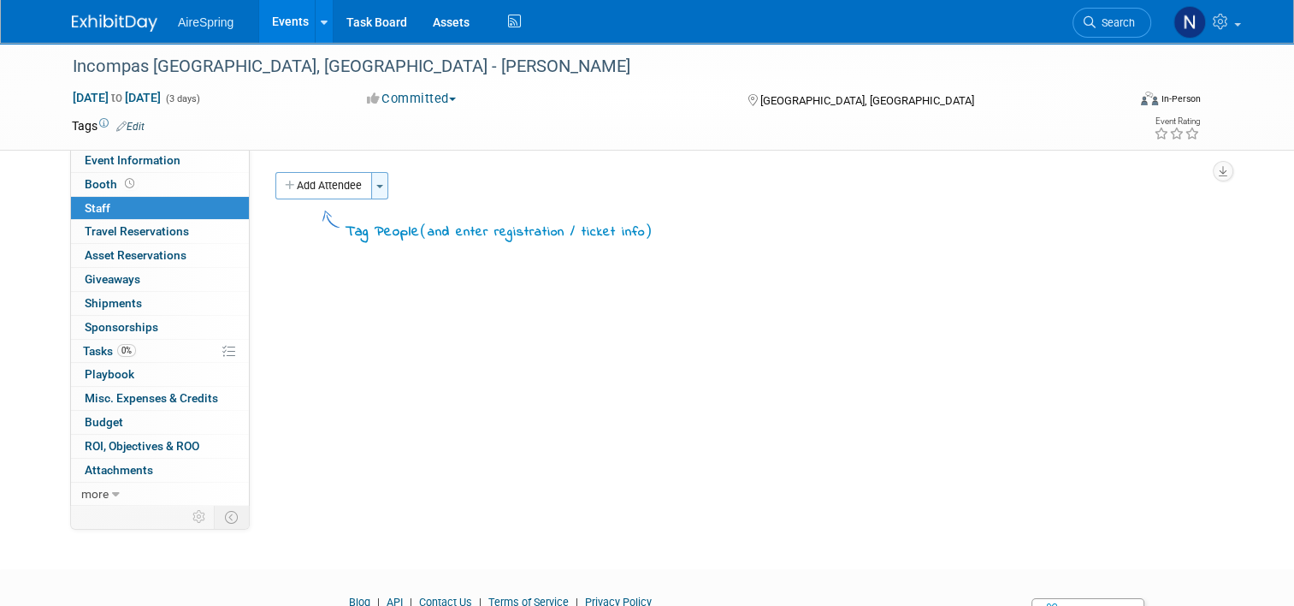
click at [371, 188] on button "Toggle Dropdown" at bounding box center [379, 185] width 17 height 27
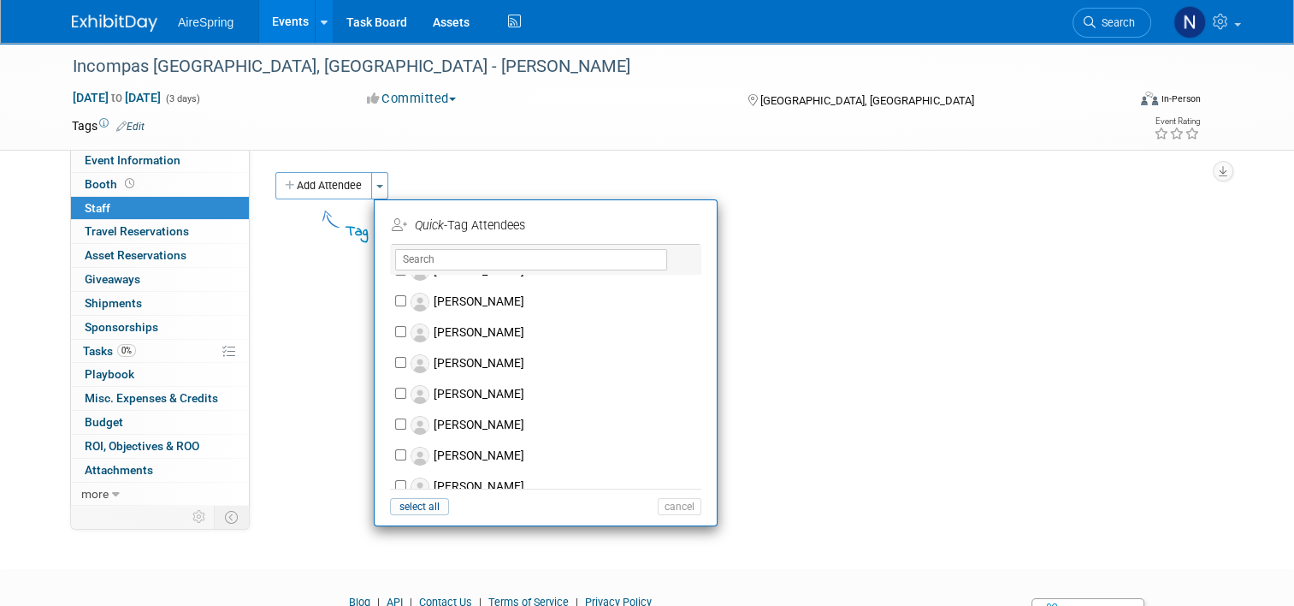
scroll to position [2375, 0]
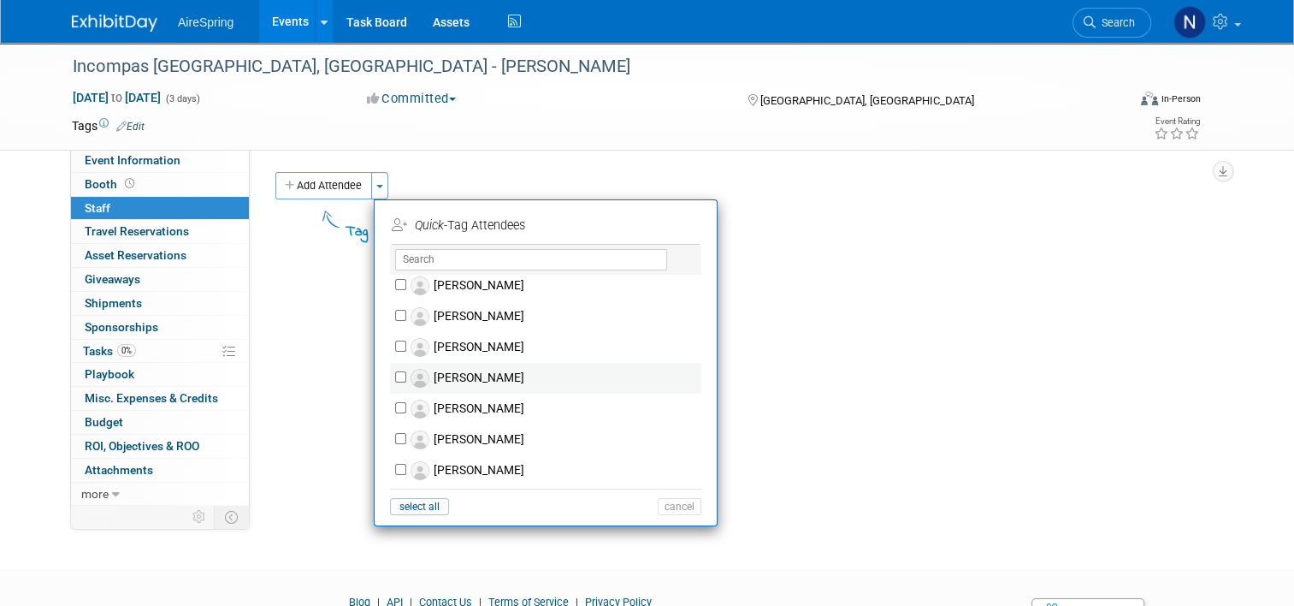
drag, startPoint x: 431, startPoint y: 377, endPoint x: 445, endPoint y: 376, distance: 13.7
click at [431, 376] on label "[PERSON_NAME]" at bounding box center [556, 378] width 301 height 31
click at [406, 376] on input "[PERSON_NAME]" at bounding box center [400, 376] width 11 height 11
checkbox input "true"
click at [653, 224] on button "Apply" at bounding box center [674, 225] width 52 height 25
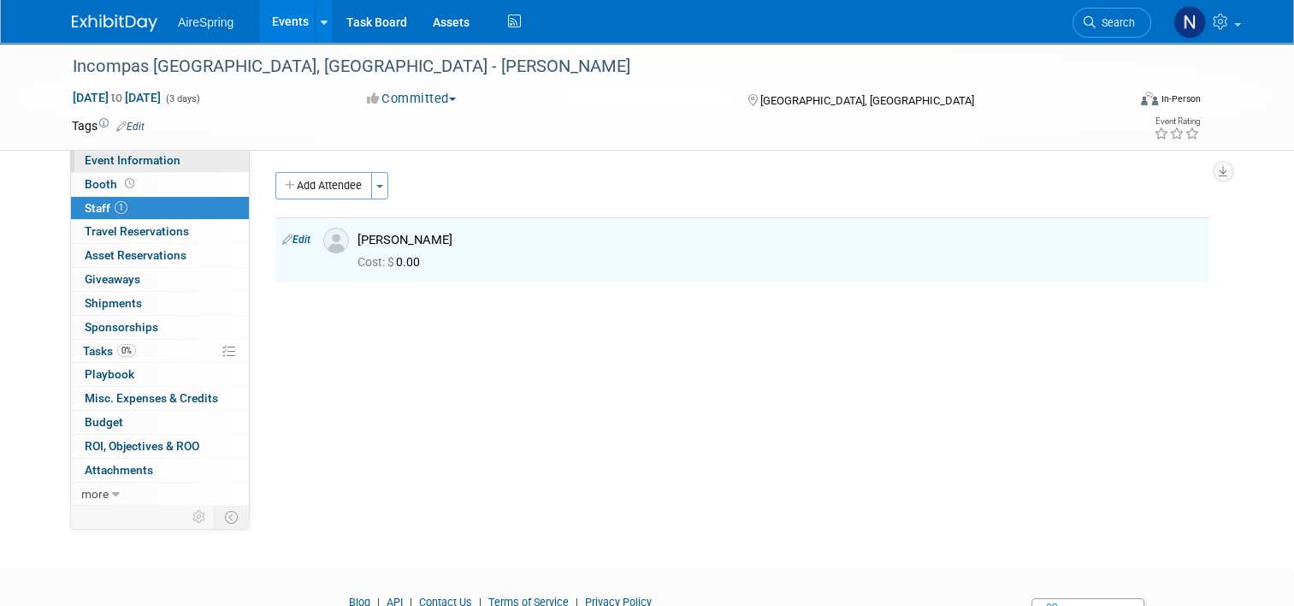
click at [137, 151] on link "Event Information" at bounding box center [160, 160] width 178 height 23
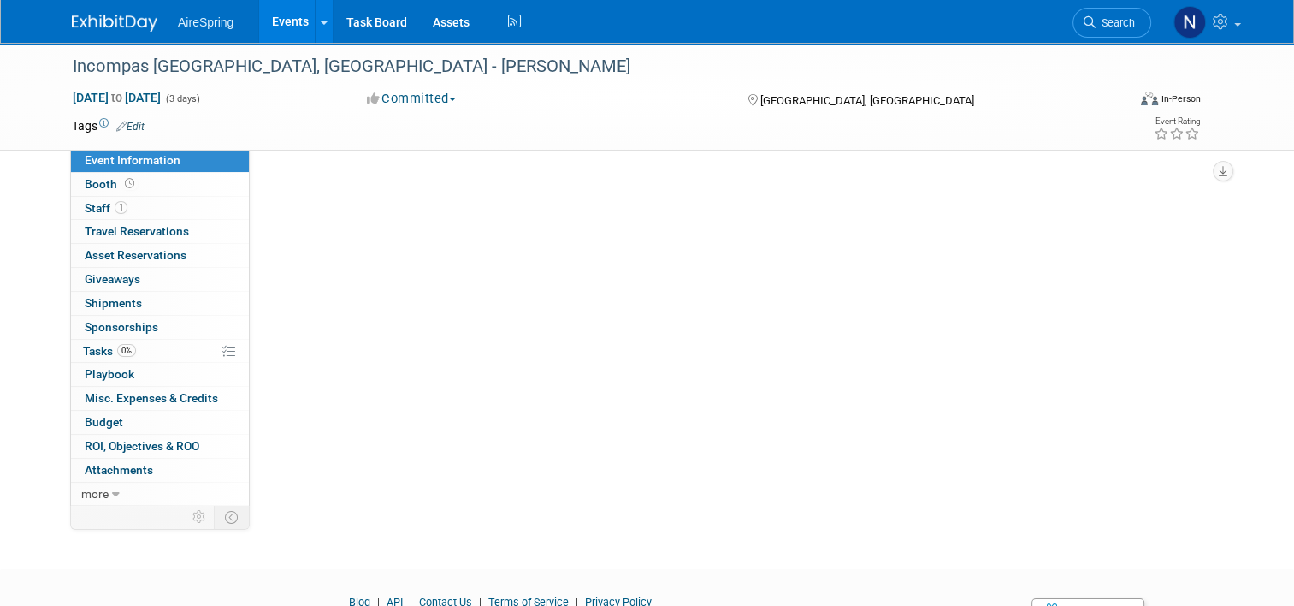
select select "Conference"
select select "Operations"
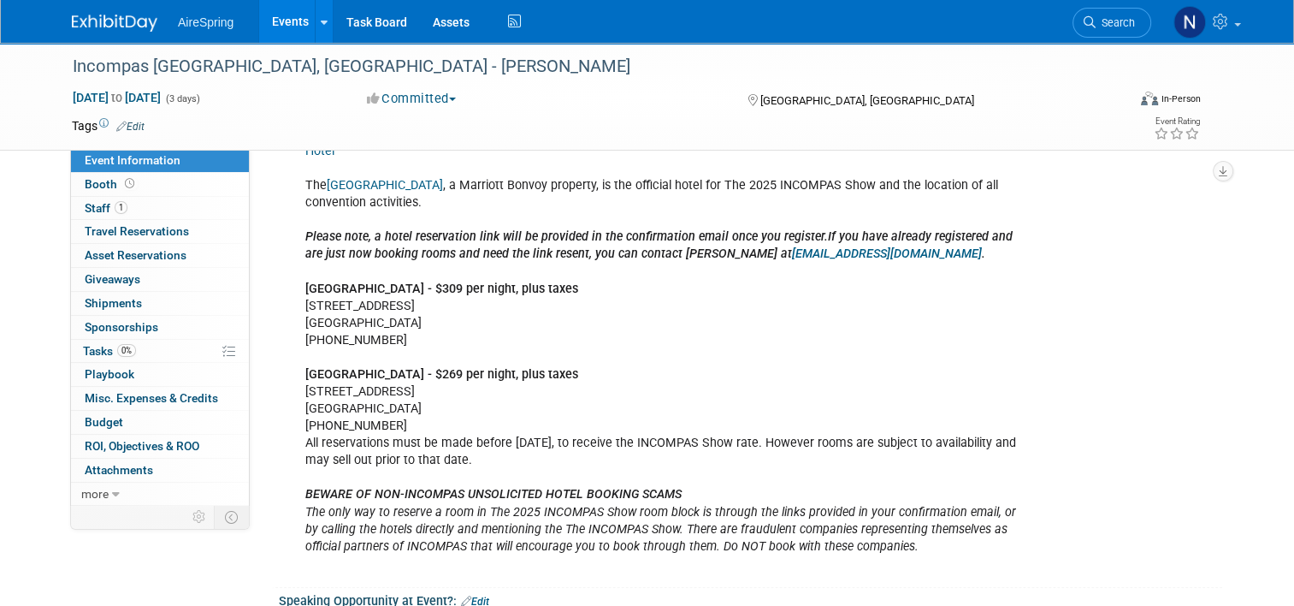
scroll to position [855, 0]
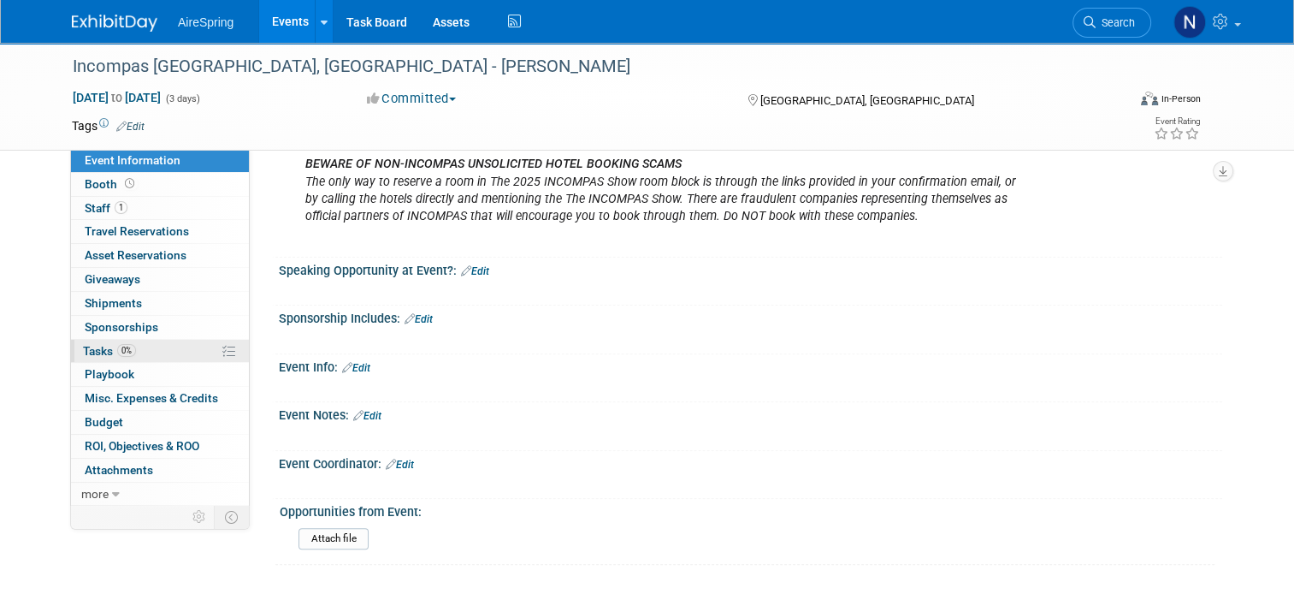
click at [86, 344] on span "Tasks 0%" at bounding box center [109, 351] width 53 height 14
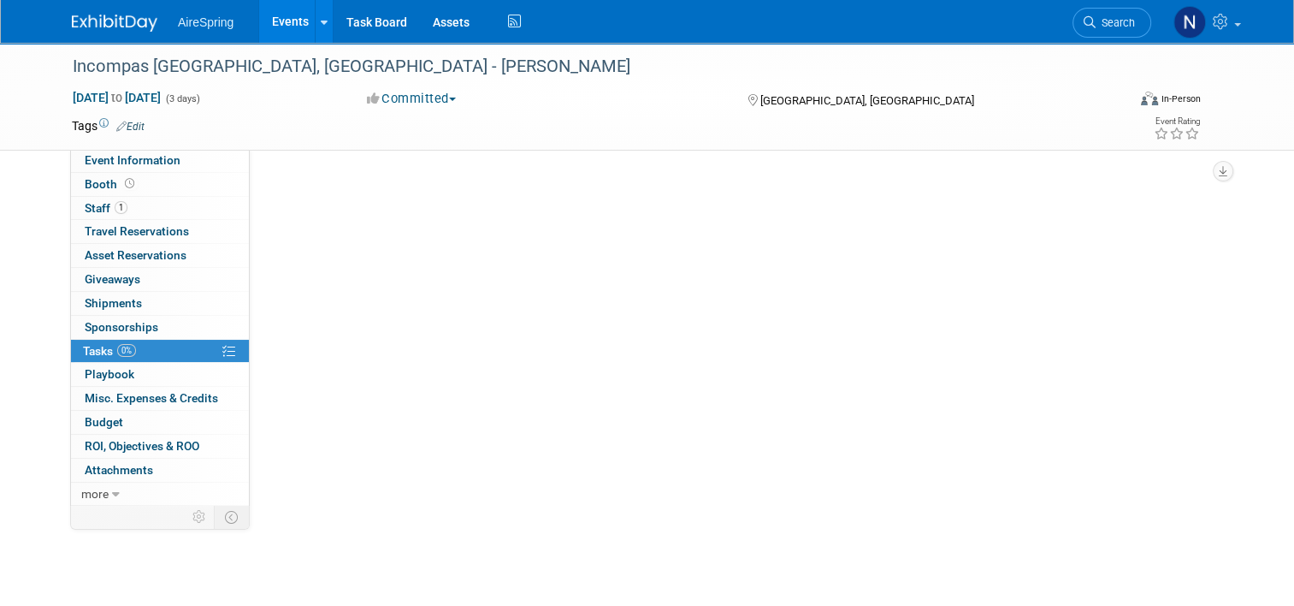
scroll to position [0, 0]
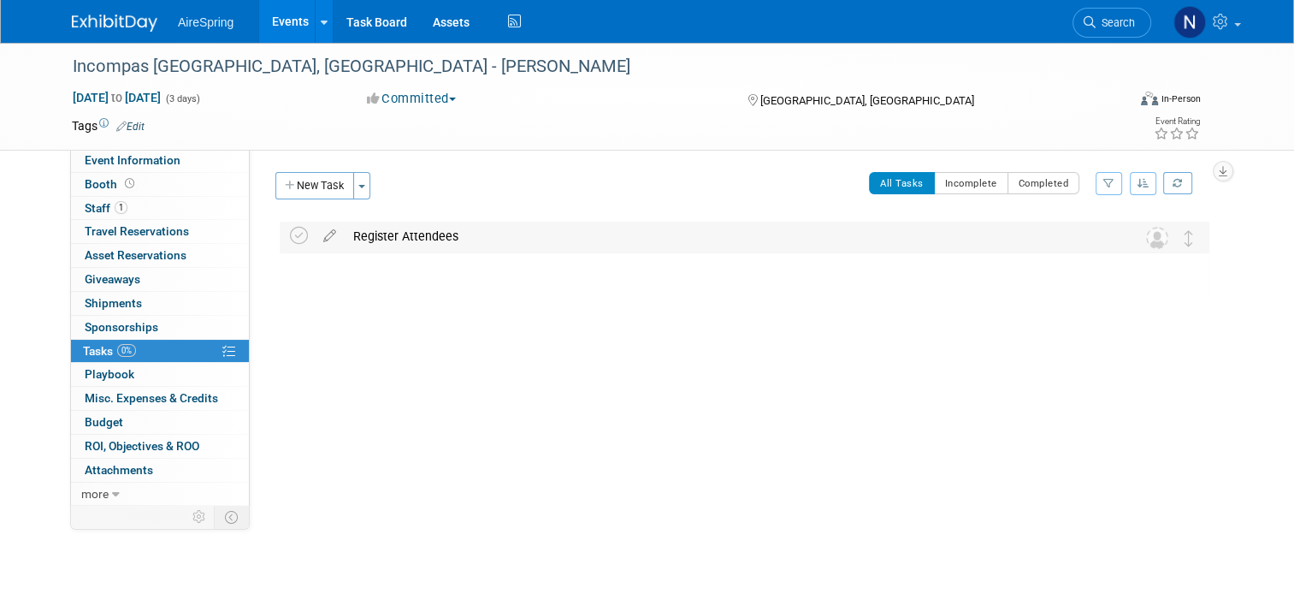
click at [368, 239] on div "Register Attendees" at bounding box center [728, 236] width 767 height 29
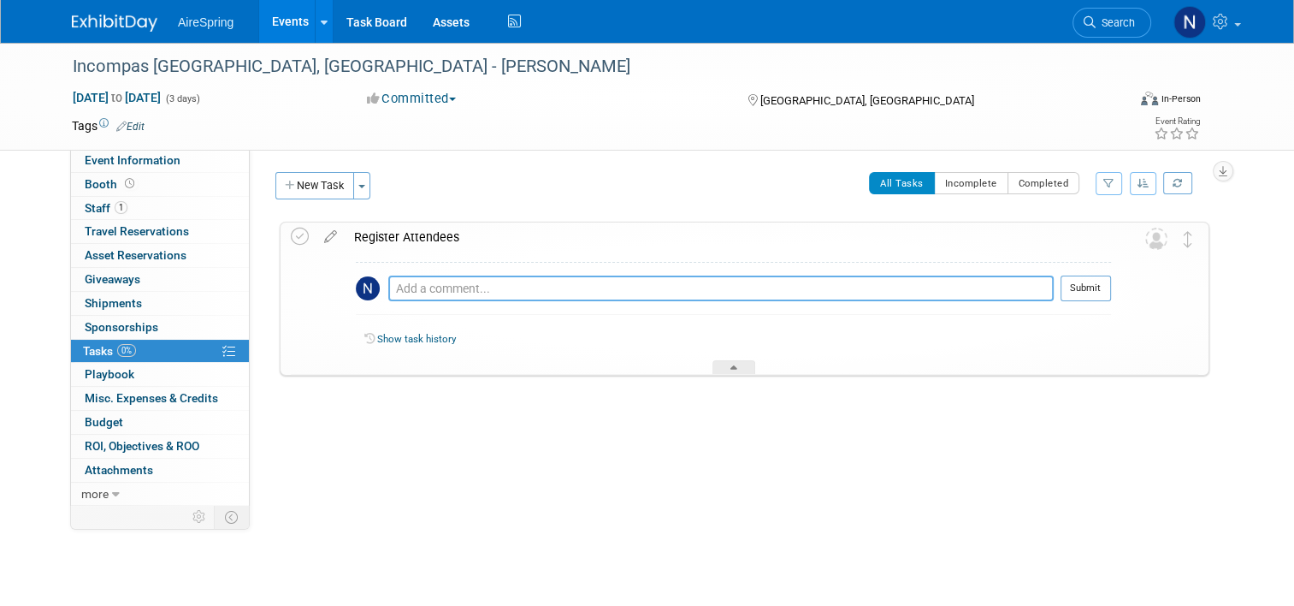
click at [388, 285] on textarea at bounding box center [720, 288] width 665 height 26
paste textarea "FNWJ-HTU6-AVW4-N5LT-EHLY-9SA-JES"
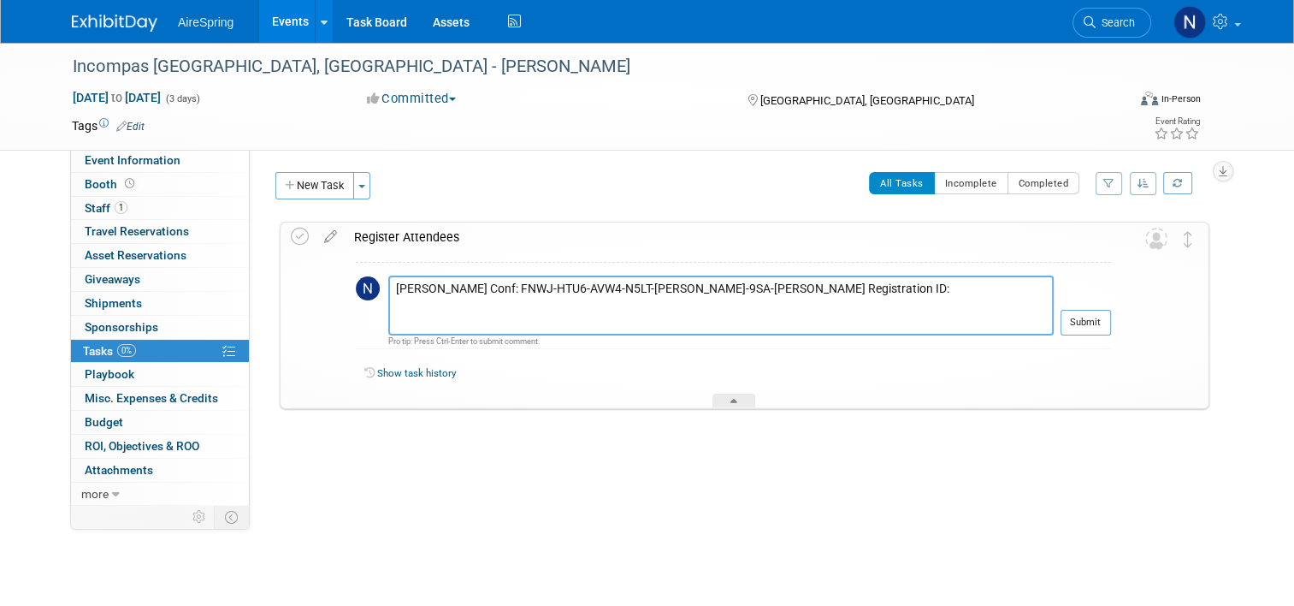
paste textarea "8859300"
type textarea "Wendel Conf: FNWJ-HTU6-AVW4-N5LT-EHLY-9SA-JES Wendell Registration ID: 8859300"
click at [1093, 327] on button "Submit" at bounding box center [1086, 323] width 50 height 26
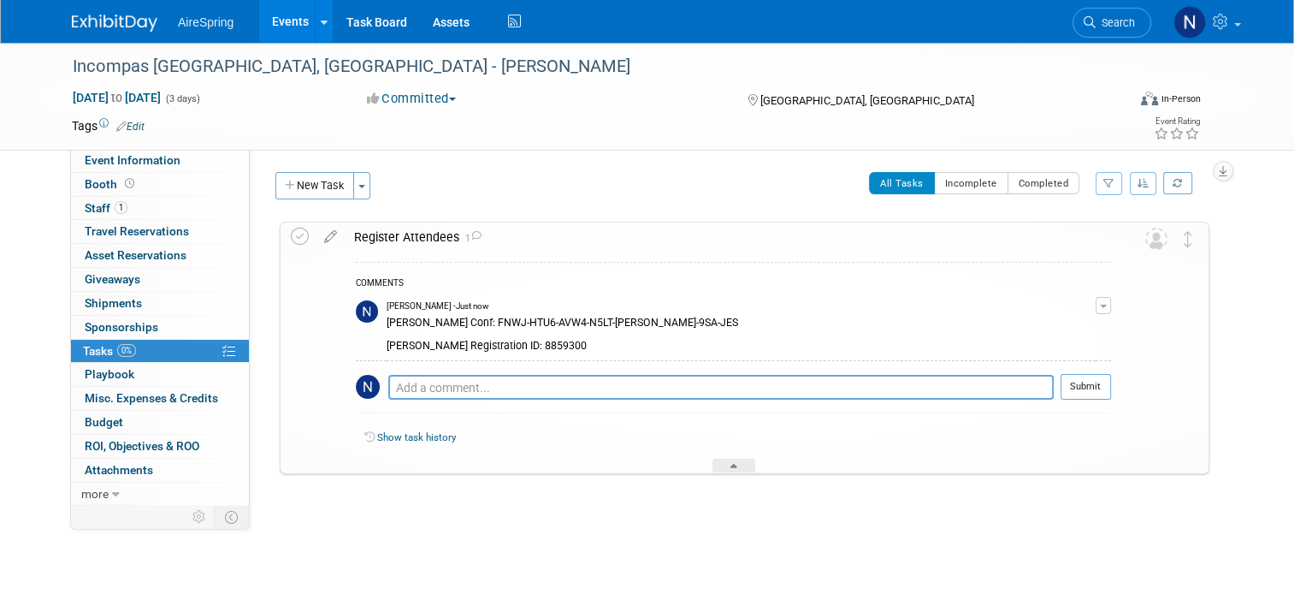
click at [280, 235] on div "Register Attendees 1 COMMENTS Natalie Pyron - Just now Wendel Conf: FNWJ-HTU6-A…" at bounding box center [745, 348] width 930 height 252
click at [291, 237] on icon at bounding box center [300, 237] width 18 height 18
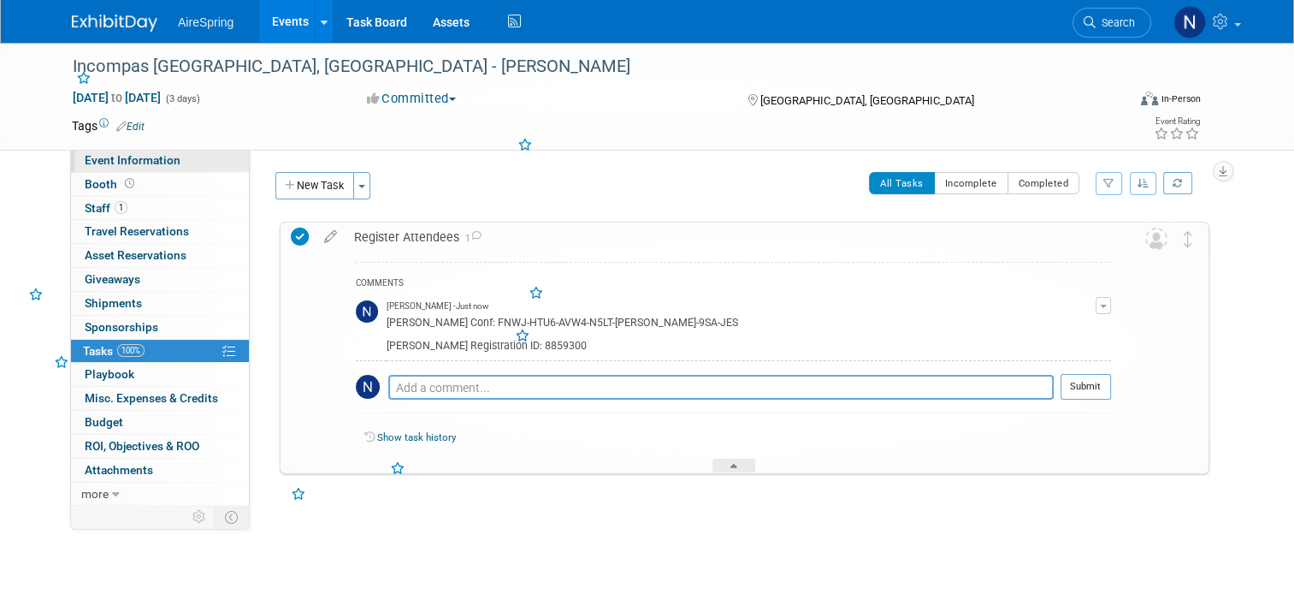
click at [154, 163] on span "Event Information" at bounding box center [133, 160] width 96 height 14
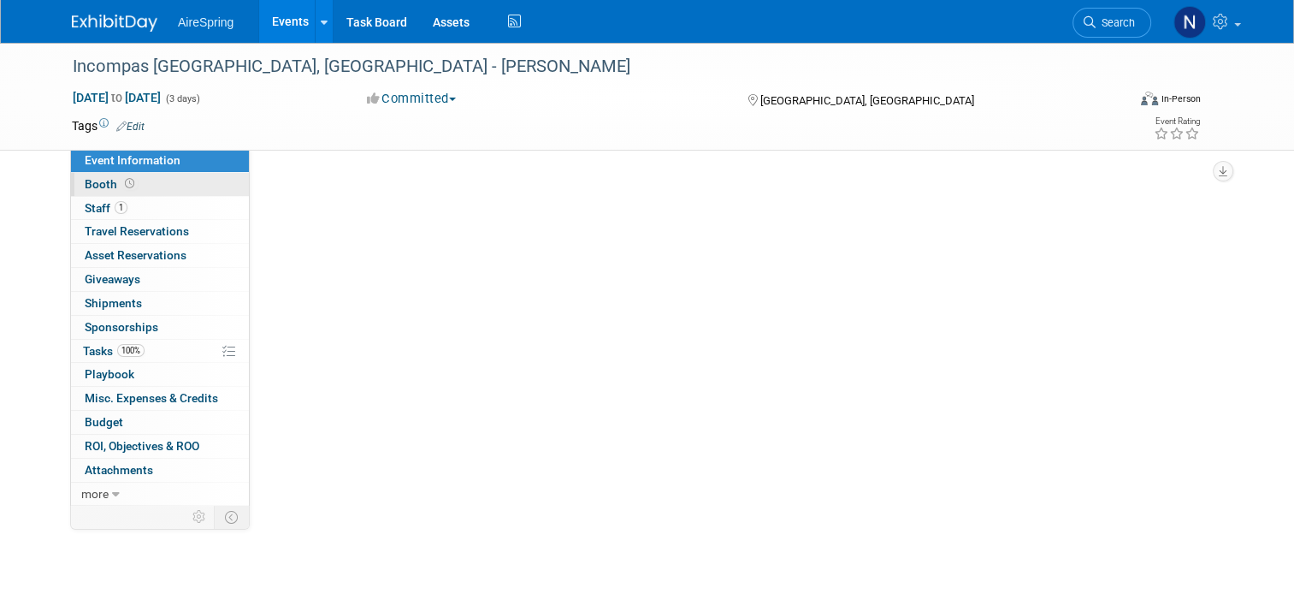
select select "Conference"
select select "Operations"
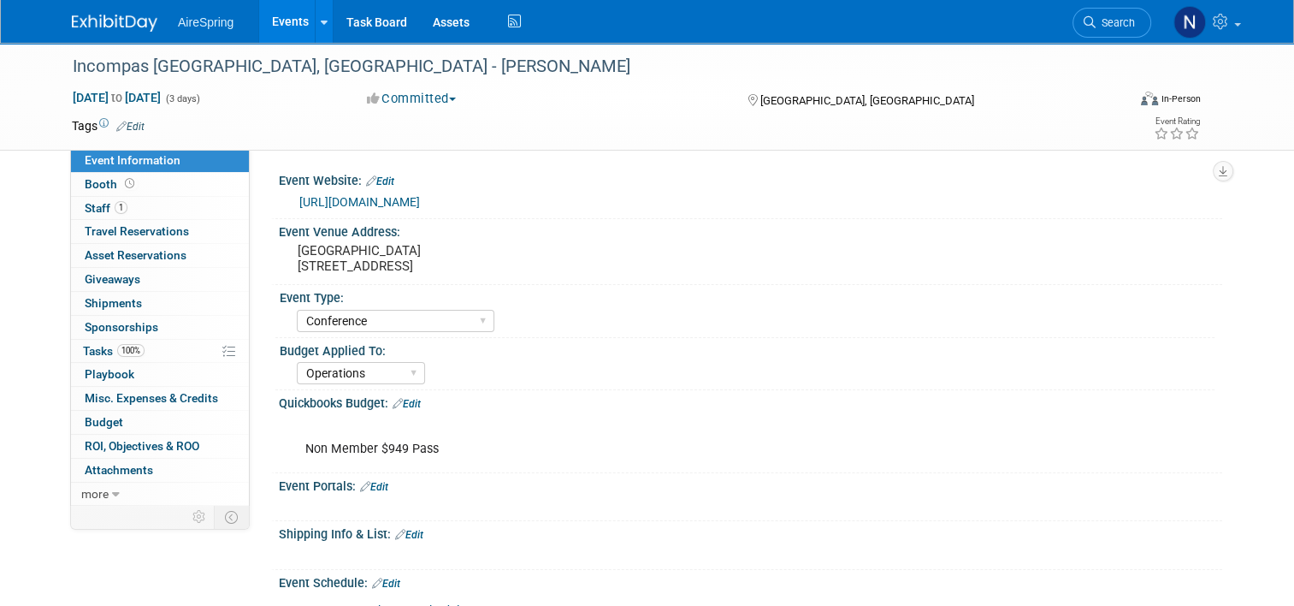
click at [259, 24] on link "Events" at bounding box center [290, 21] width 62 height 43
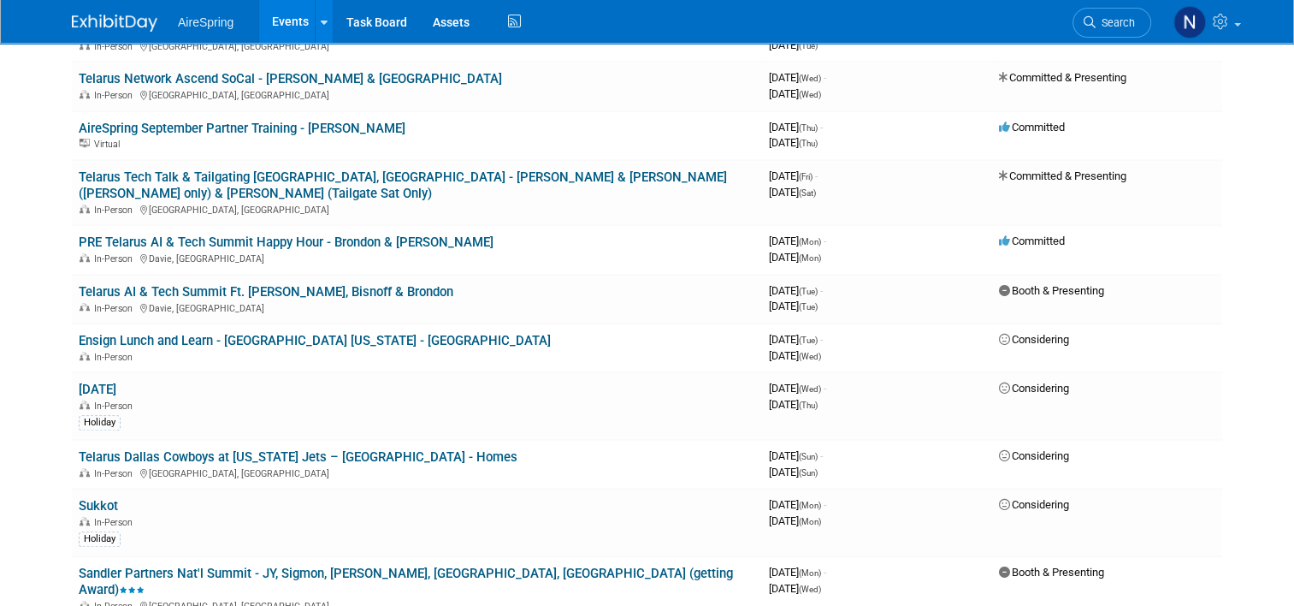
scroll to position [1283, 0]
